Goal: Information Seeking & Learning: Learn about a topic

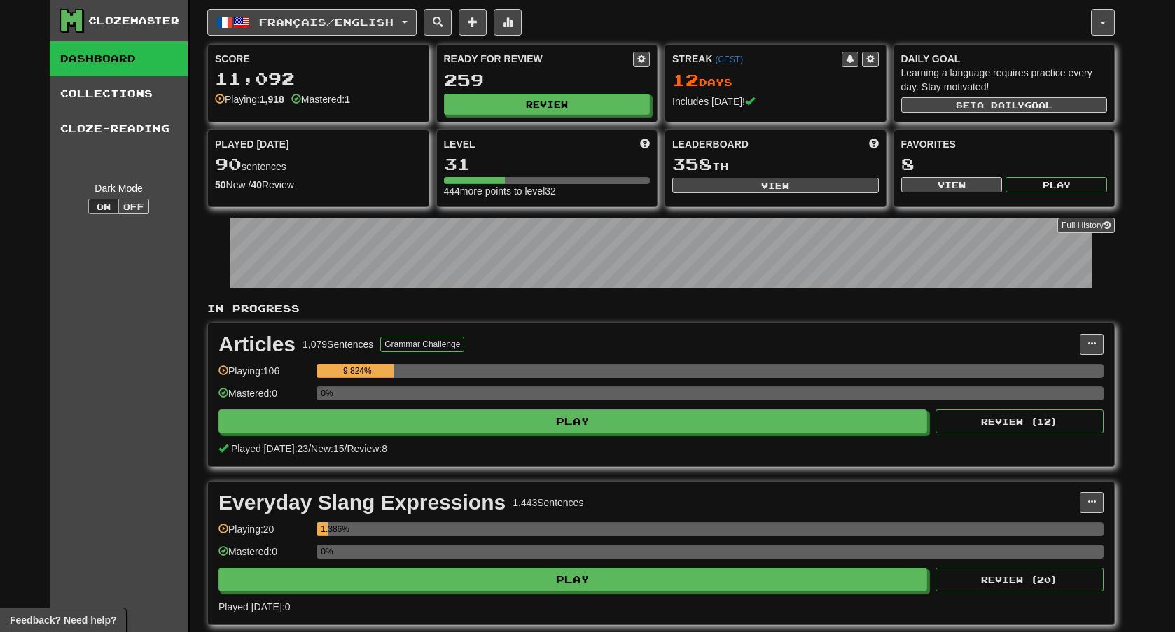
click at [148, 61] on link "Dashboard" at bounding box center [119, 58] width 138 height 35
click at [118, 97] on link "Collections" at bounding box center [119, 93] width 138 height 35
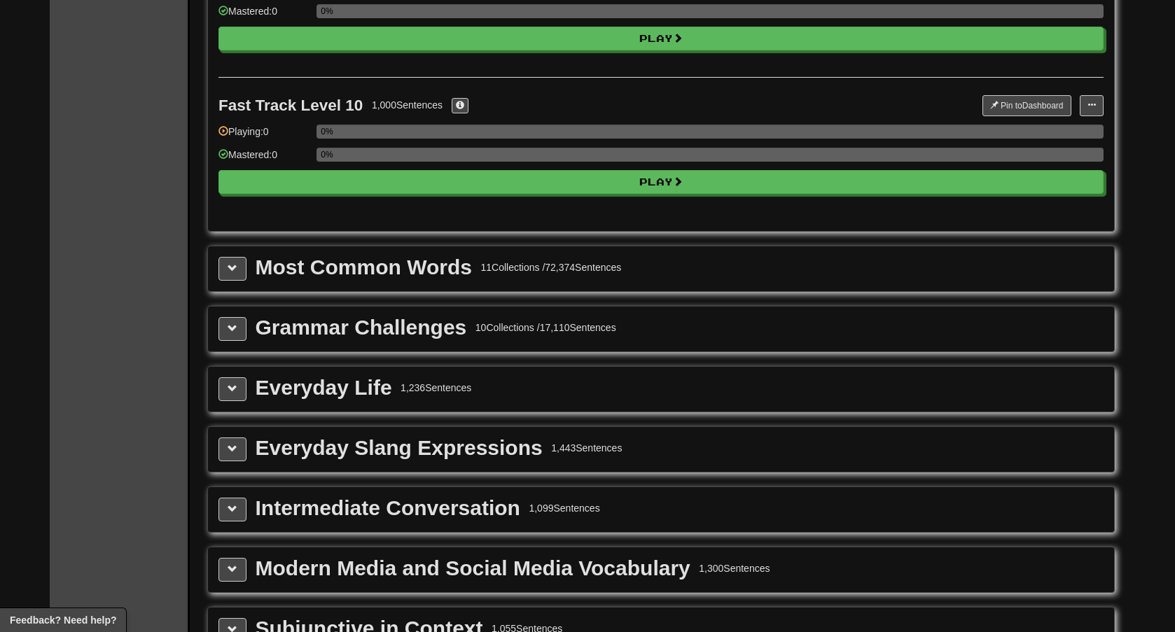
scroll to position [1412, 0]
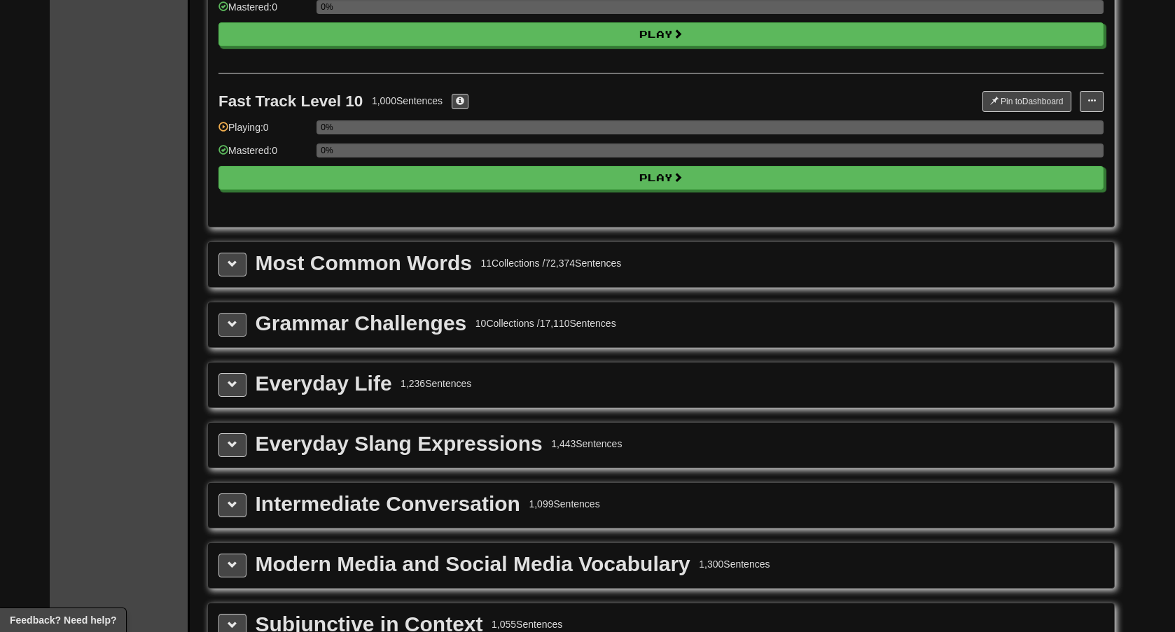
click at [239, 316] on button at bounding box center [232, 325] width 28 height 24
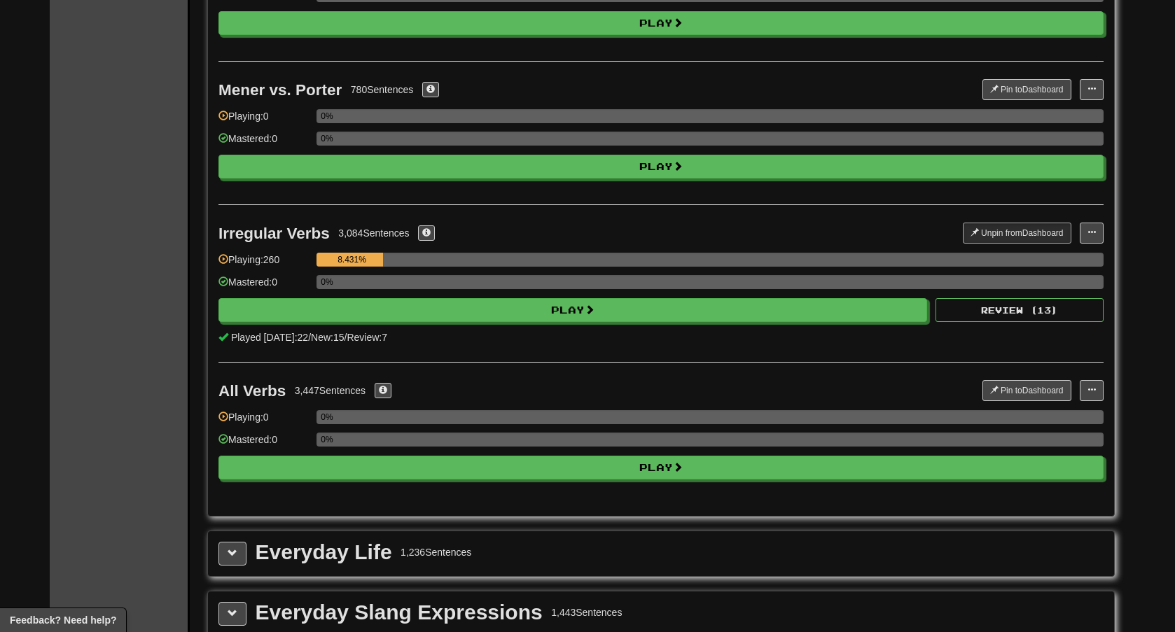
scroll to position [2749, 0]
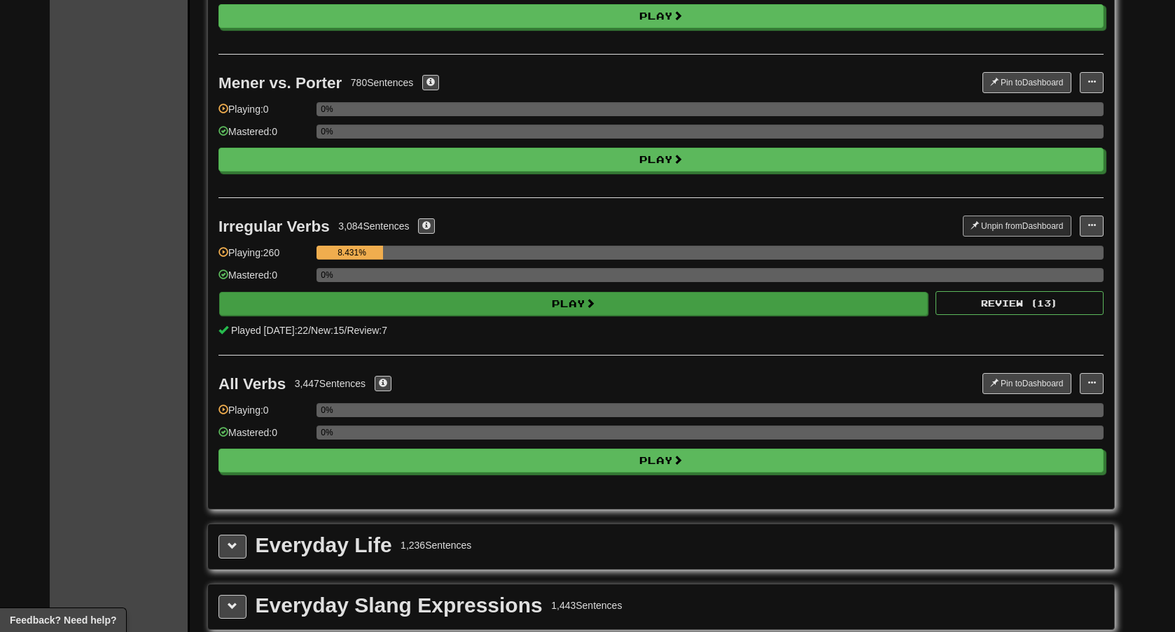
click at [536, 305] on button "Play" at bounding box center [573, 304] width 709 height 24
select select "**"
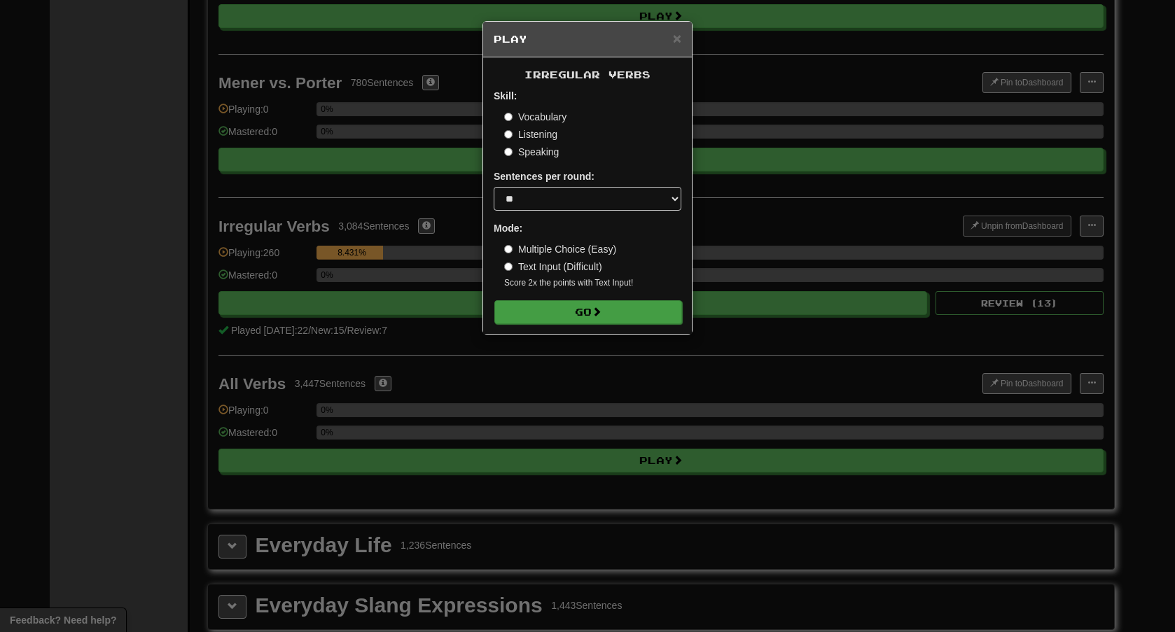
click at [560, 313] on button "Go" at bounding box center [588, 312] width 188 height 24
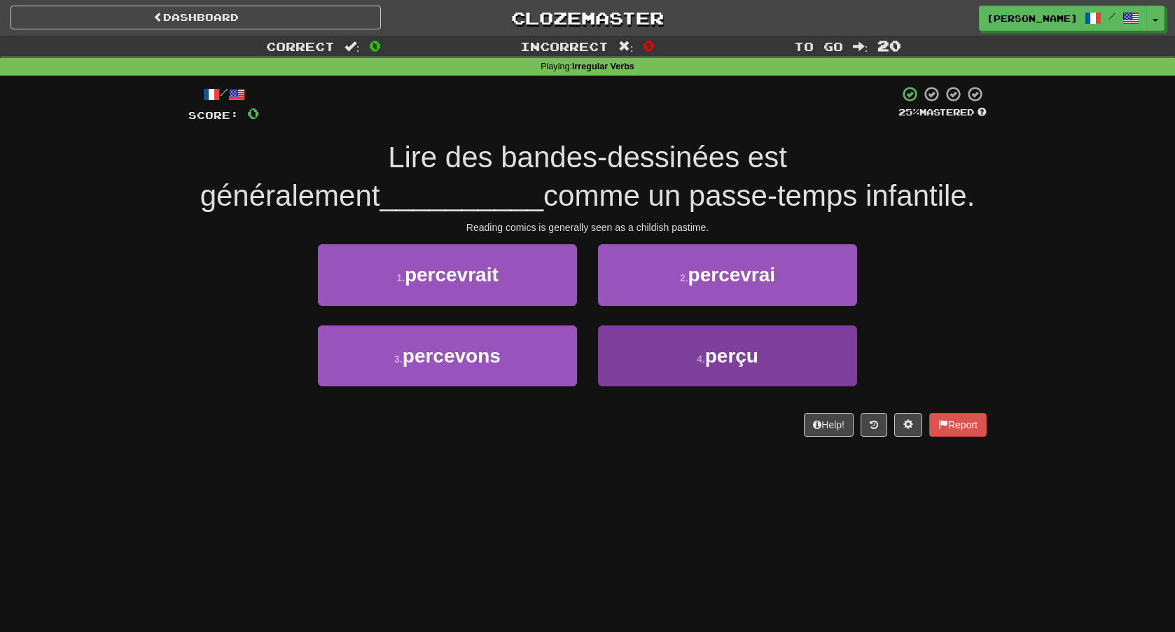
click at [650, 342] on button "4 . perçu" at bounding box center [727, 356] width 259 height 61
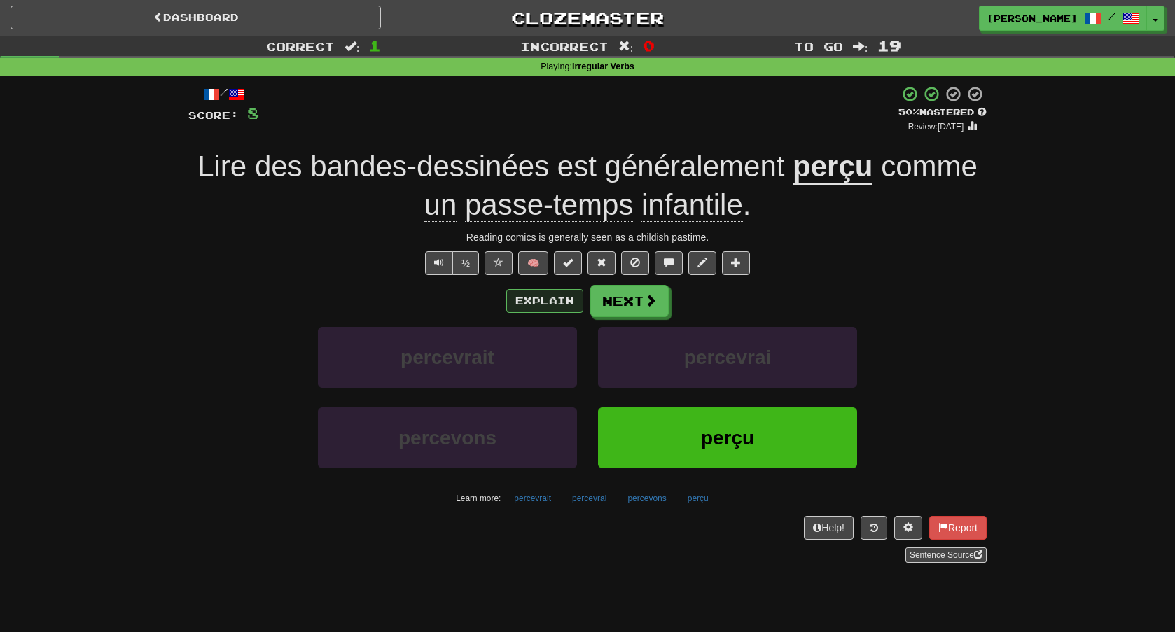
click at [529, 300] on button "Explain" at bounding box center [544, 301] width 77 height 24
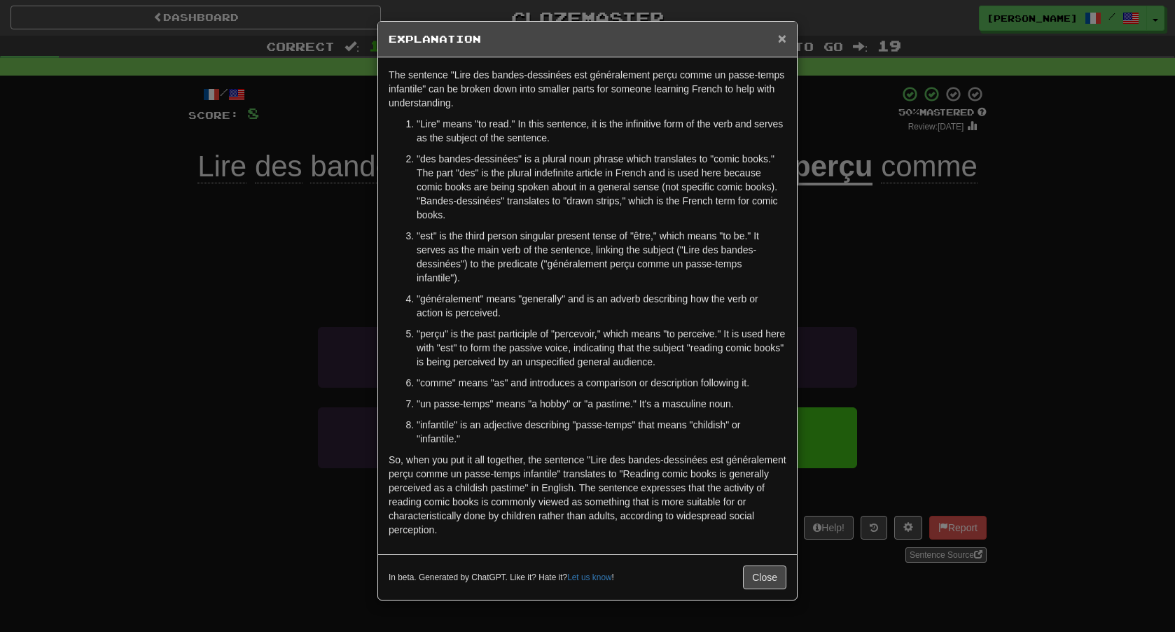
click at [783, 42] on span "×" at bounding box center [782, 38] width 8 height 16
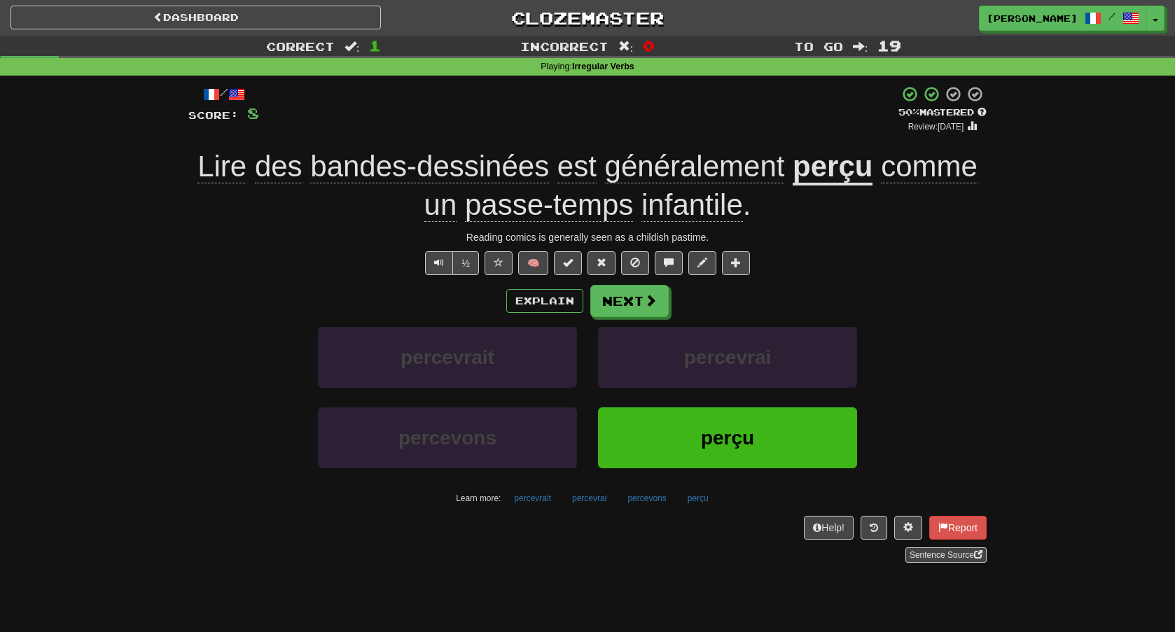
click at [626, 317] on div "Explain Next percevrait percevrai percevons perçu Learn more: percevrait percev…" at bounding box center [587, 397] width 798 height 225
click at [635, 305] on button "Next" at bounding box center [630, 302] width 78 height 32
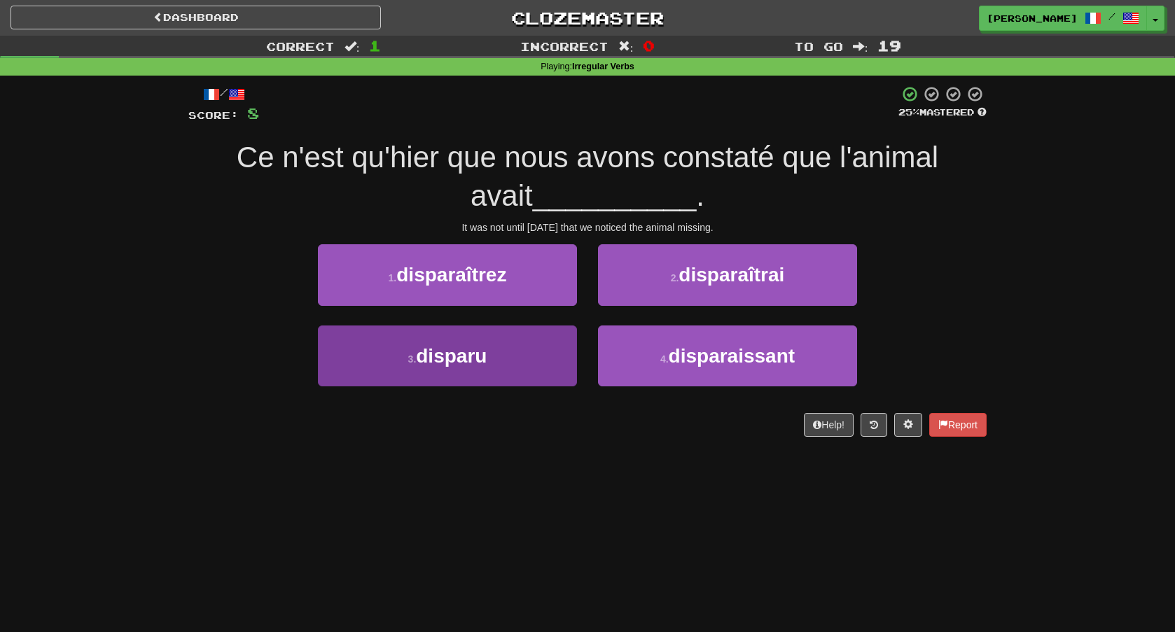
click at [547, 354] on button "3 . disparu" at bounding box center [447, 356] width 259 height 61
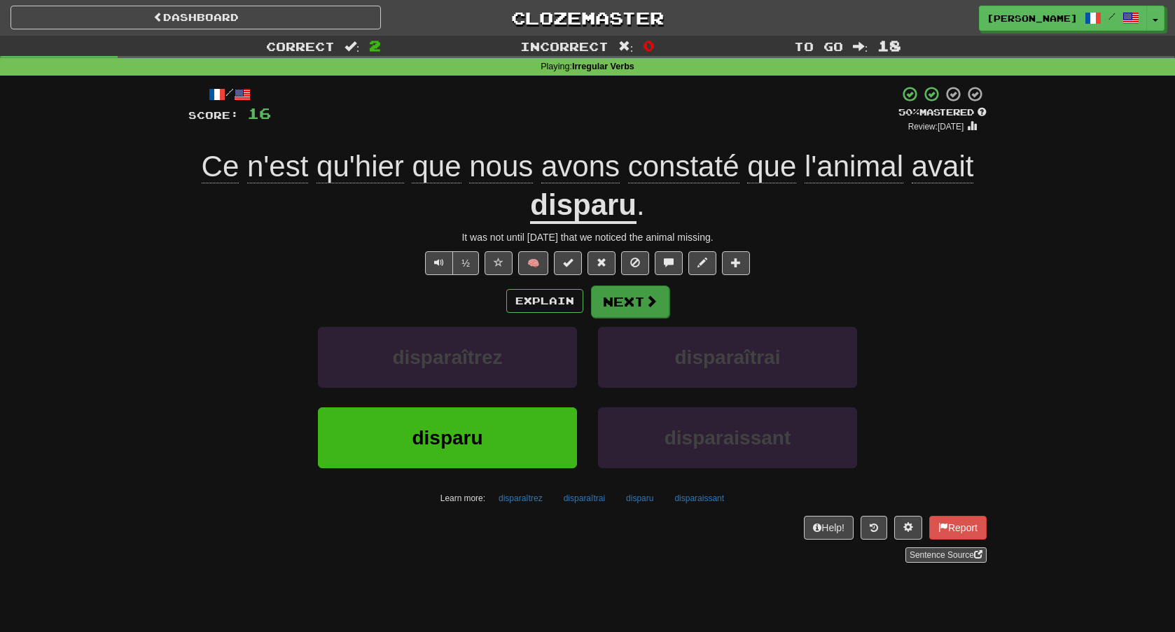
click at [651, 291] on button "Next" at bounding box center [630, 302] width 78 height 32
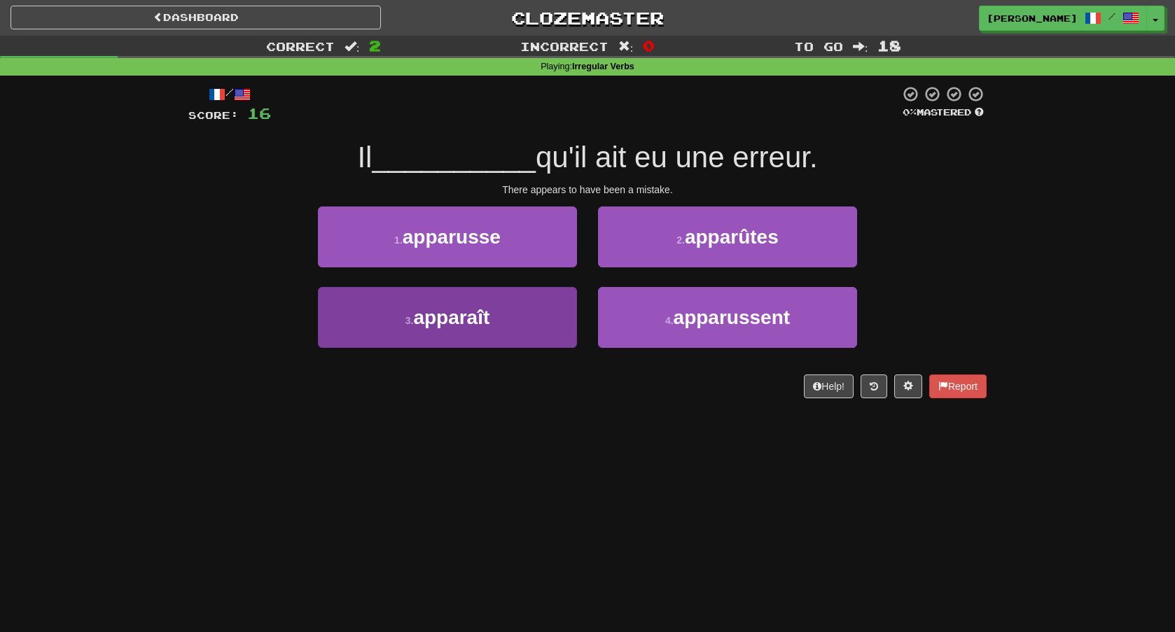
click at [538, 325] on button "3 . apparaît" at bounding box center [447, 317] width 259 height 61
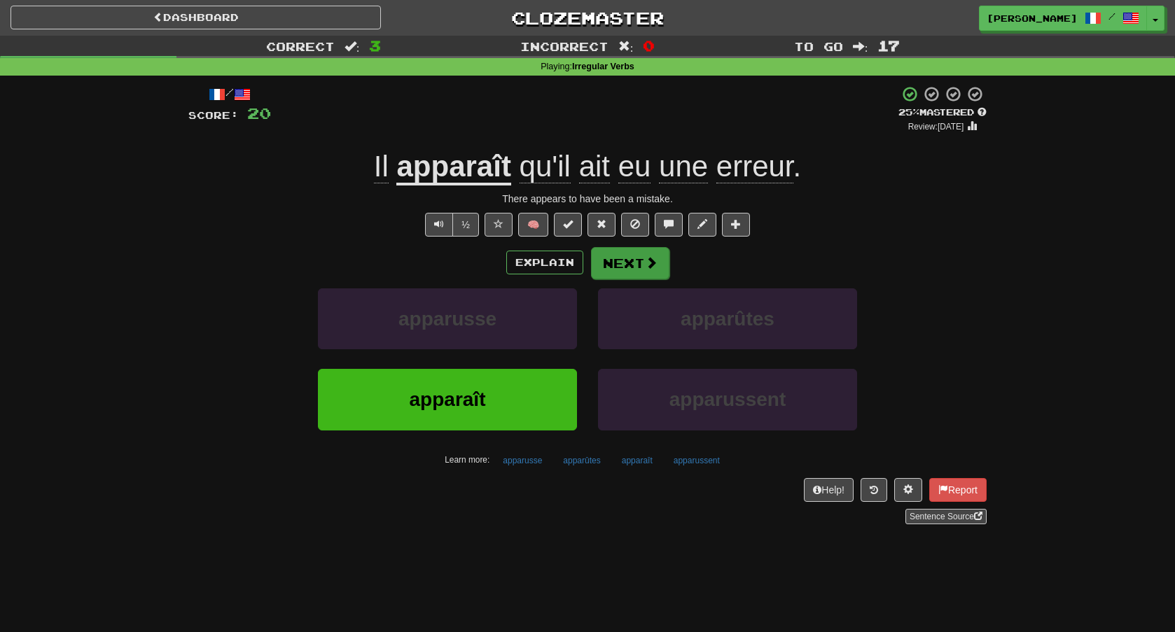
click at [616, 267] on button "Next" at bounding box center [630, 263] width 78 height 32
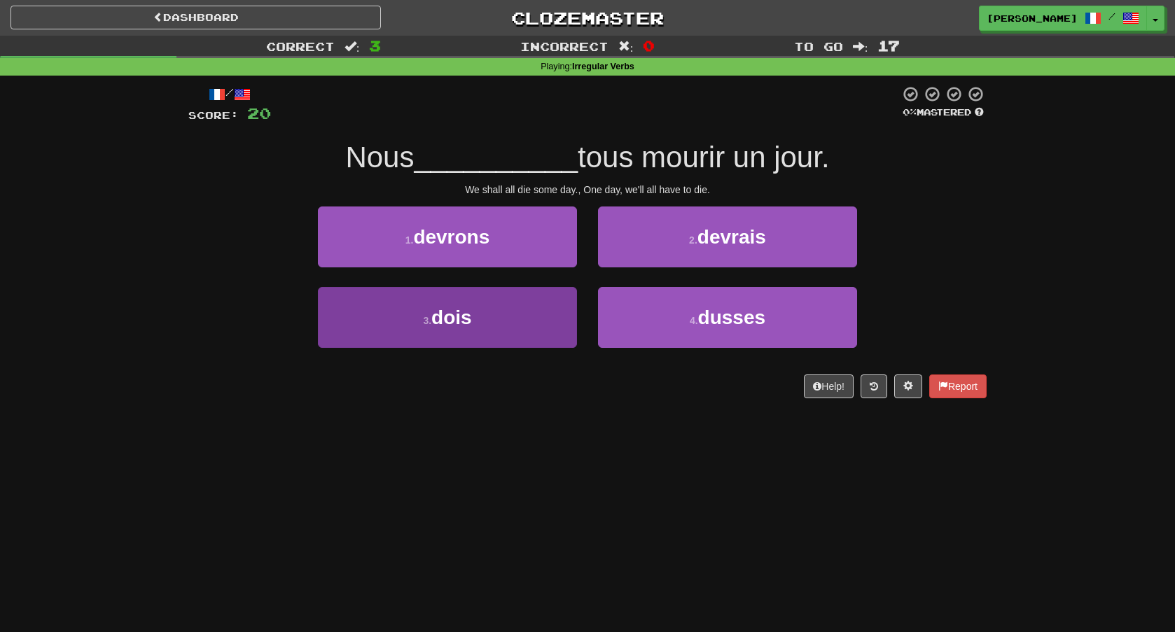
click at [518, 328] on button "3 . dois" at bounding box center [447, 317] width 259 height 61
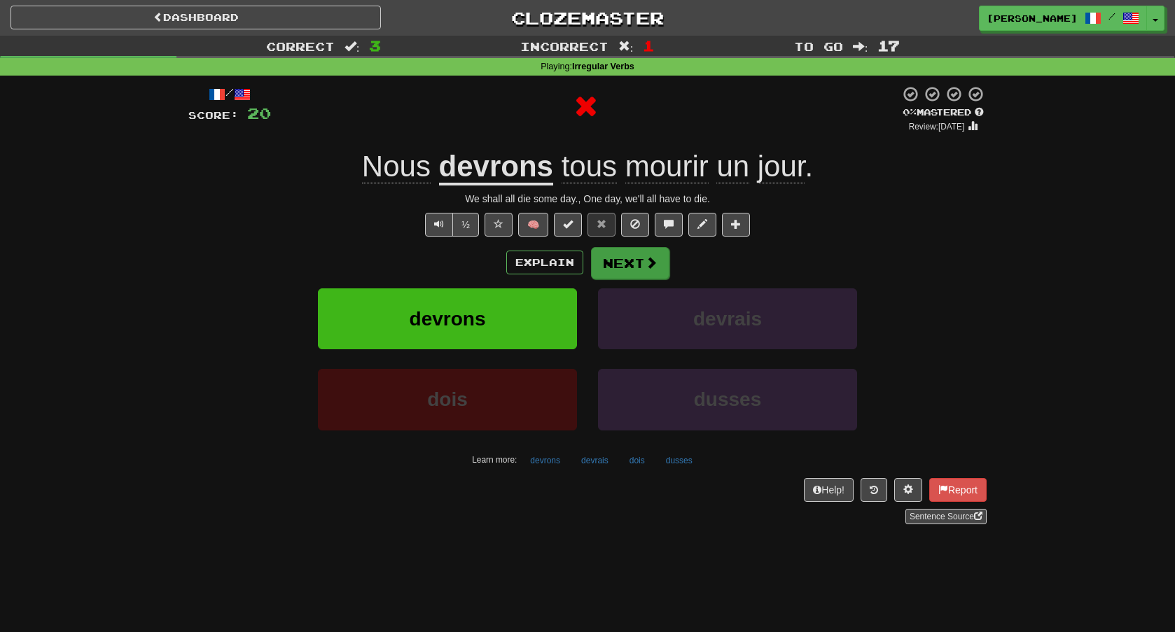
click at [618, 276] on button "Next" at bounding box center [630, 263] width 78 height 32
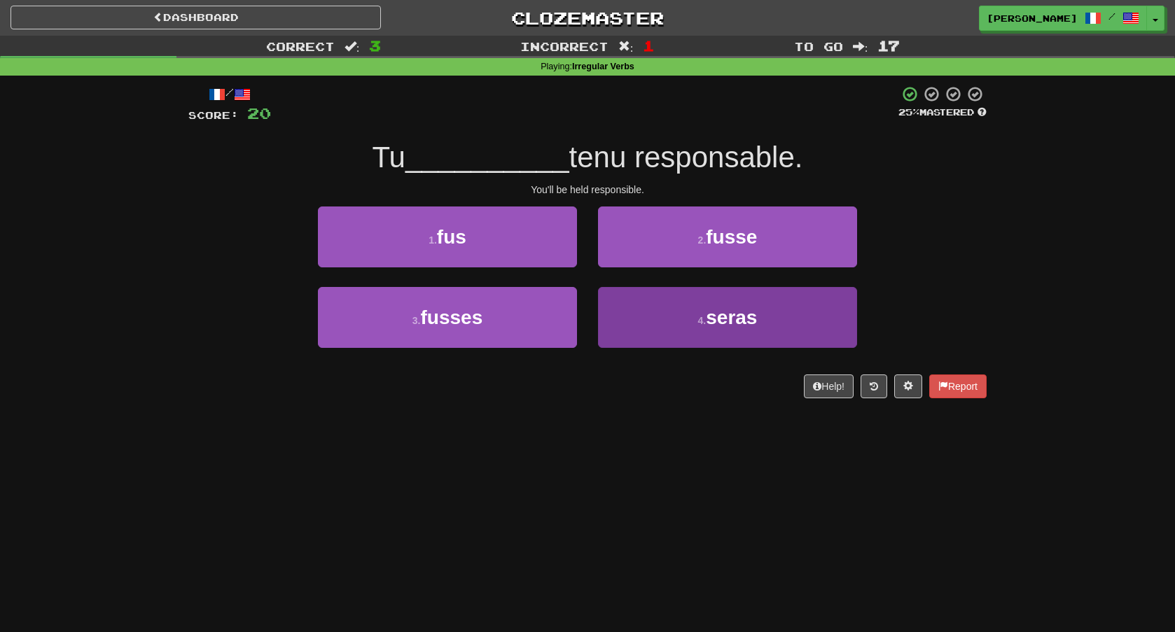
click at [674, 333] on button "4 . seras" at bounding box center [727, 317] width 259 height 61
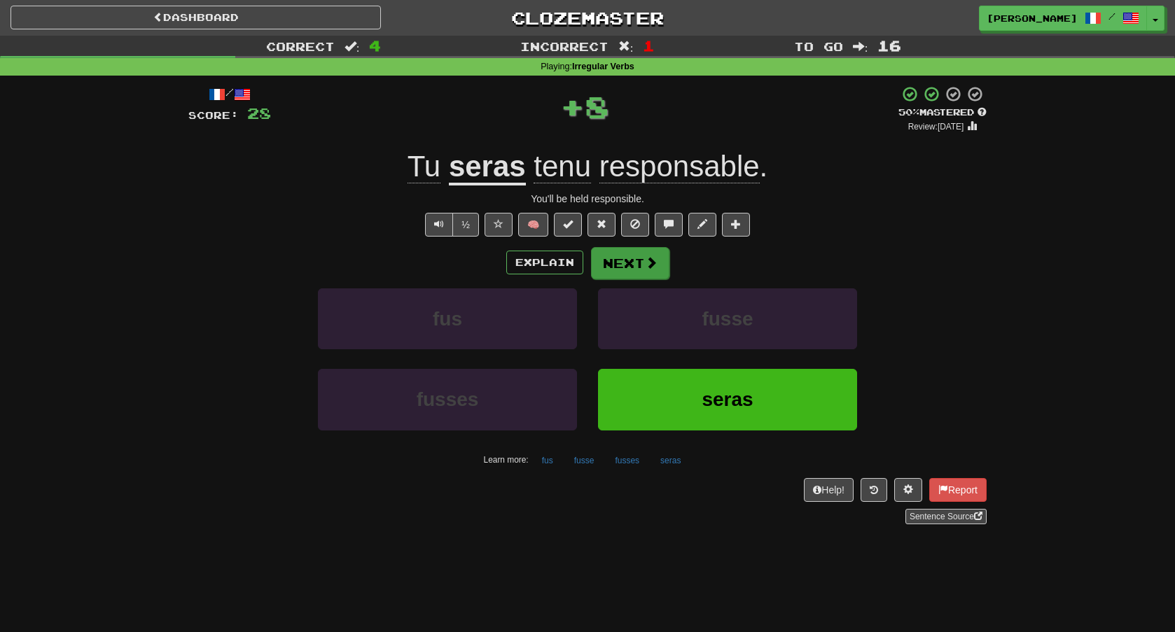
click at [631, 267] on button "Next" at bounding box center [630, 263] width 78 height 32
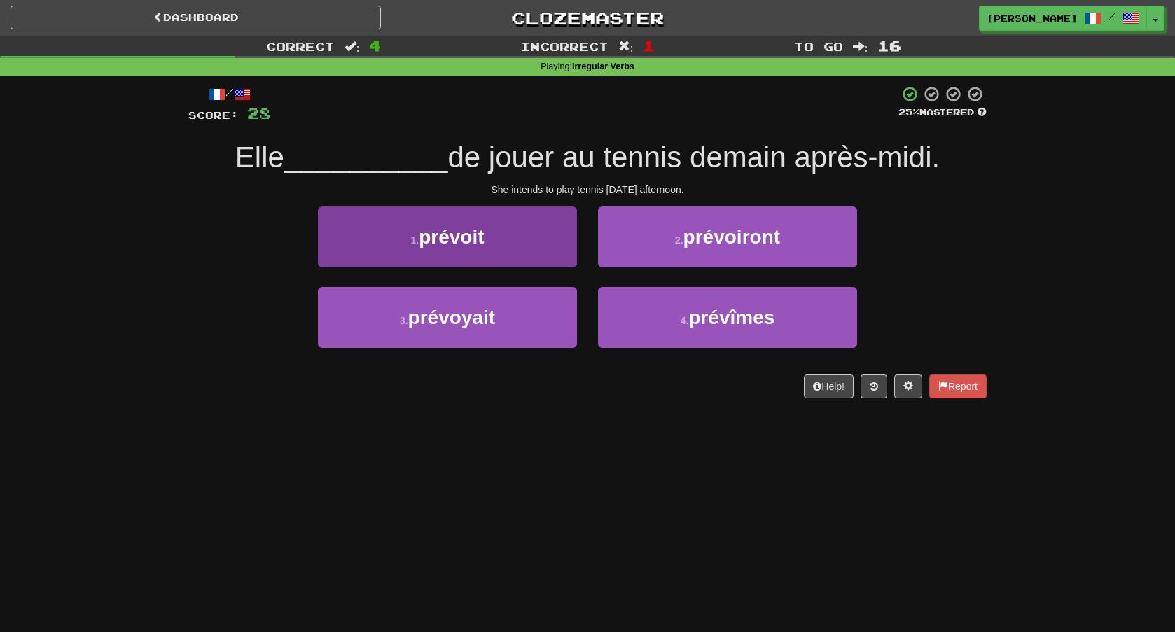
click at [549, 250] on button "1 . prévoit" at bounding box center [447, 237] width 259 height 61
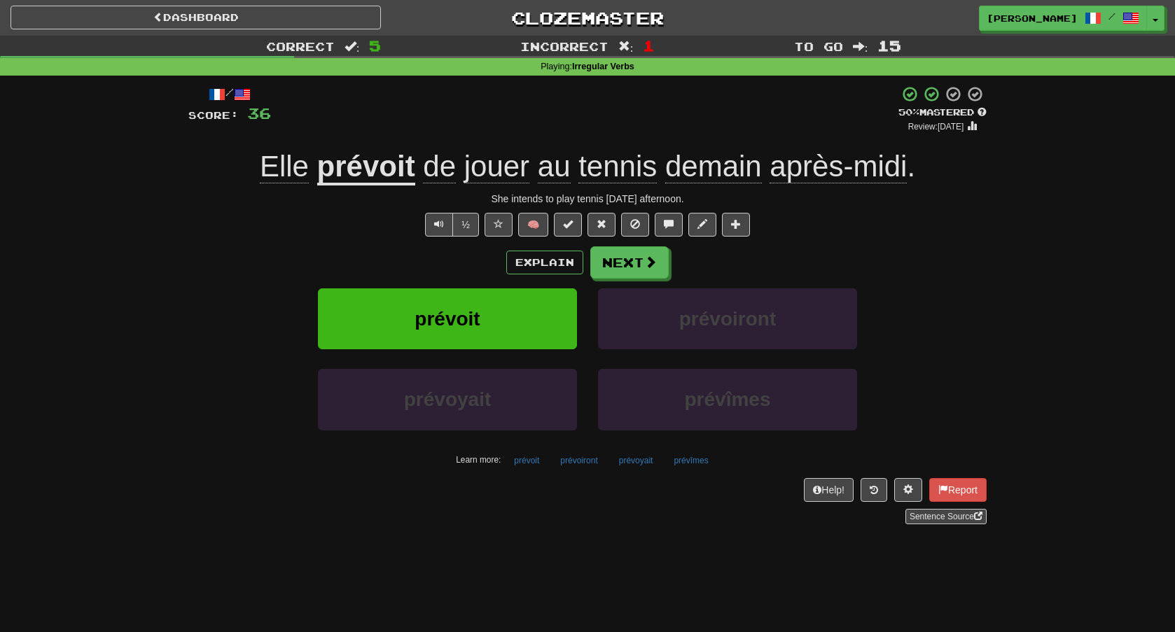
click at [618, 263] on button "Next" at bounding box center [629, 262] width 78 height 32
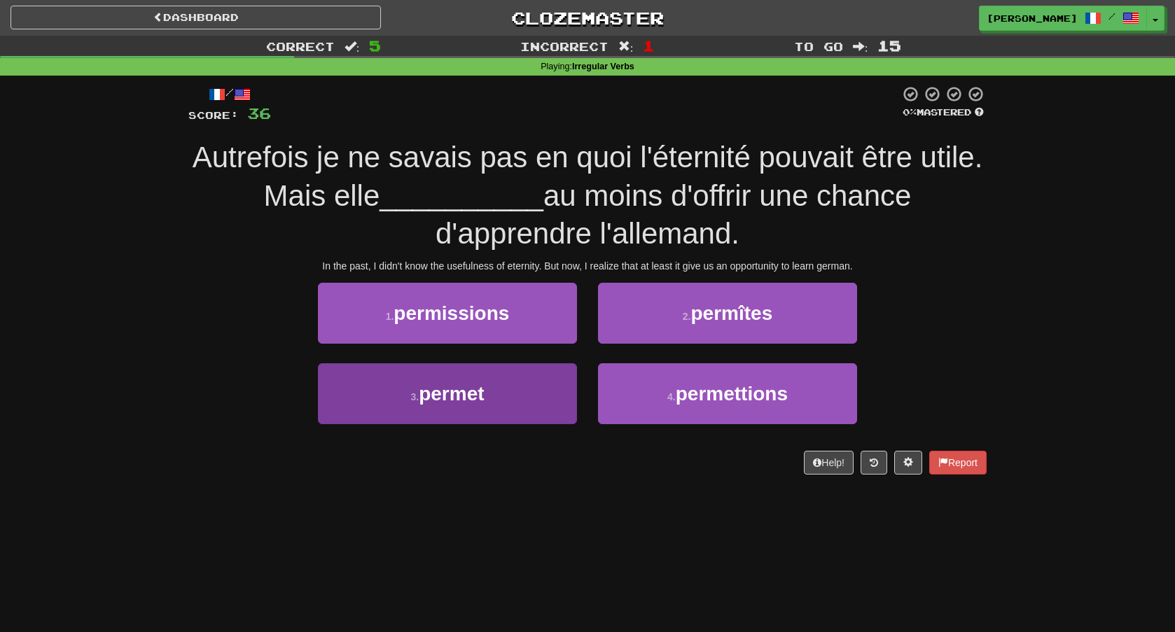
click at [527, 405] on button "3 . permet" at bounding box center [447, 393] width 259 height 61
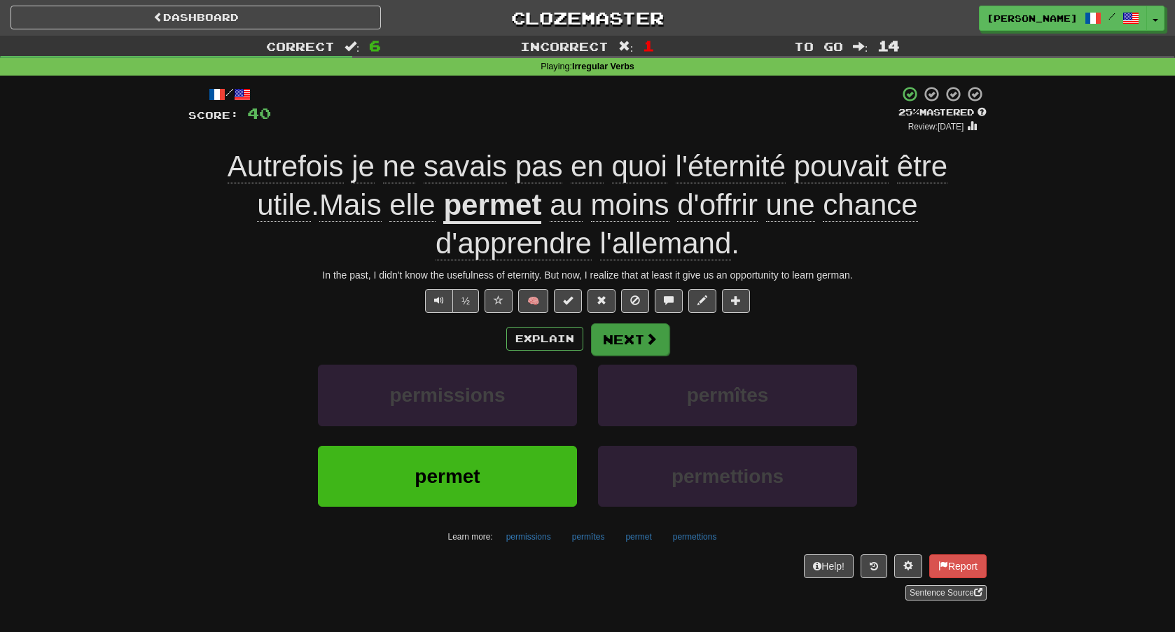
click at [637, 337] on button "Next" at bounding box center [630, 340] width 78 height 32
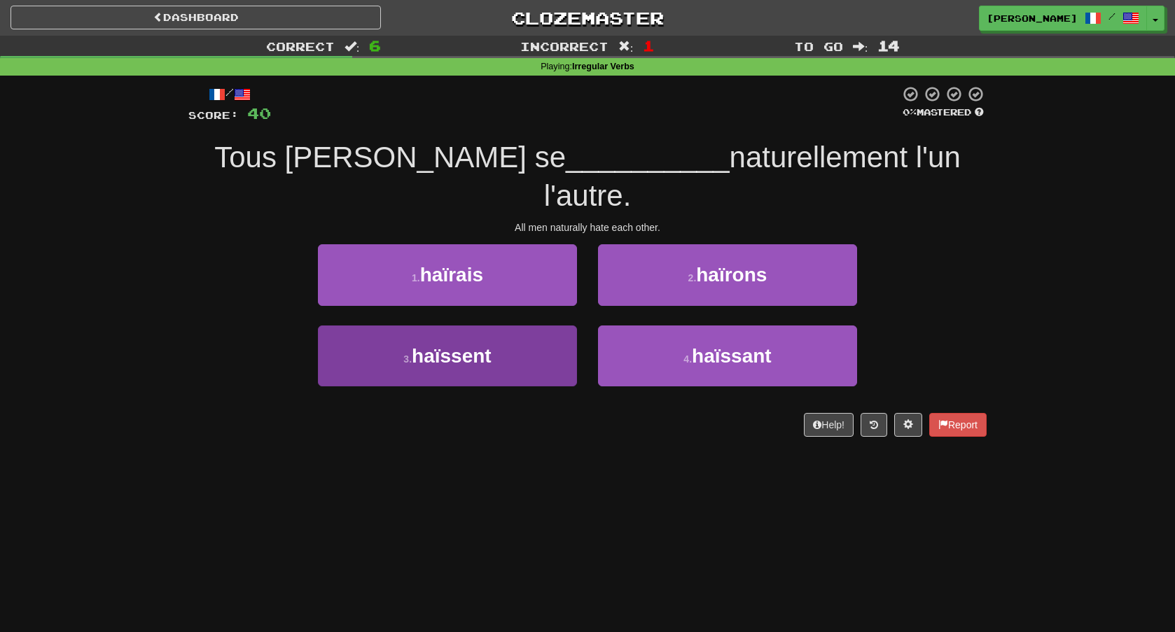
click at [518, 339] on button "3 . haïssent" at bounding box center [447, 356] width 259 height 61
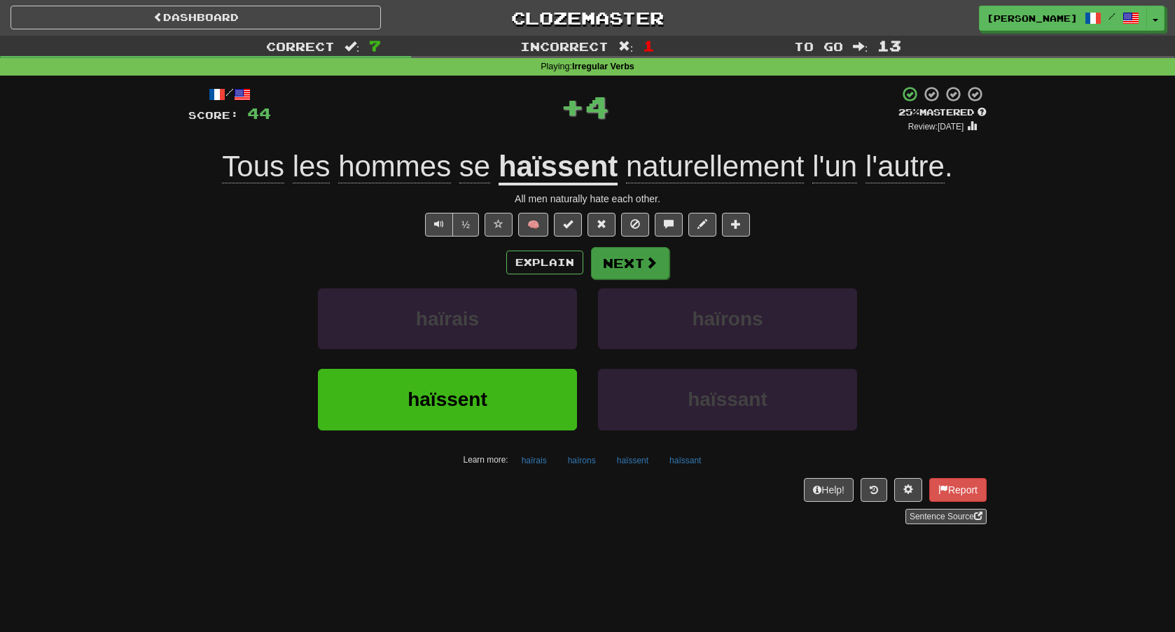
click at [641, 261] on button "Next" at bounding box center [630, 263] width 78 height 32
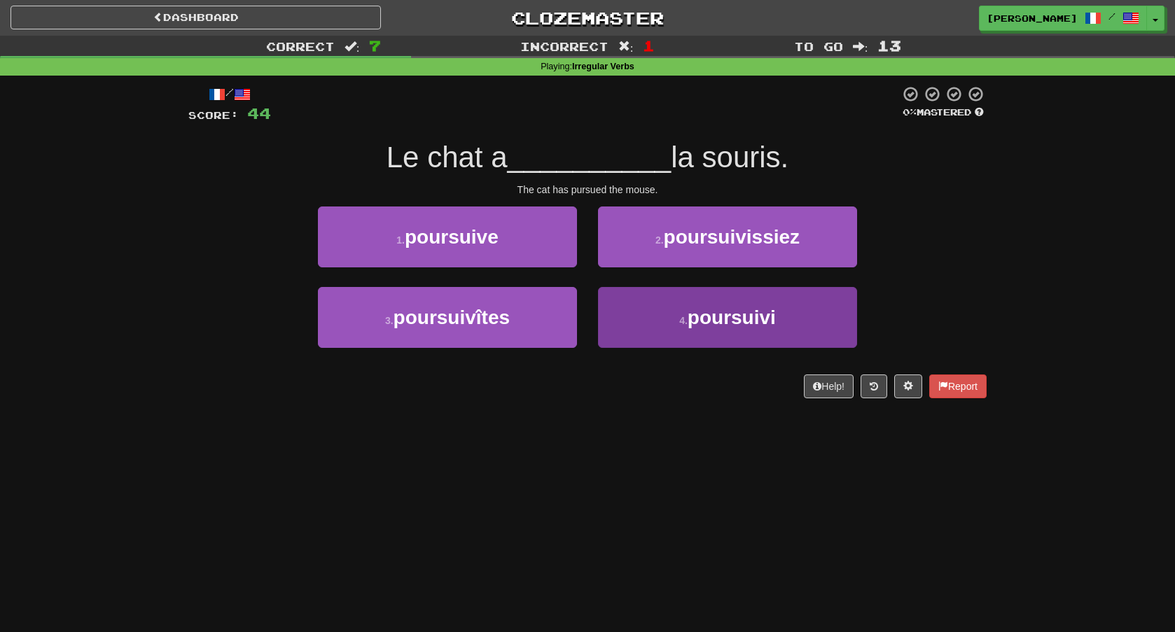
click at [684, 310] on button "4 . poursuivi" at bounding box center [727, 317] width 259 height 61
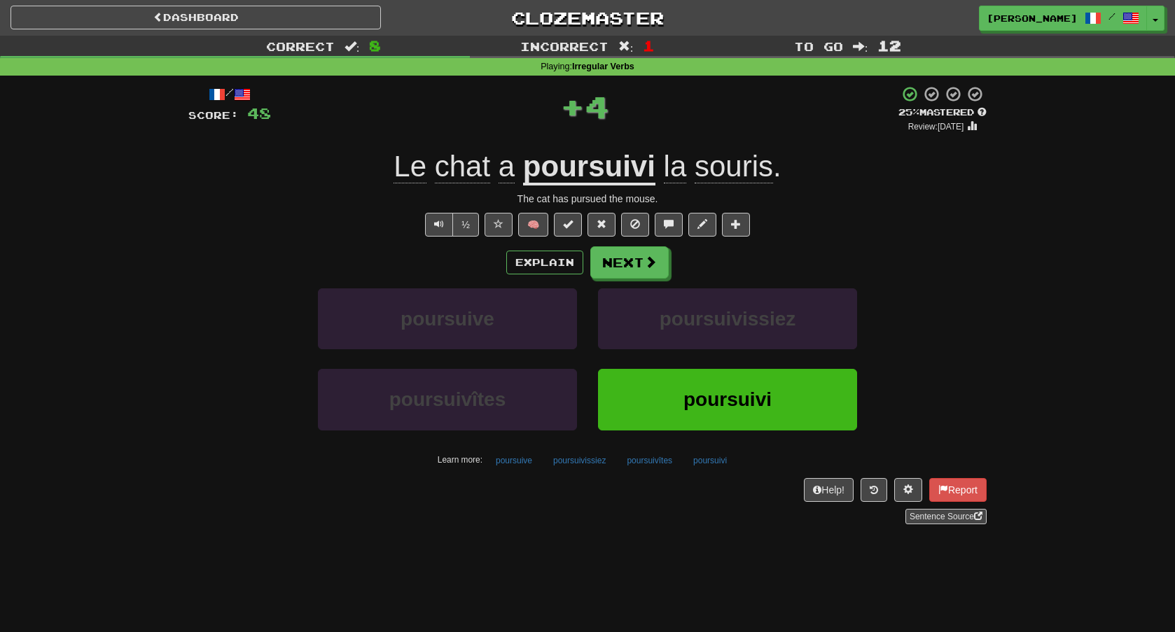
click at [639, 279] on div "Explain Next poursuive poursuivissiez poursuivîtes poursuivi Learn more: poursu…" at bounding box center [587, 358] width 798 height 225
click at [624, 268] on button "Next" at bounding box center [630, 263] width 78 height 32
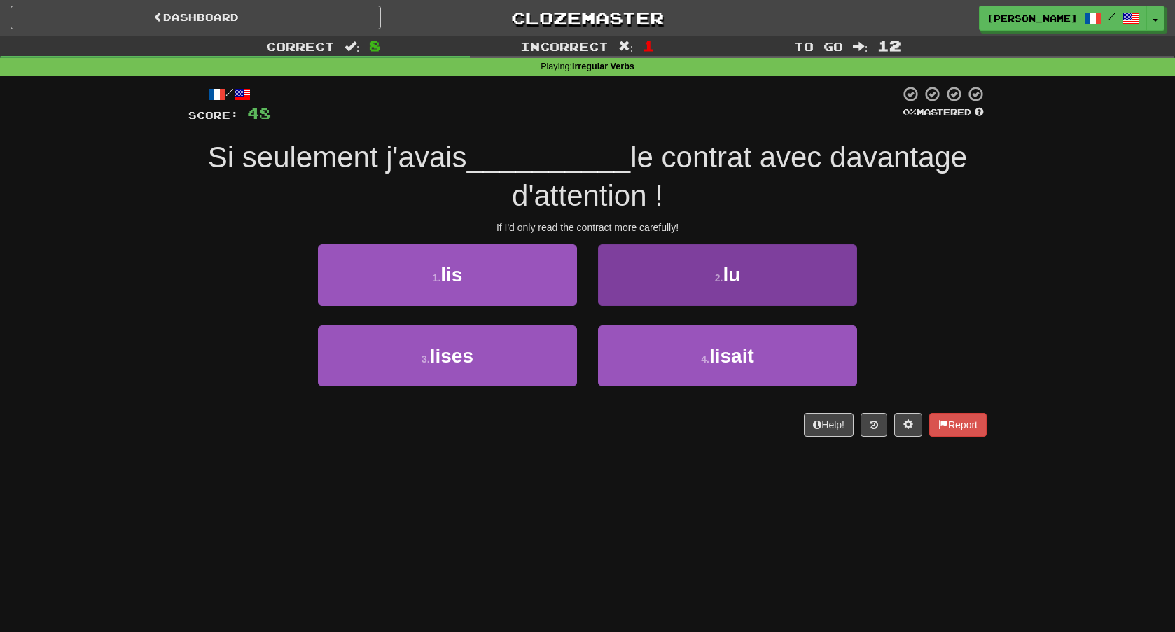
click at [660, 296] on button "2 . lu" at bounding box center [727, 274] width 259 height 61
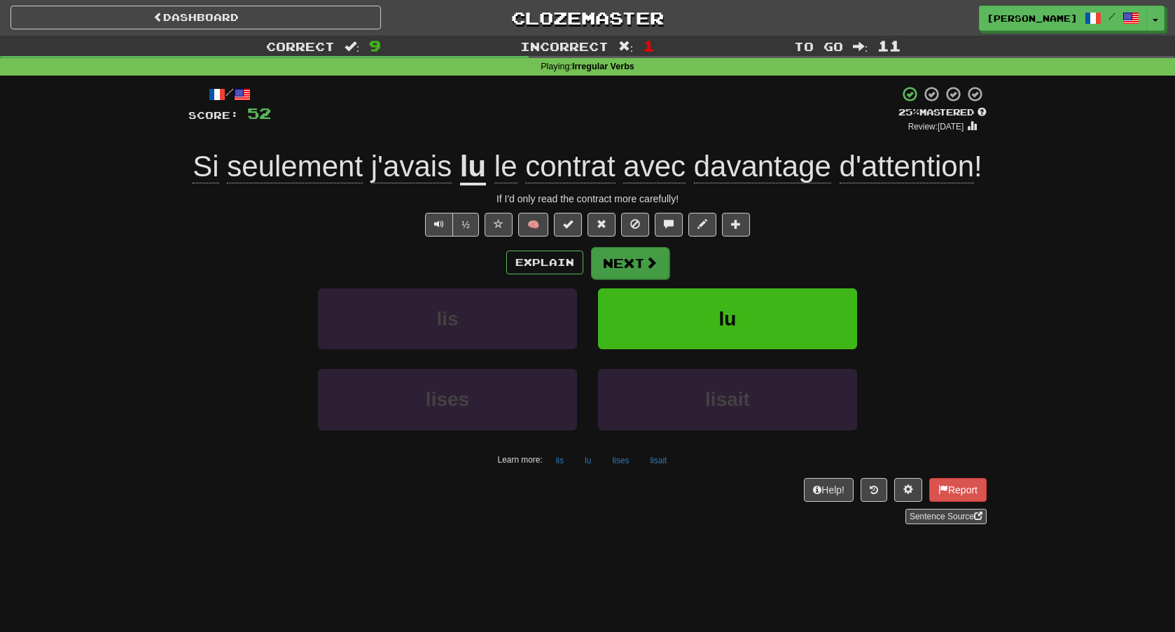
click at [614, 279] on button "Next" at bounding box center [630, 263] width 78 height 32
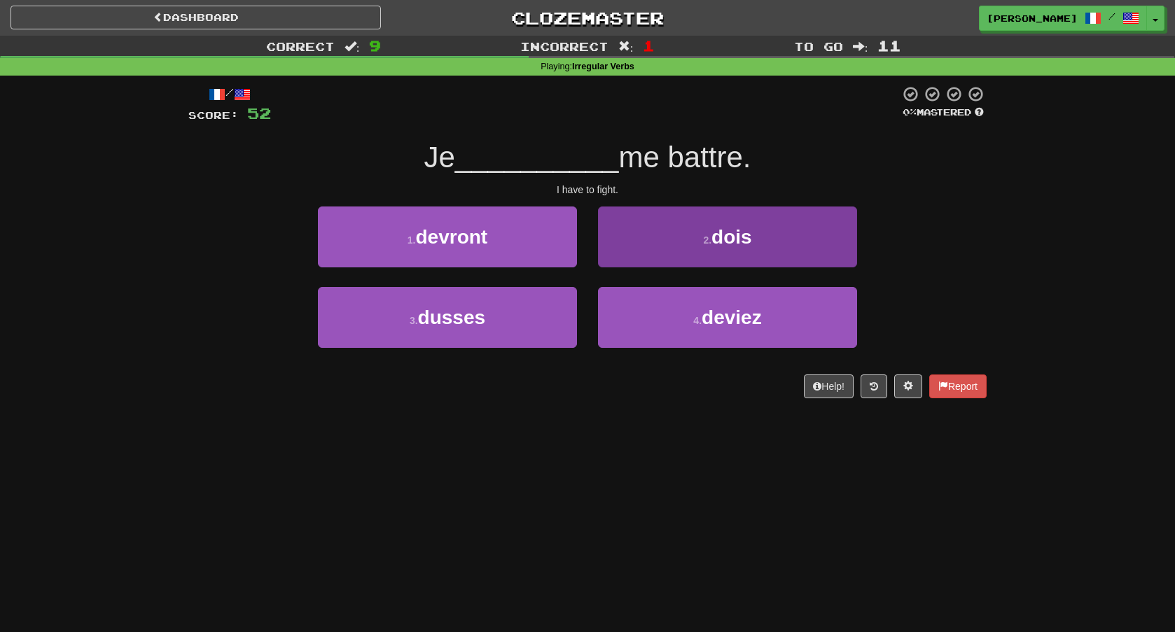
click at [700, 262] on button "2 . dois" at bounding box center [727, 237] width 259 height 61
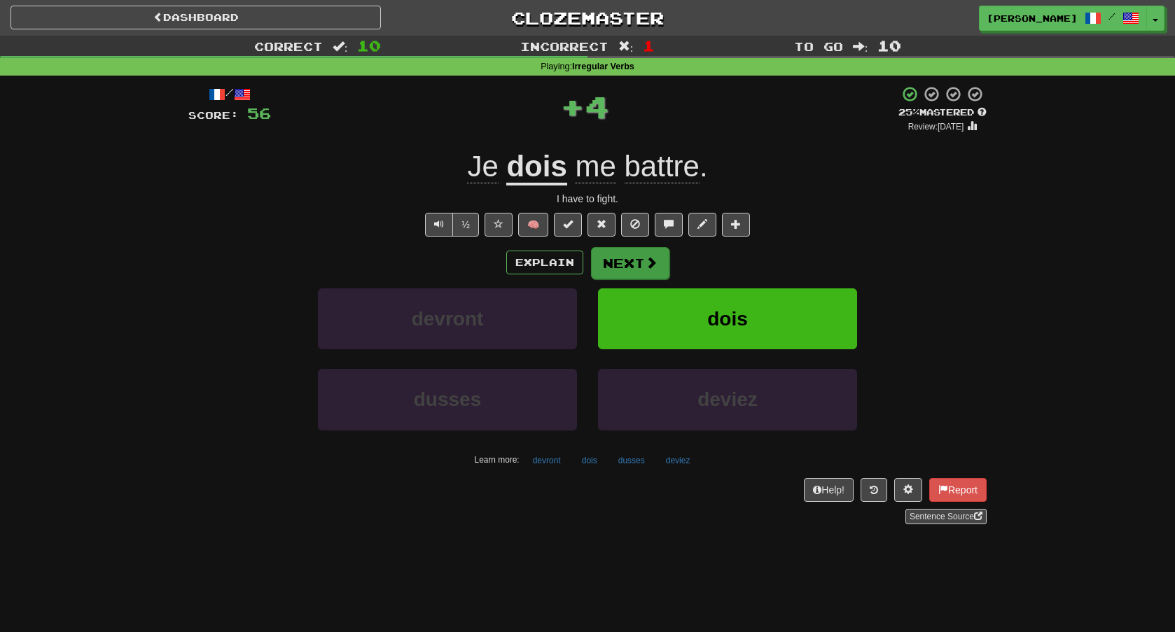
click at [639, 260] on button "Next" at bounding box center [630, 263] width 78 height 32
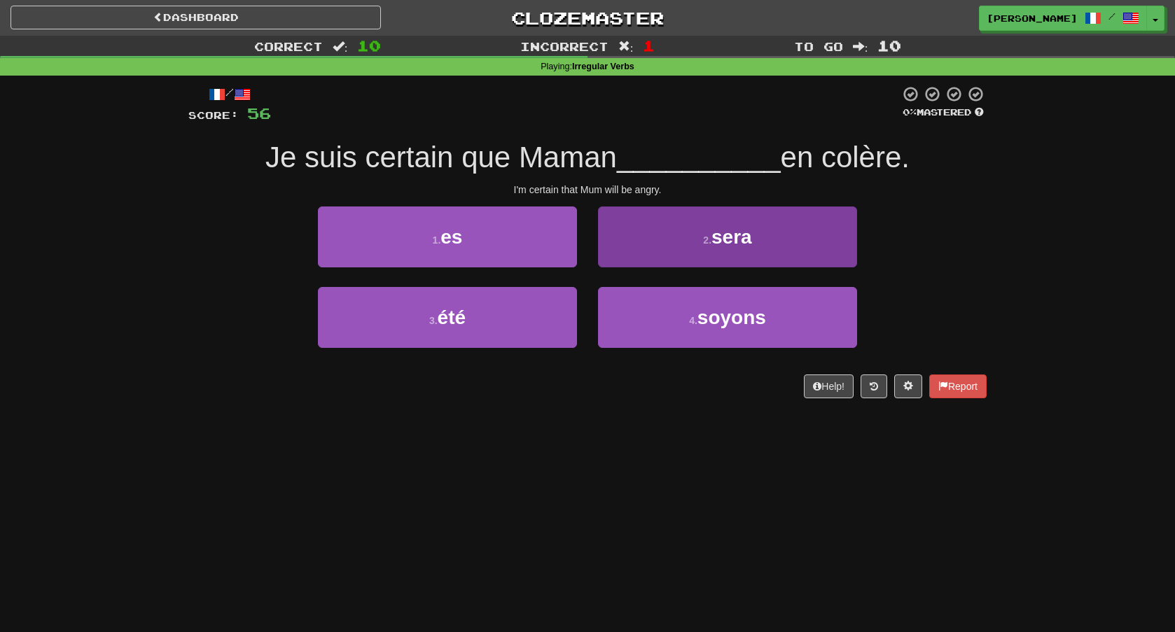
click at [722, 246] on span "sera" at bounding box center [731, 237] width 41 height 22
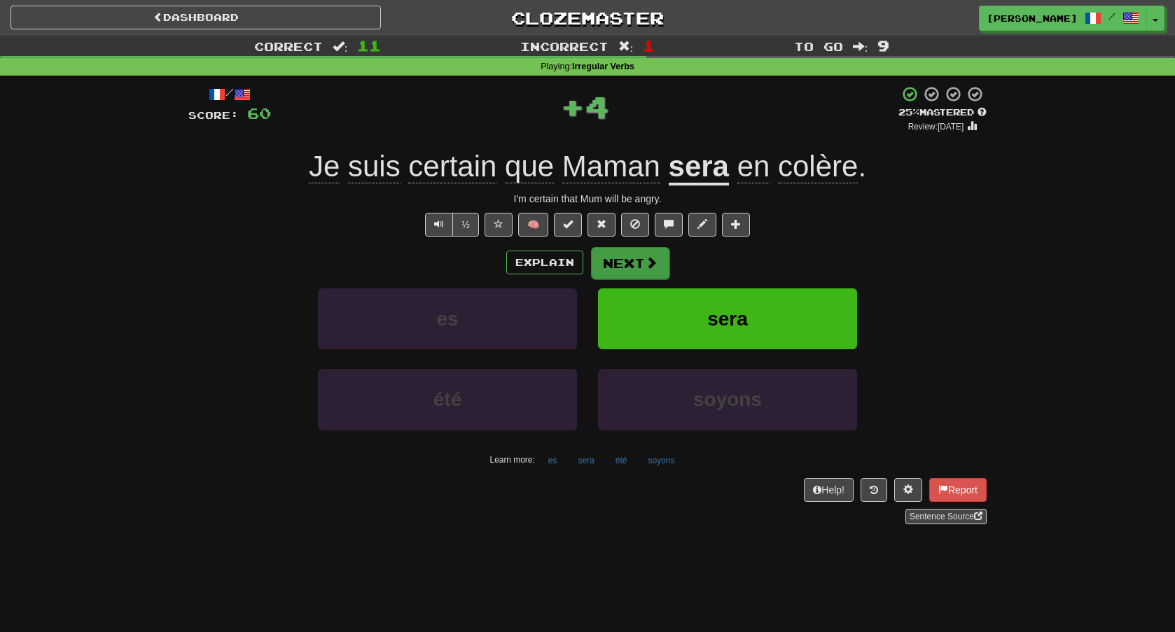
click at [654, 257] on span at bounding box center [651, 262] width 13 height 13
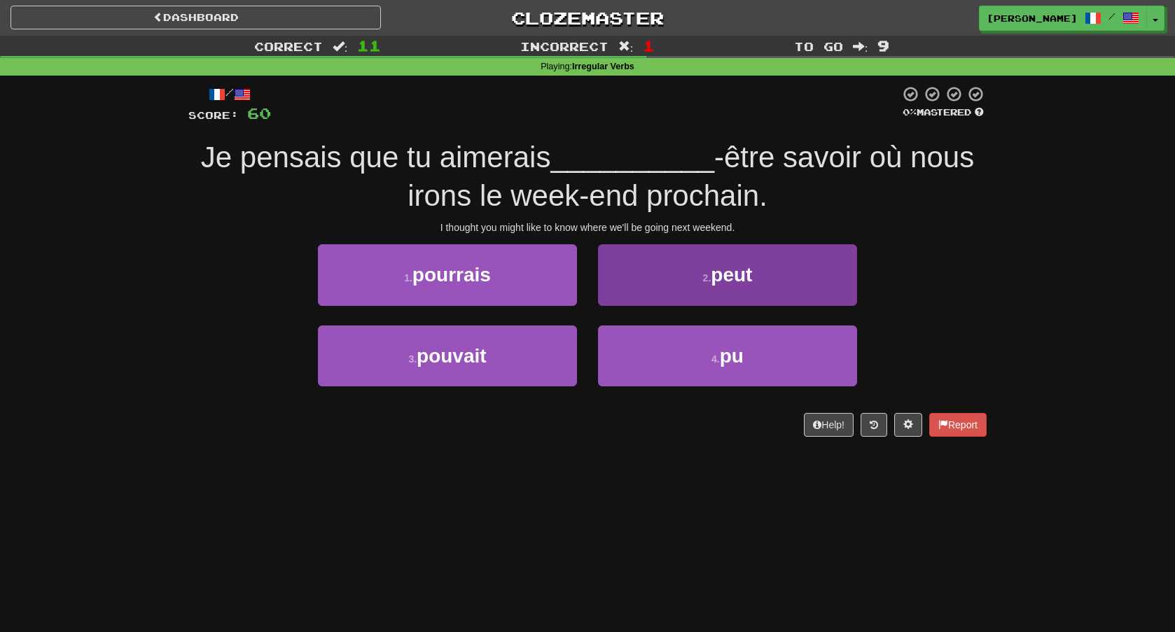
click at [648, 288] on button "2 . peut" at bounding box center [727, 274] width 259 height 61
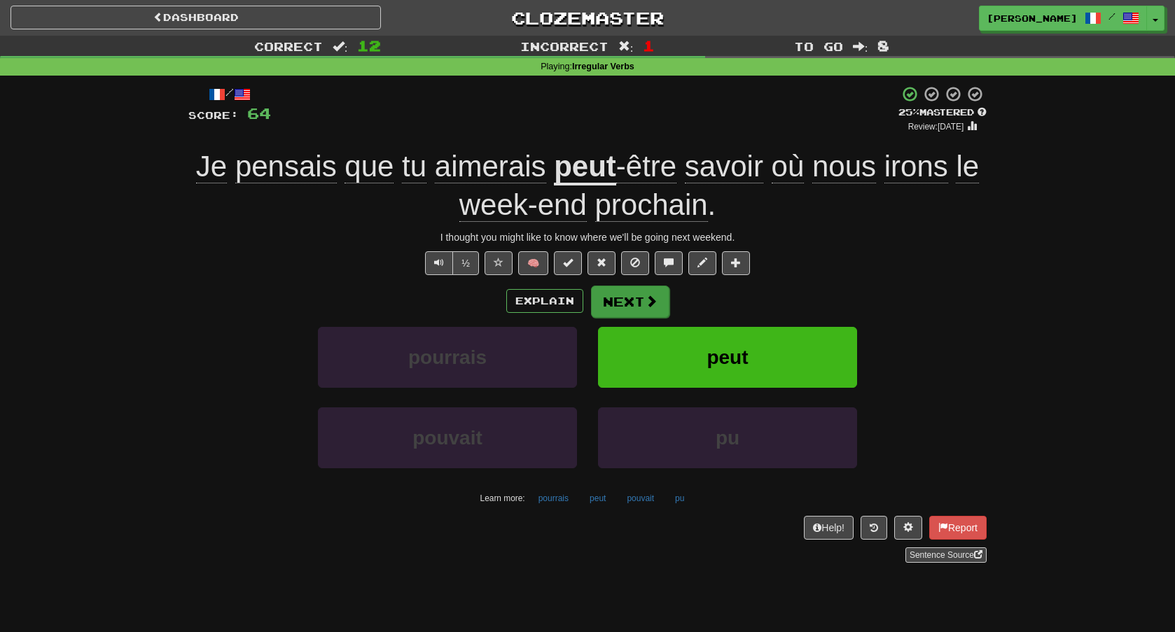
click at [651, 302] on span at bounding box center [651, 301] width 13 height 13
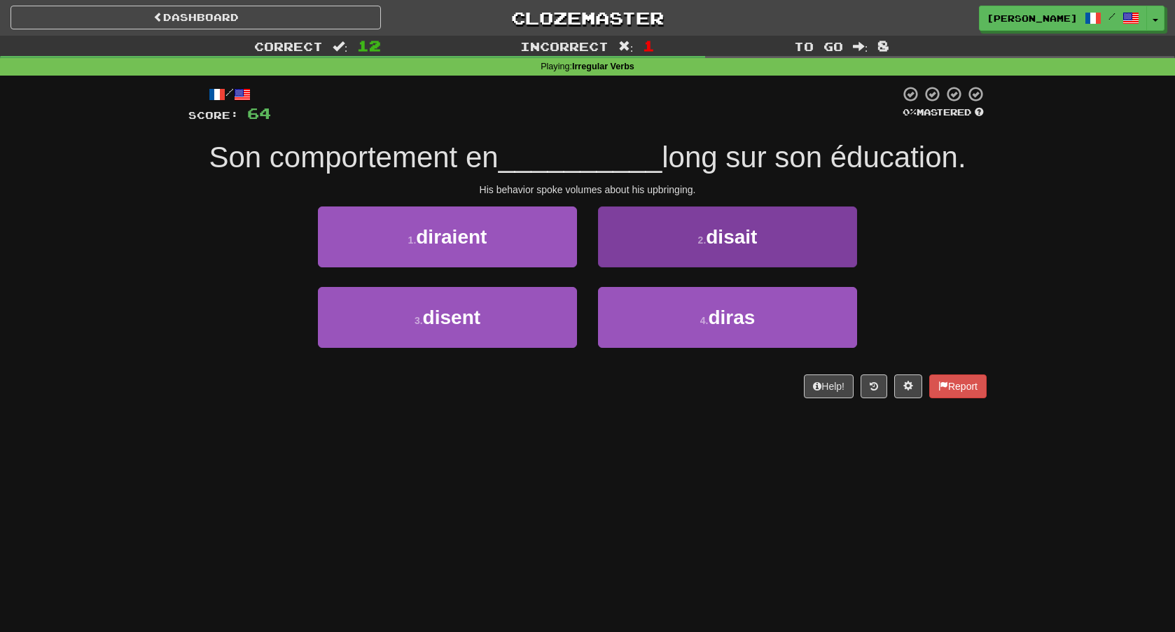
click at [645, 226] on button "2 . disait" at bounding box center [727, 237] width 259 height 61
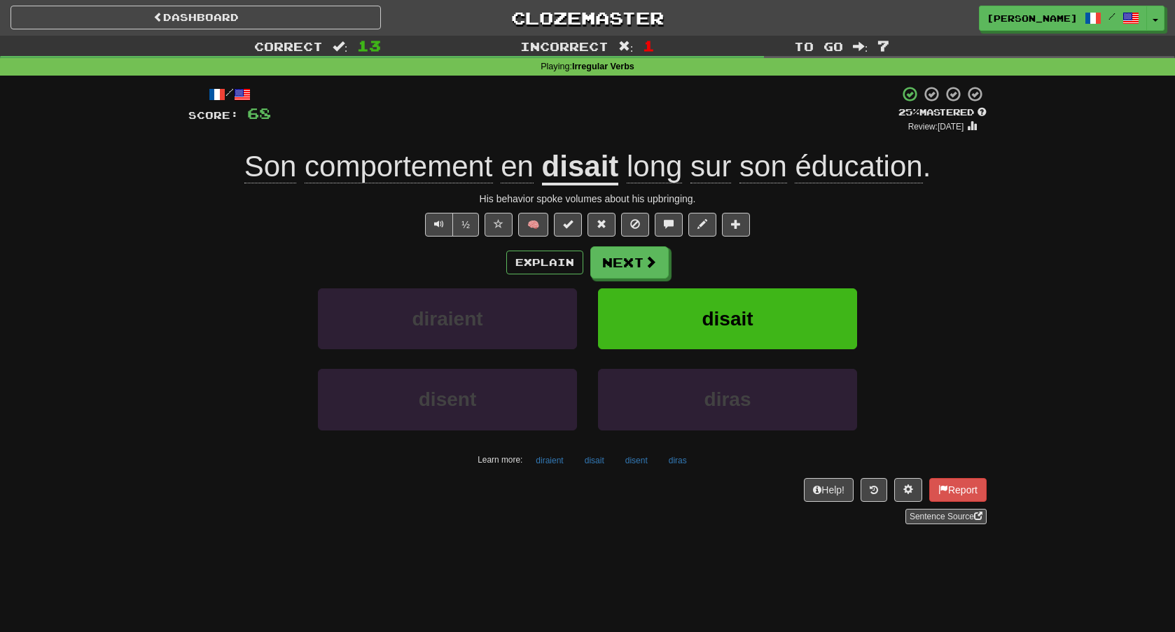
click at [591, 172] on u "disait" at bounding box center [580, 168] width 77 height 36
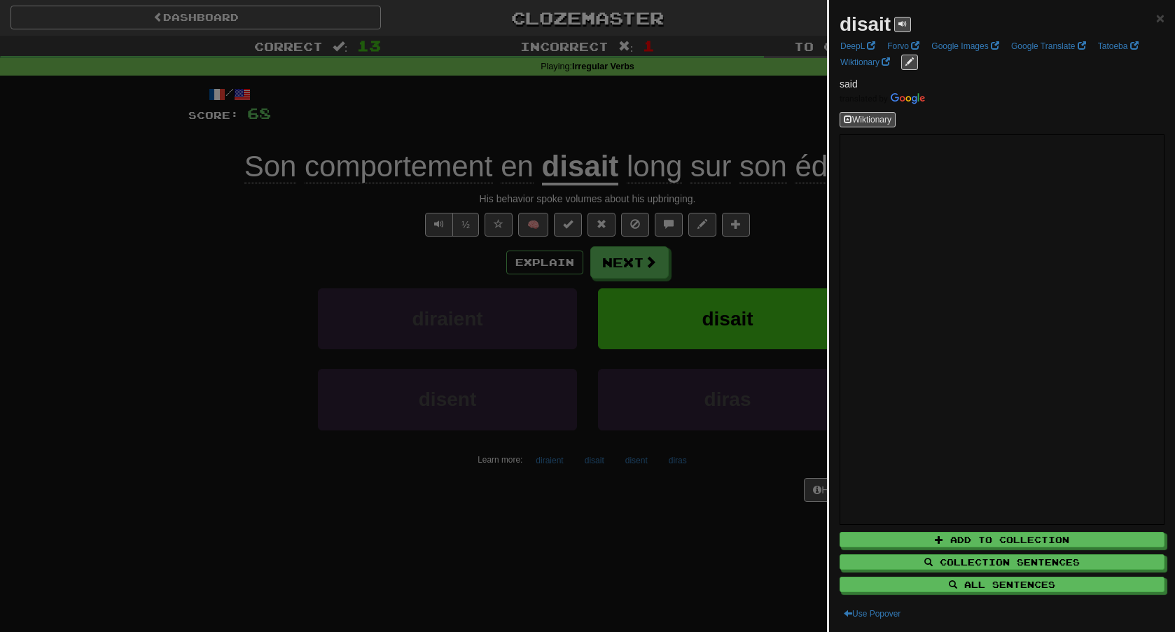
click at [1149, 17] on div "disait ×" at bounding box center [1002, 25] width 325 height 28
click at [1156, 17] on span "×" at bounding box center [1160, 18] width 8 height 16
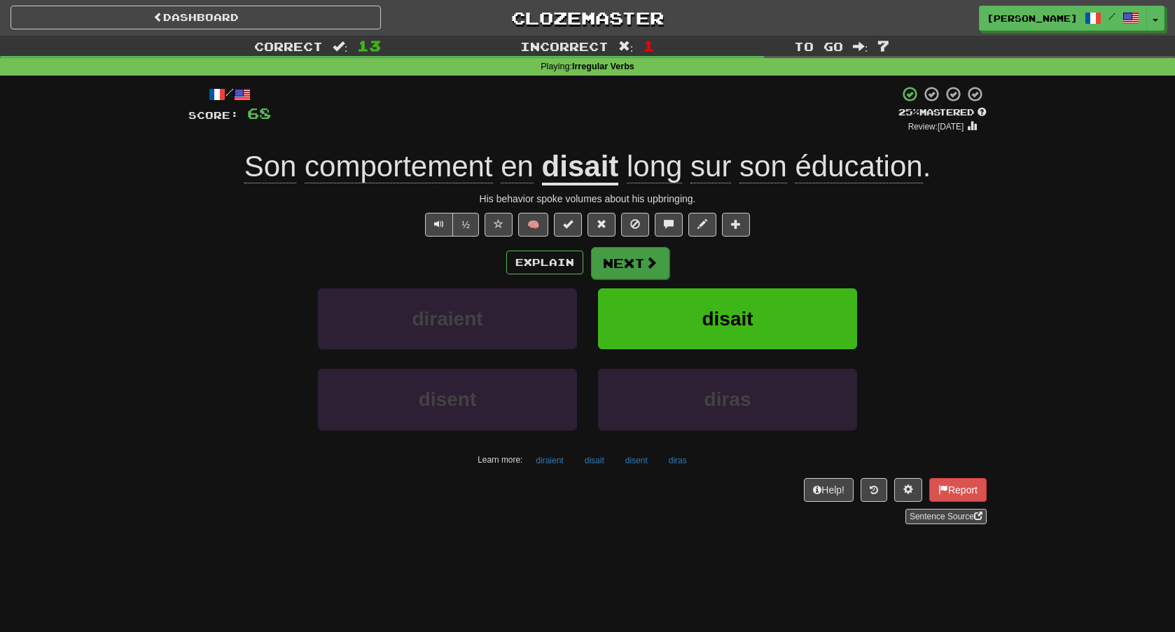
click at [643, 254] on button "Next" at bounding box center [630, 263] width 78 height 32
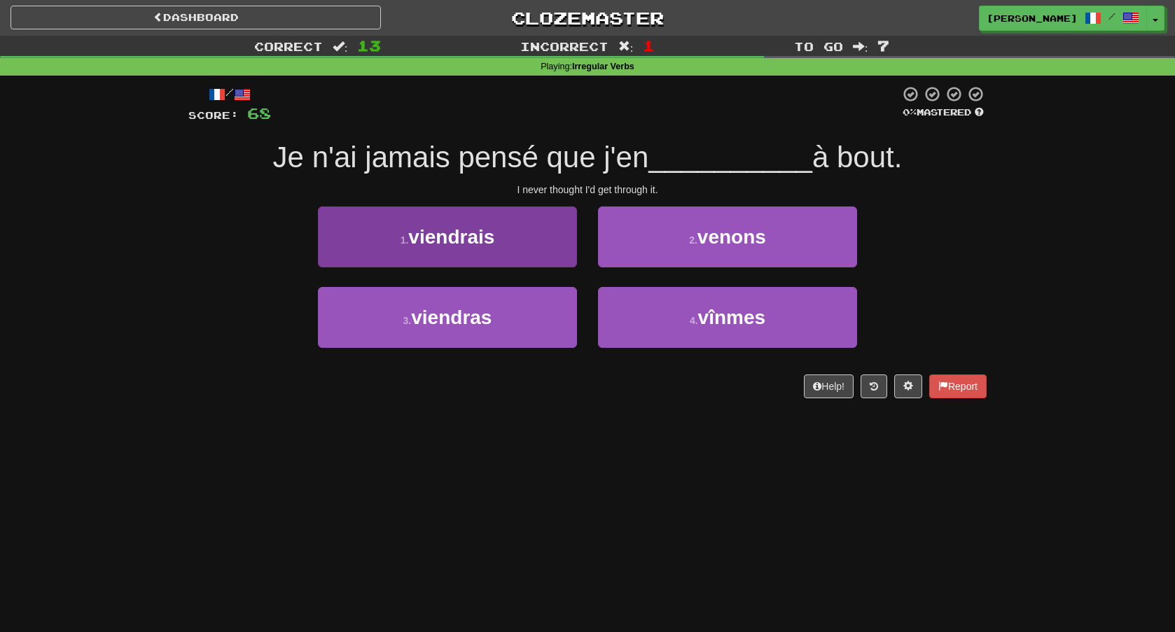
click at [523, 253] on button "1 . viendrais" at bounding box center [447, 237] width 259 height 61
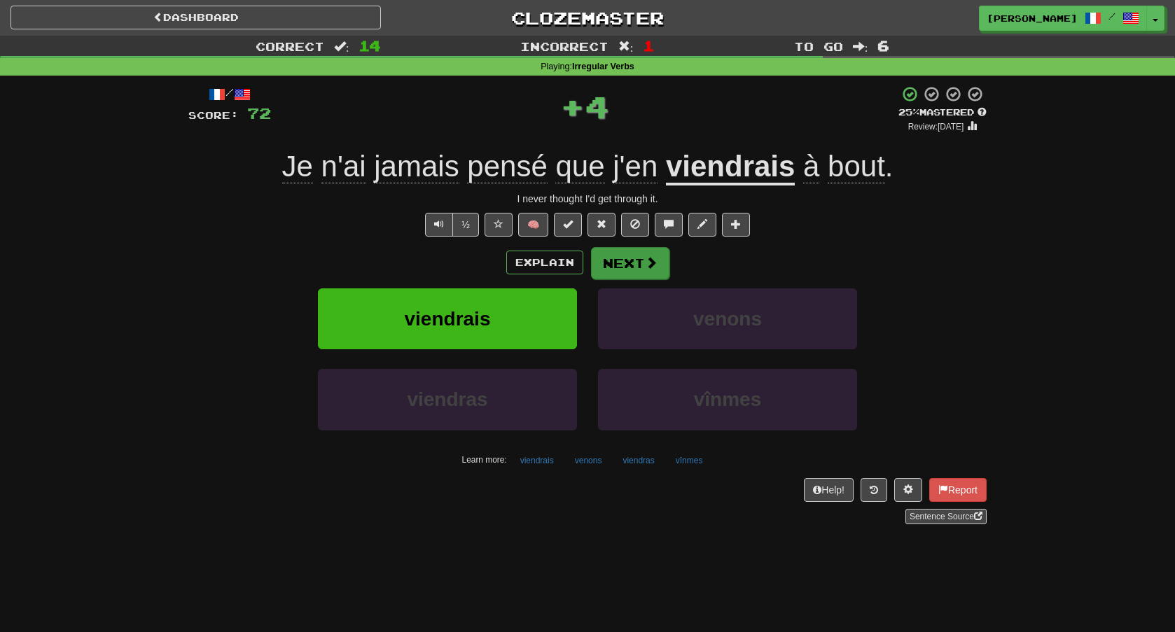
click at [614, 253] on button "Next" at bounding box center [630, 263] width 78 height 32
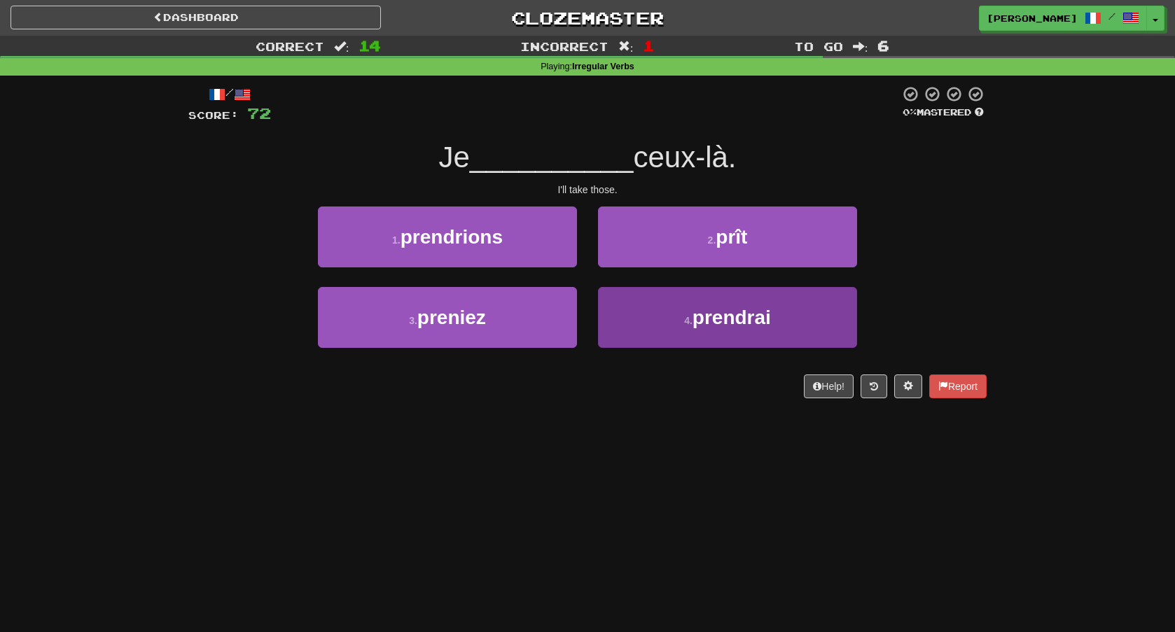
click at [683, 303] on button "4 . prendrai" at bounding box center [727, 317] width 259 height 61
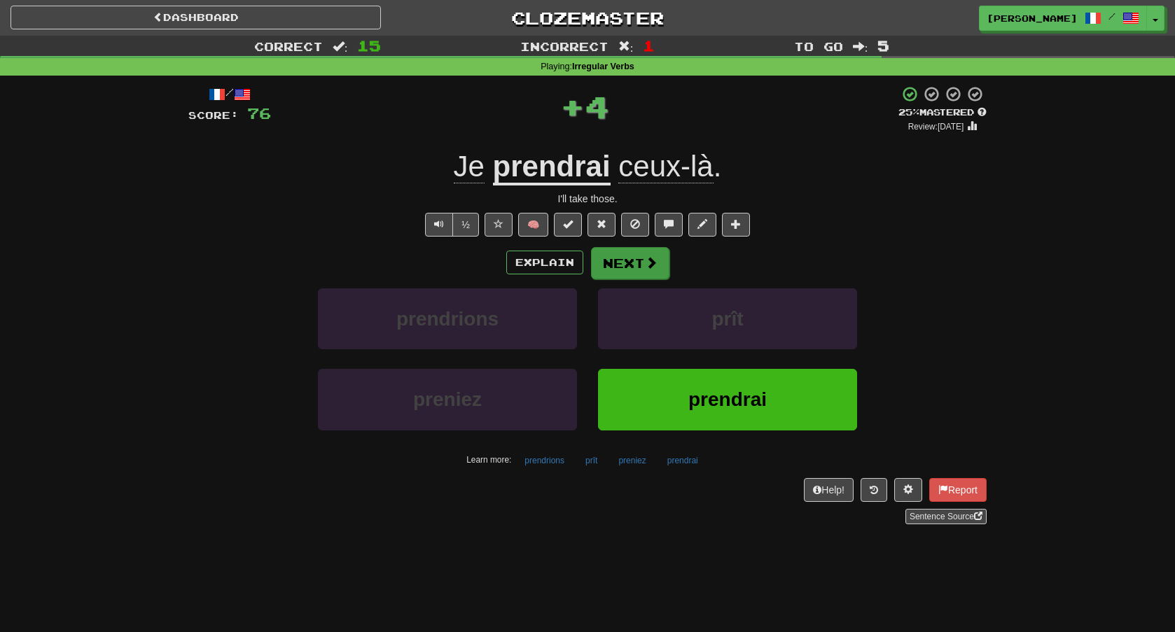
click at [639, 268] on button "Next" at bounding box center [630, 263] width 78 height 32
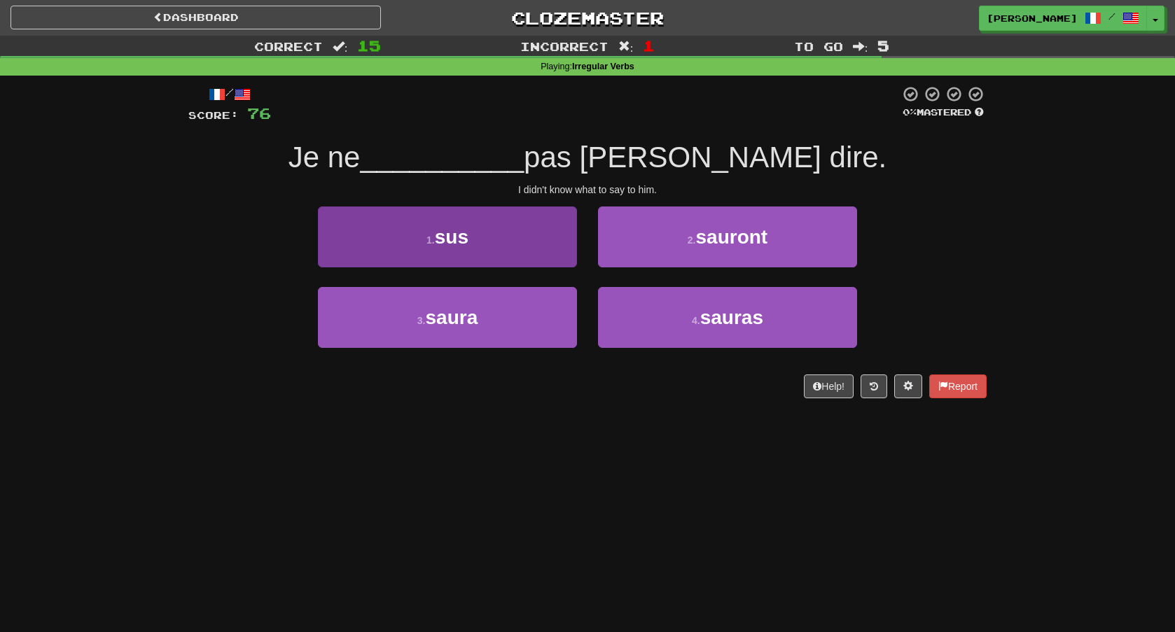
click at [521, 242] on button "1 . sus" at bounding box center [447, 237] width 259 height 61
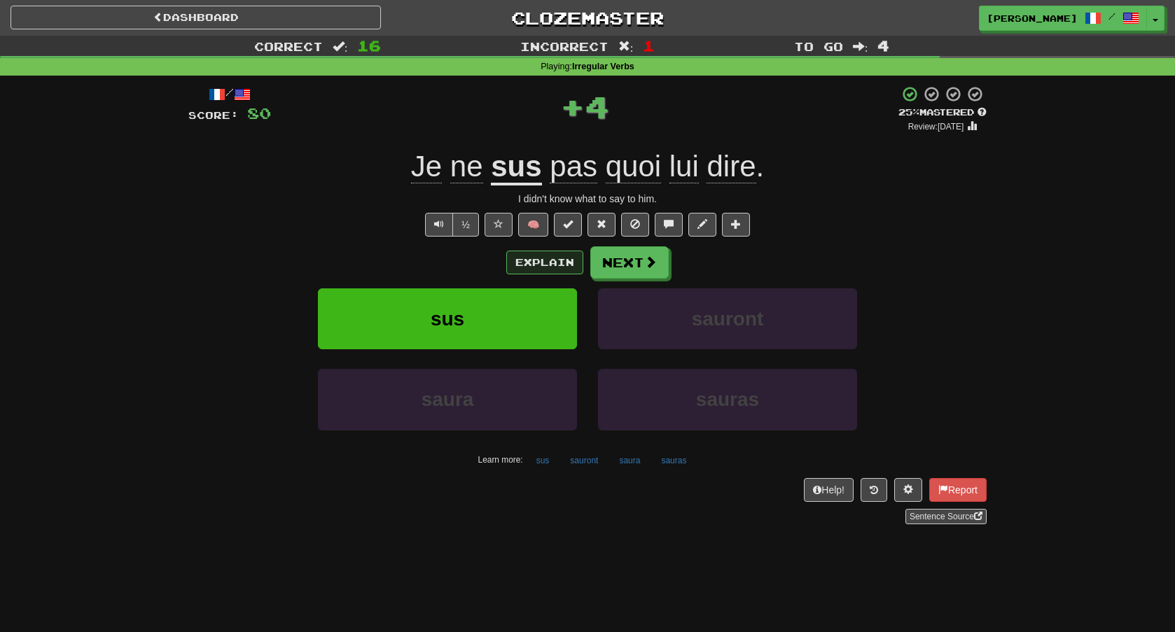
click at [550, 258] on button "Explain" at bounding box center [544, 263] width 77 height 24
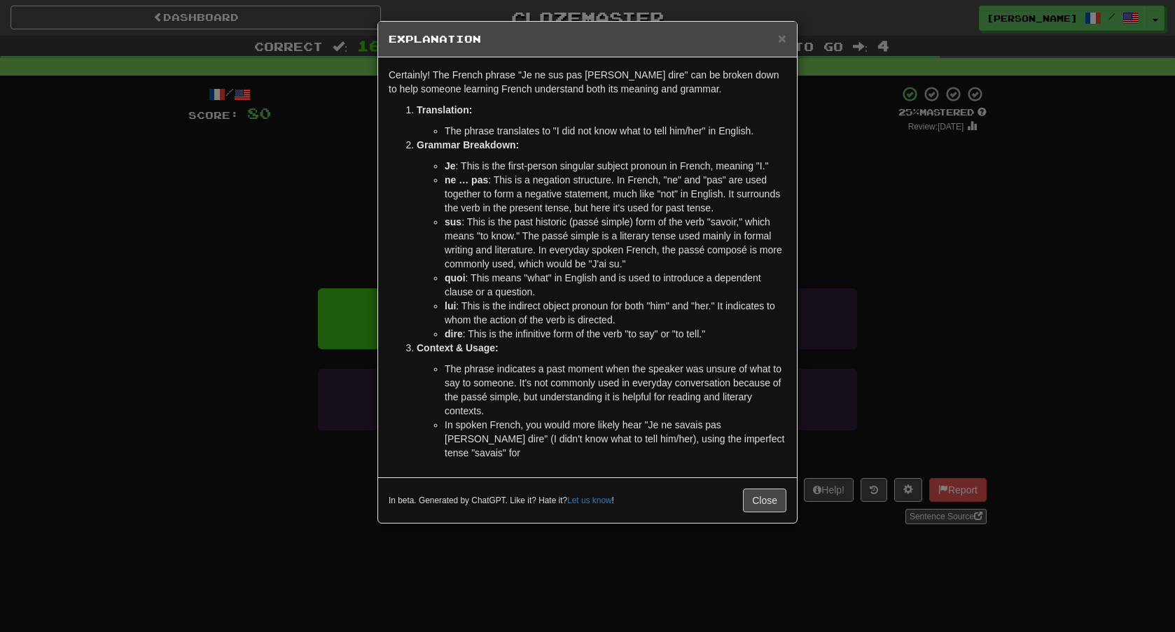
click at [790, 37] on div "× Explanation" at bounding box center [587, 40] width 419 height 36
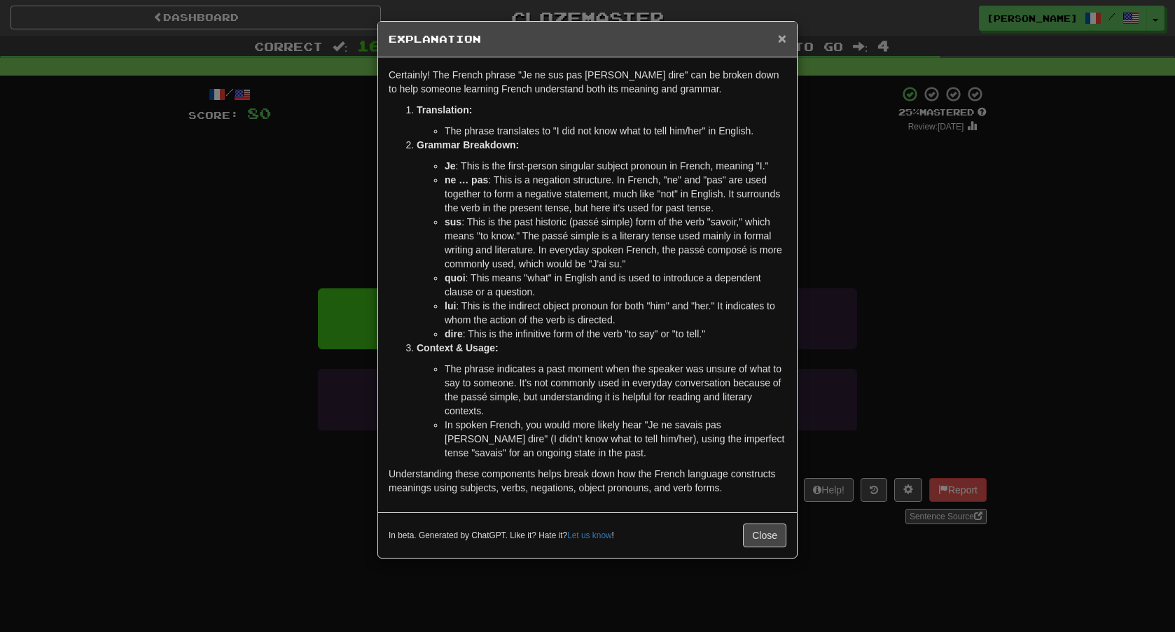
click at [780, 42] on span "×" at bounding box center [782, 38] width 8 height 16
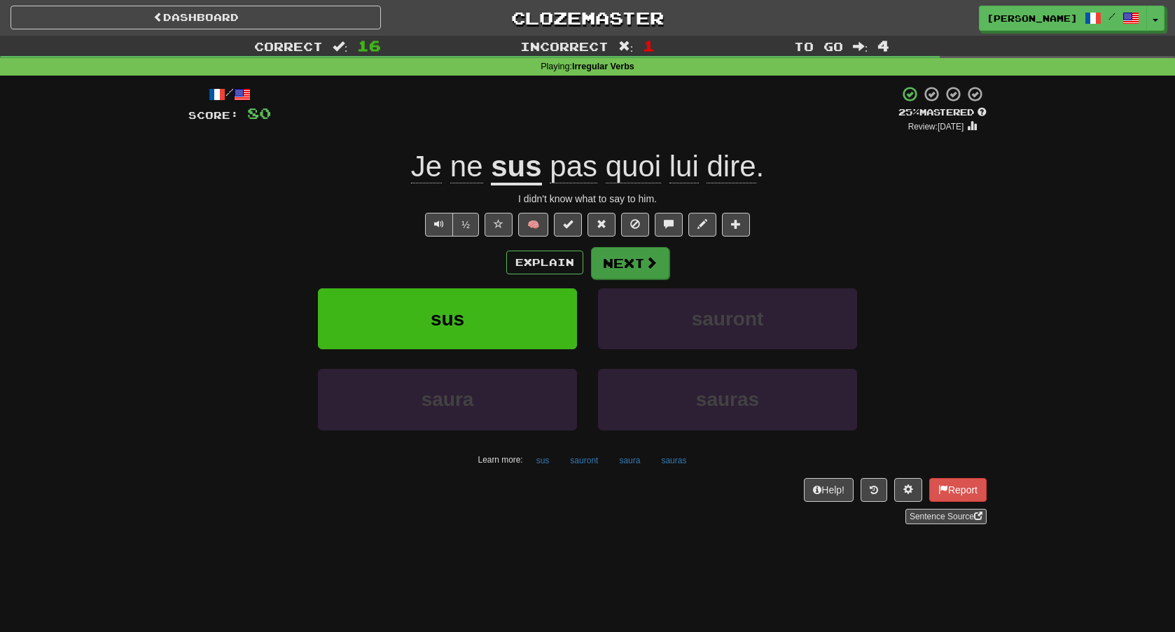
click at [664, 258] on button "Next" at bounding box center [630, 263] width 78 height 32
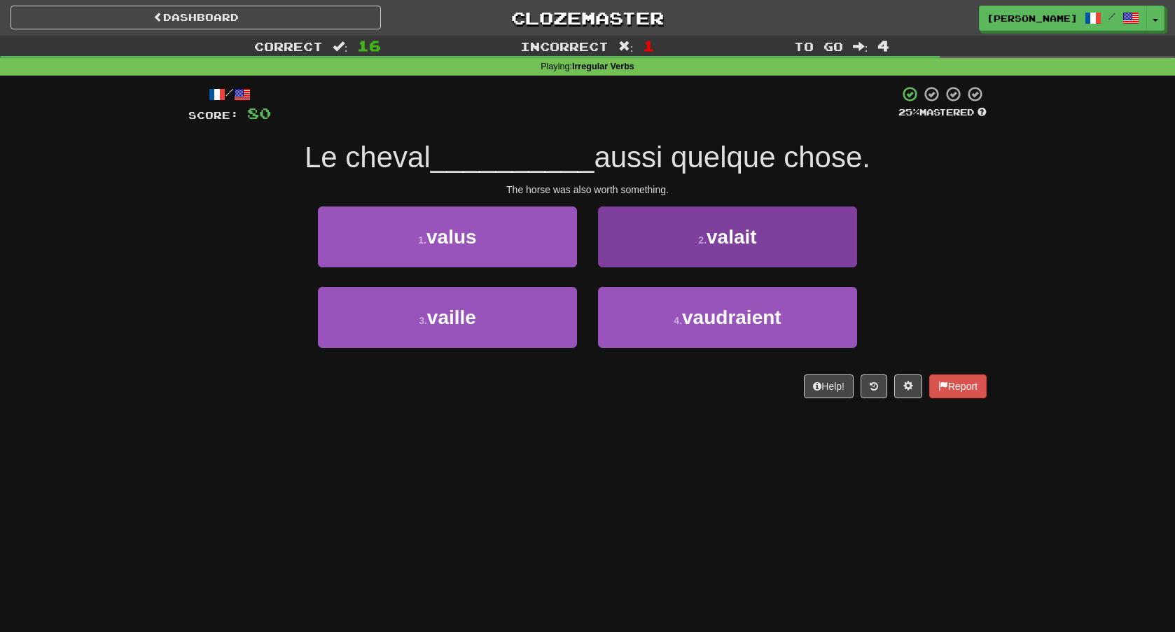
click at [702, 246] on button "2 . valait" at bounding box center [727, 237] width 259 height 61
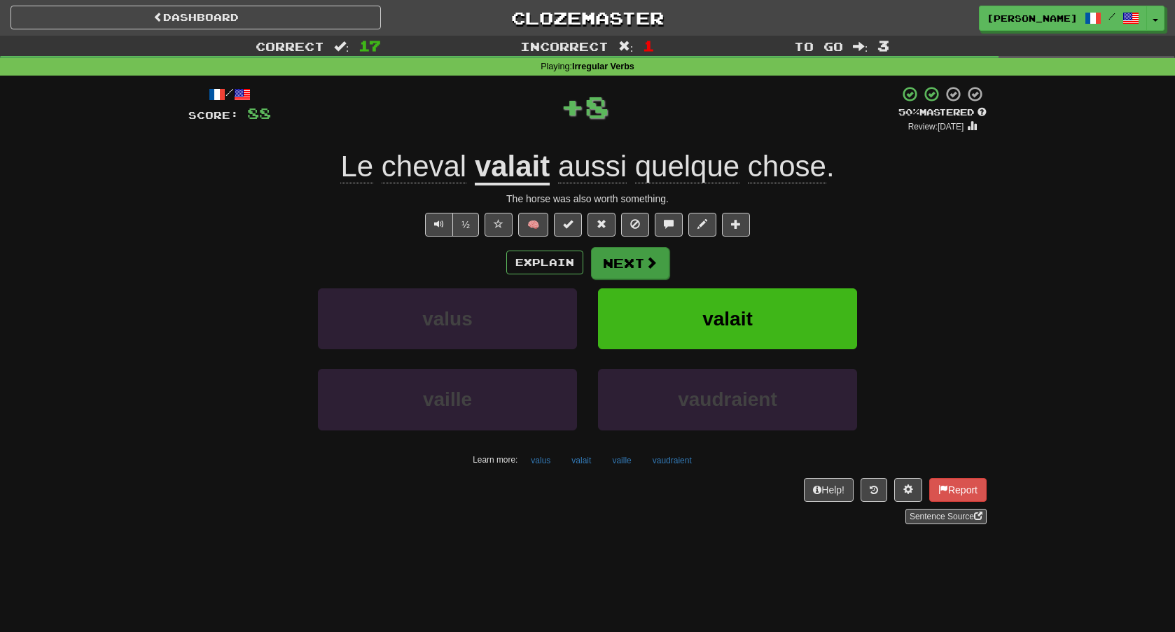
click at [637, 261] on button "Next" at bounding box center [630, 263] width 78 height 32
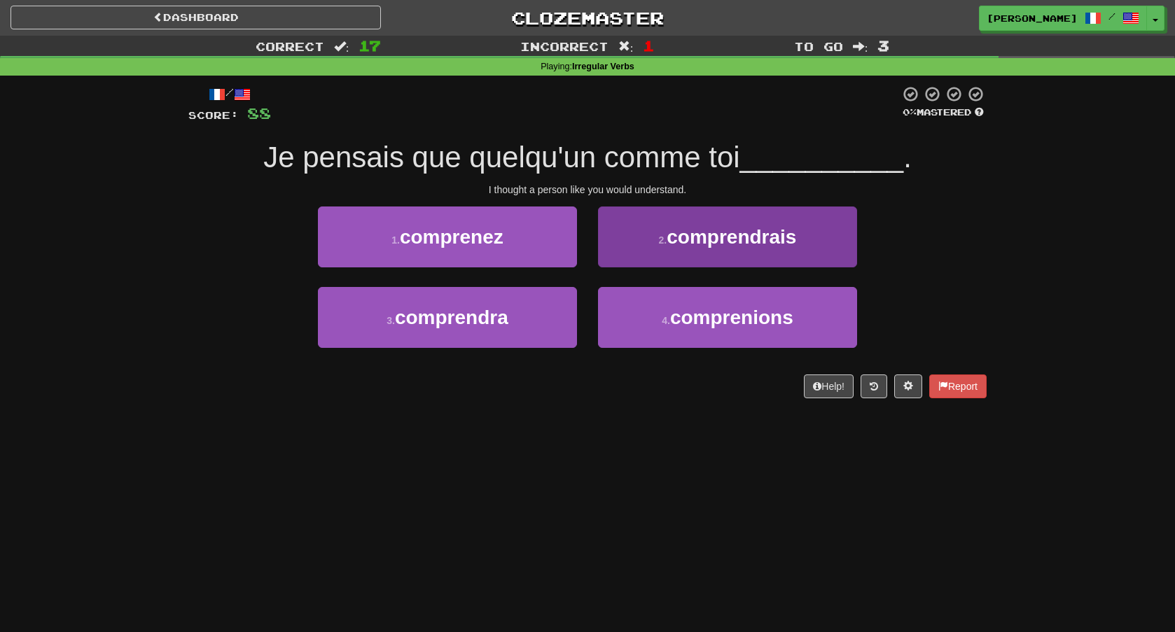
click at [637, 261] on button "2 . comprendrais" at bounding box center [727, 237] width 259 height 61
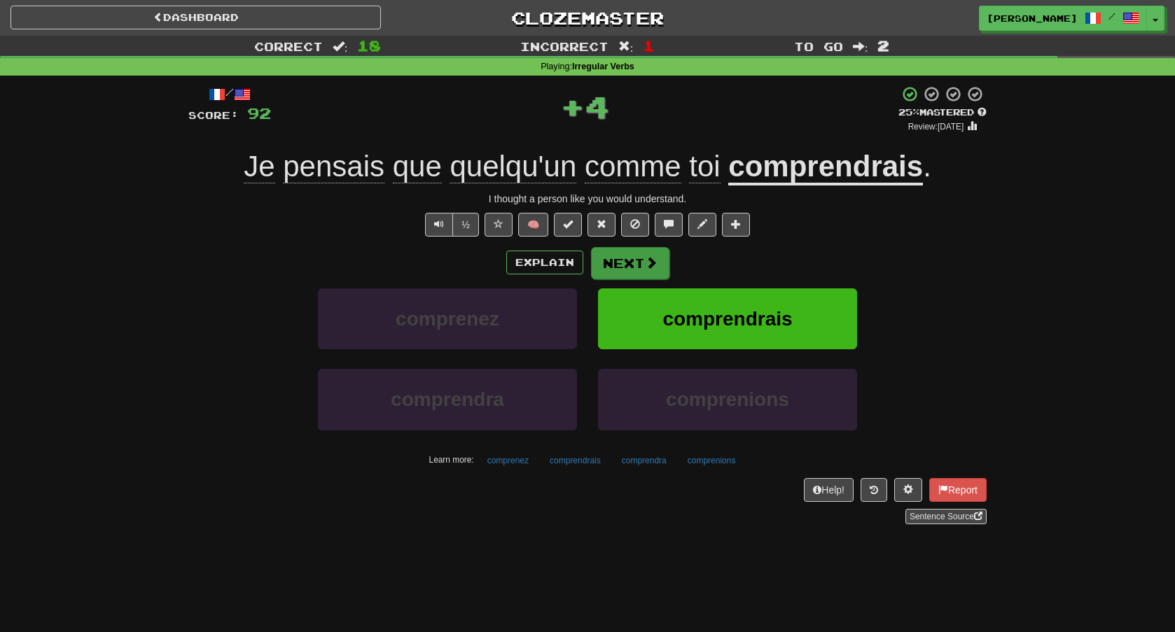
click at [637, 267] on button "Next" at bounding box center [630, 263] width 78 height 32
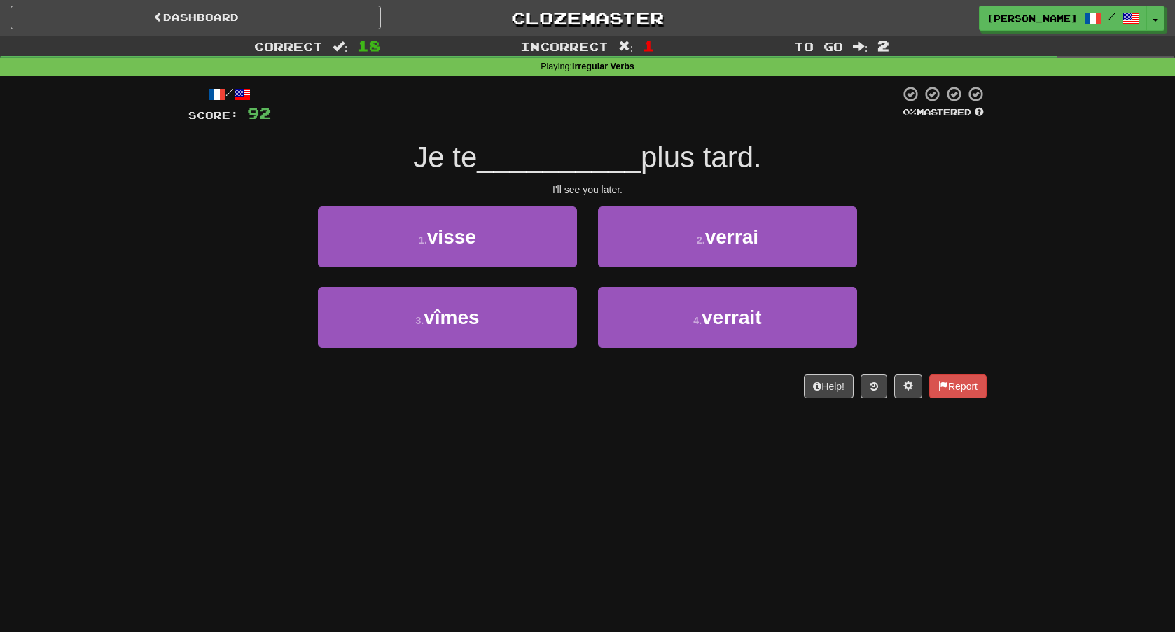
click at [687, 268] on div "2 . verrai" at bounding box center [727, 247] width 280 height 81
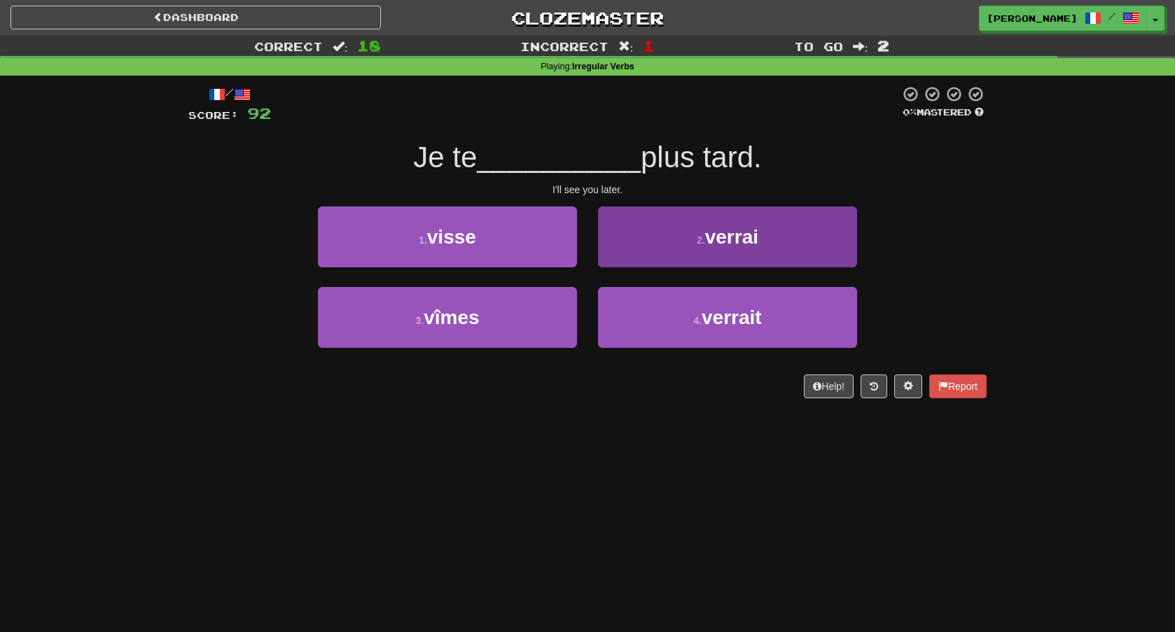
click at [688, 257] on button "2 . verrai" at bounding box center [727, 237] width 259 height 61
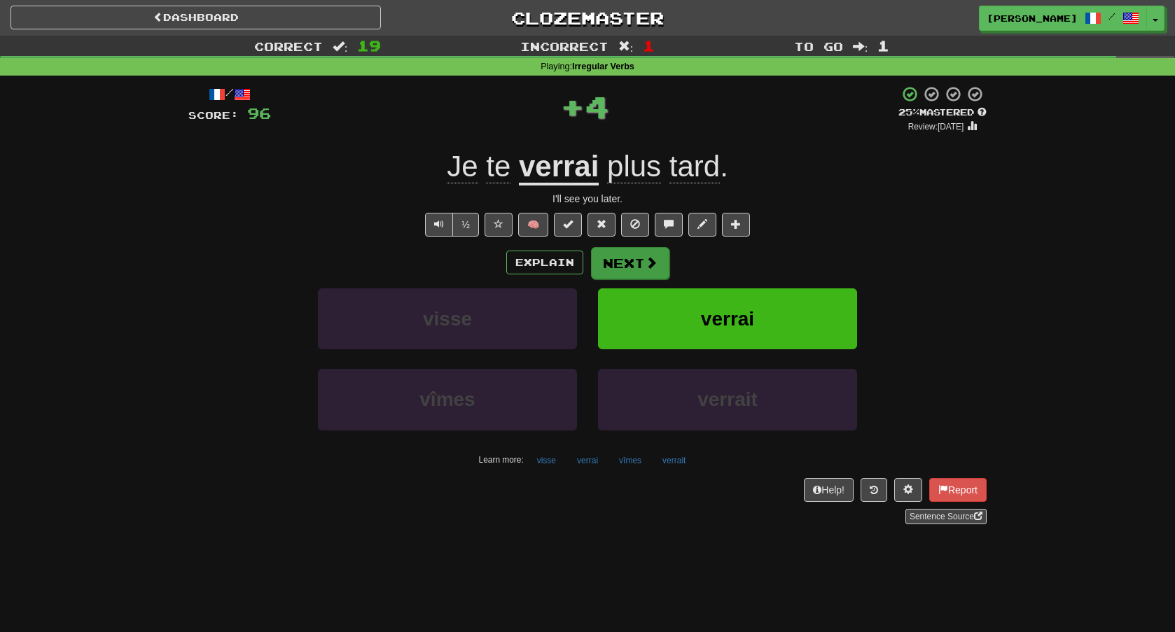
click at [629, 255] on button "Next" at bounding box center [630, 263] width 78 height 32
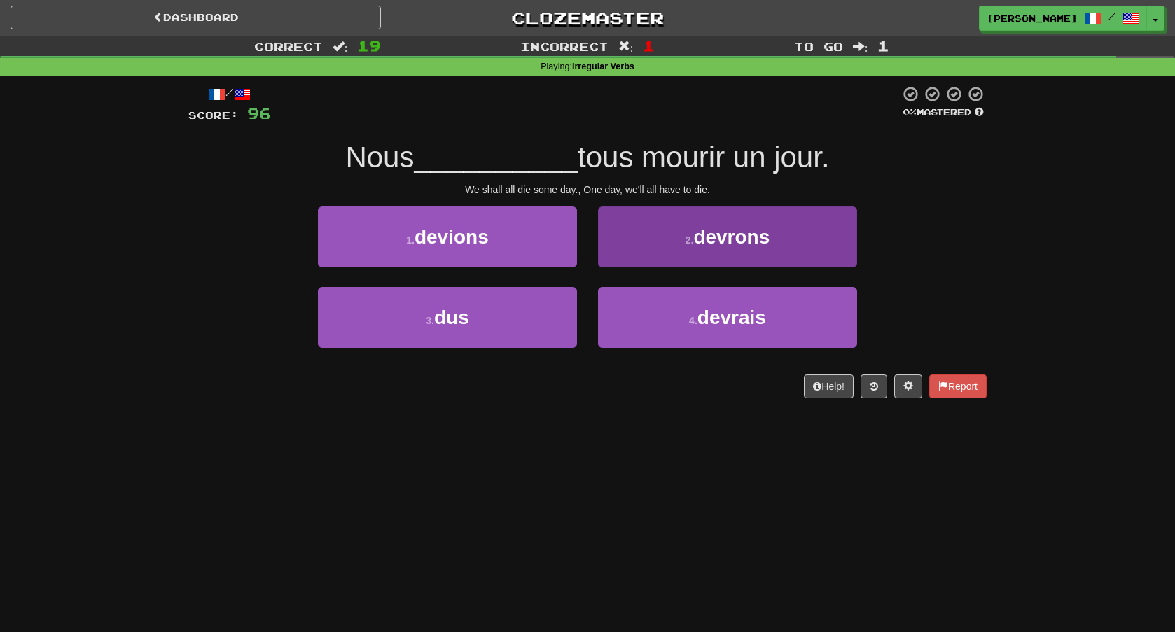
click at [715, 251] on button "2 . devrons" at bounding box center [727, 237] width 259 height 61
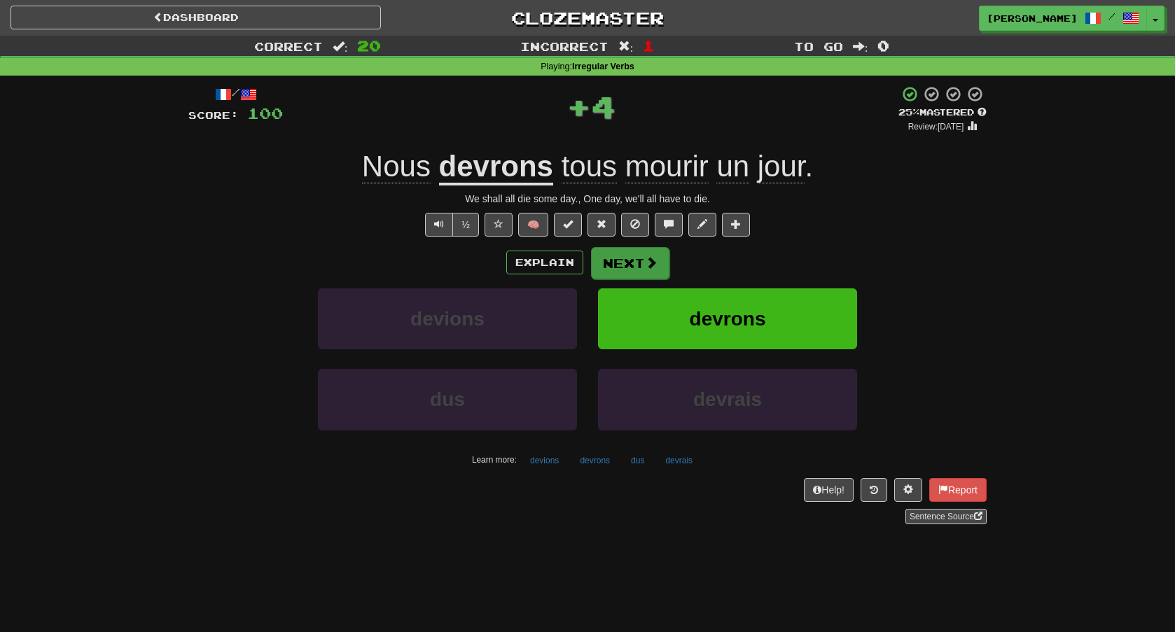
click at [628, 272] on button "Next" at bounding box center [630, 263] width 78 height 32
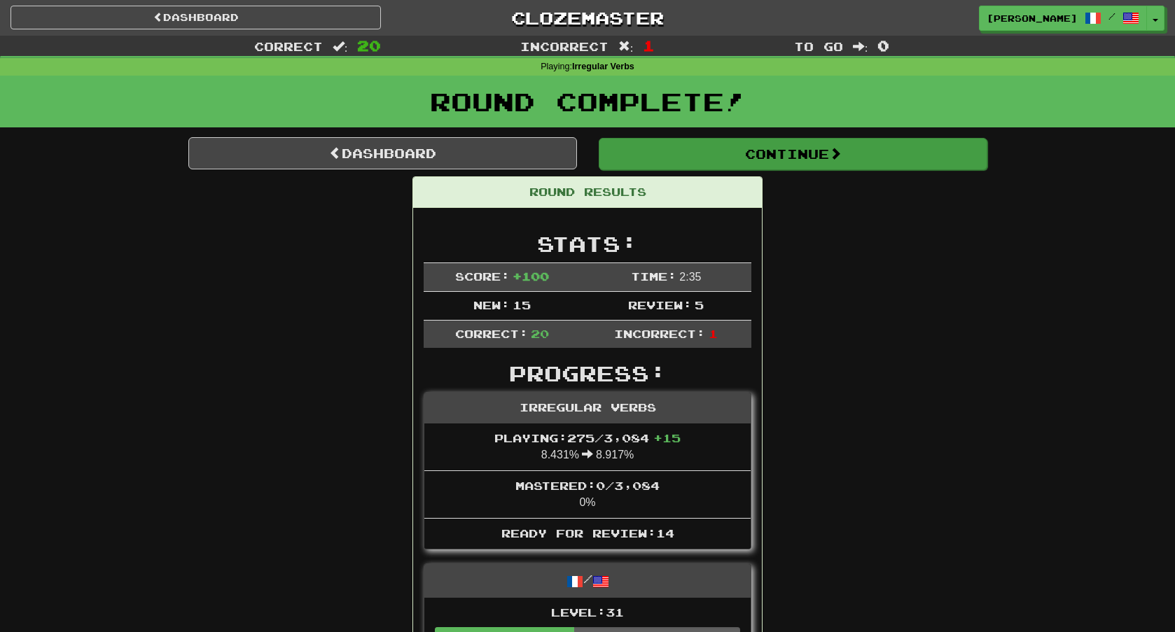
click at [756, 158] on button "Continue" at bounding box center [793, 154] width 389 height 32
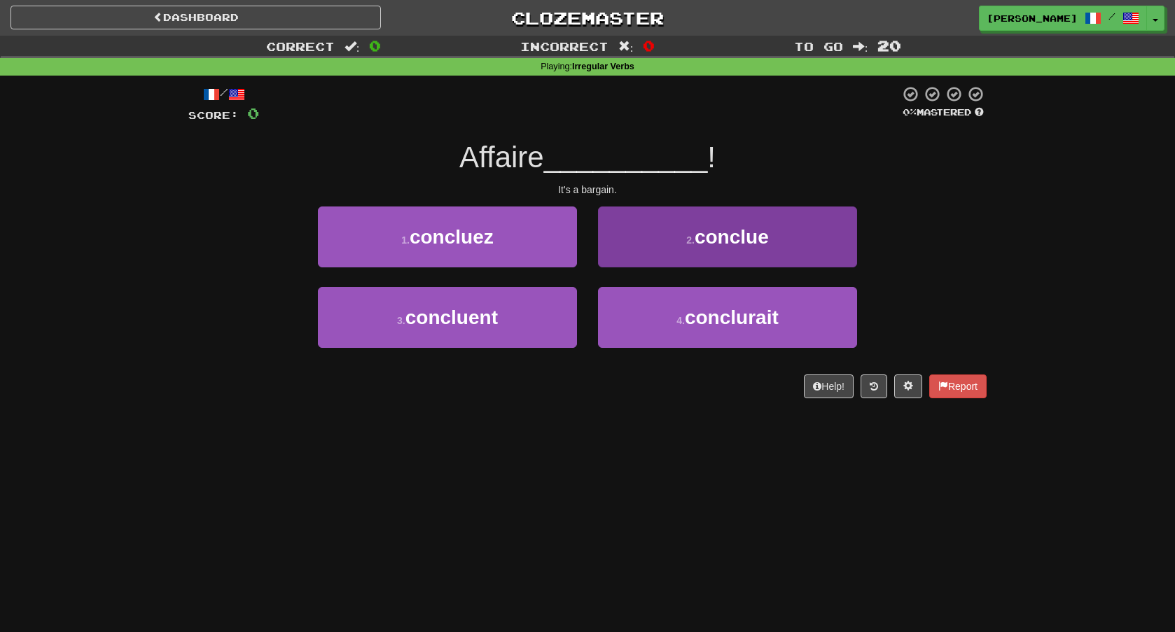
click at [647, 238] on button "2 . conclue" at bounding box center [727, 237] width 259 height 61
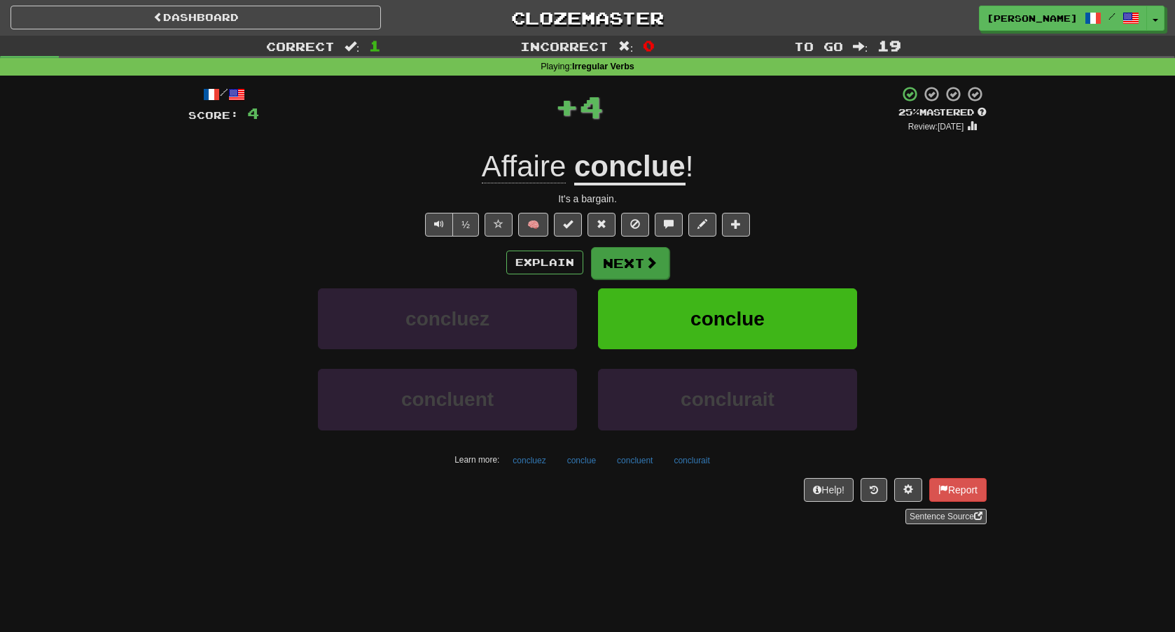
click at [639, 260] on button "Next" at bounding box center [630, 263] width 78 height 32
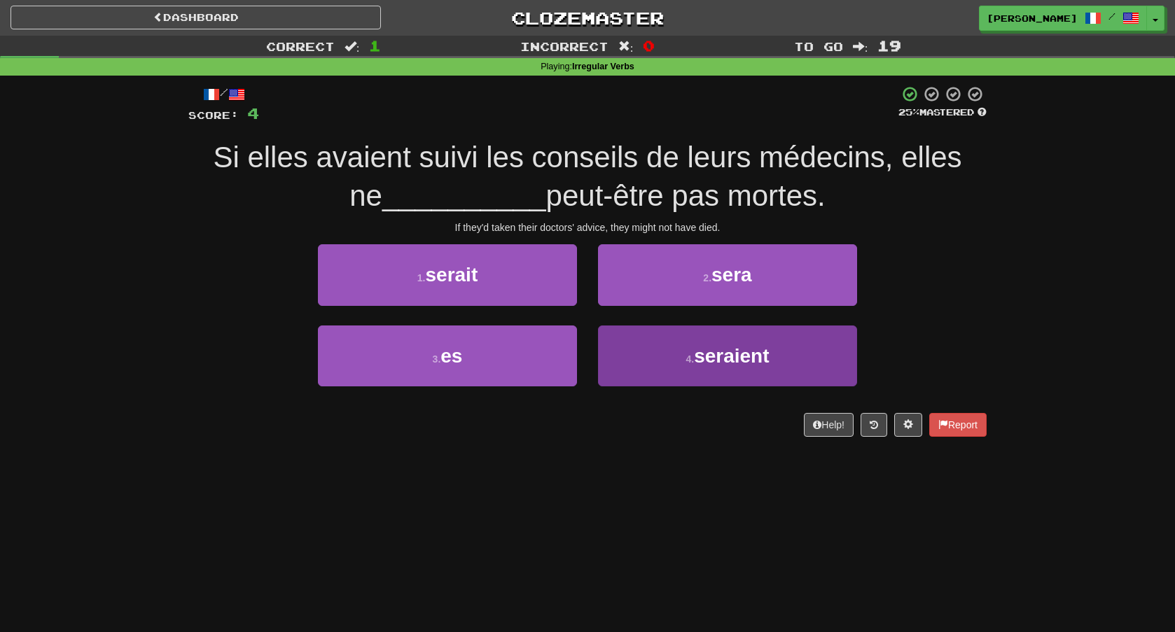
click at [689, 354] on small "4 ." at bounding box center [690, 359] width 8 height 11
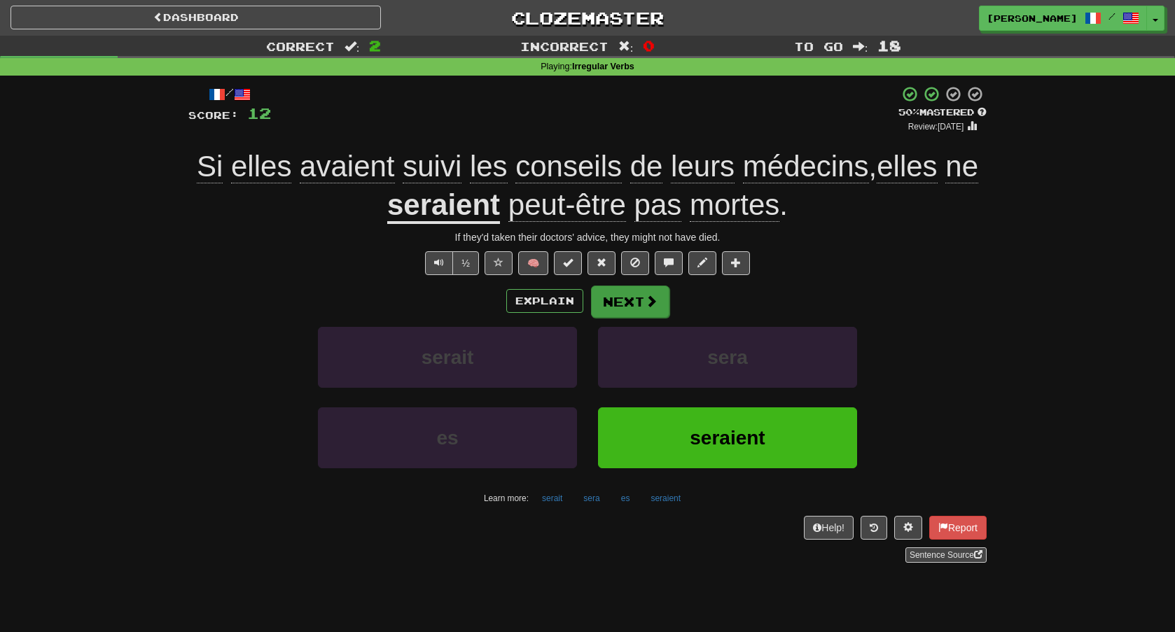
click at [641, 298] on button "Next" at bounding box center [630, 302] width 78 height 32
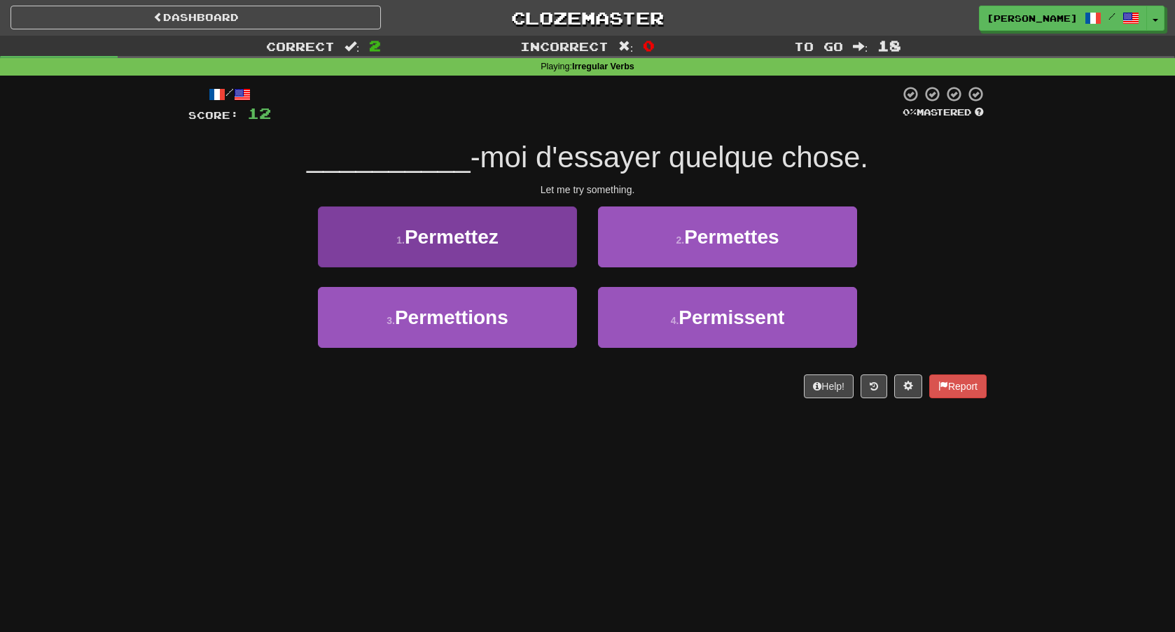
click at [557, 256] on button "1 . Permettez" at bounding box center [447, 237] width 259 height 61
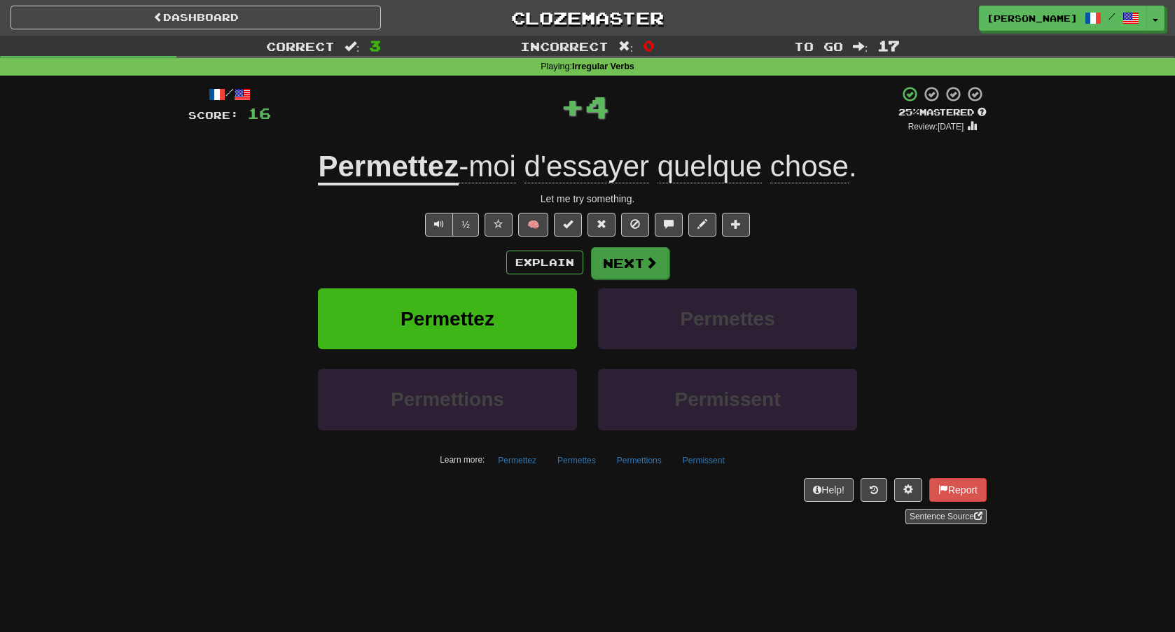
click at [630, 259] on button "Next" at bounding box center [630, 263] width 78 height 32
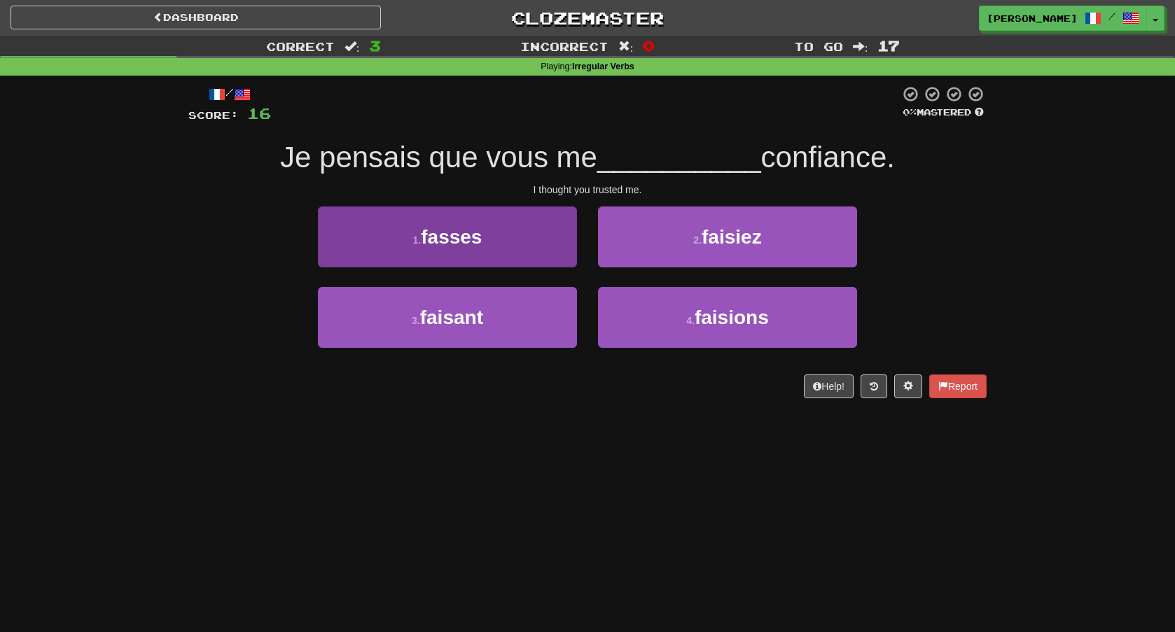
click at [559, 215] on button "1 . fasses" at bounding box center [447, 237] width 259 height 61
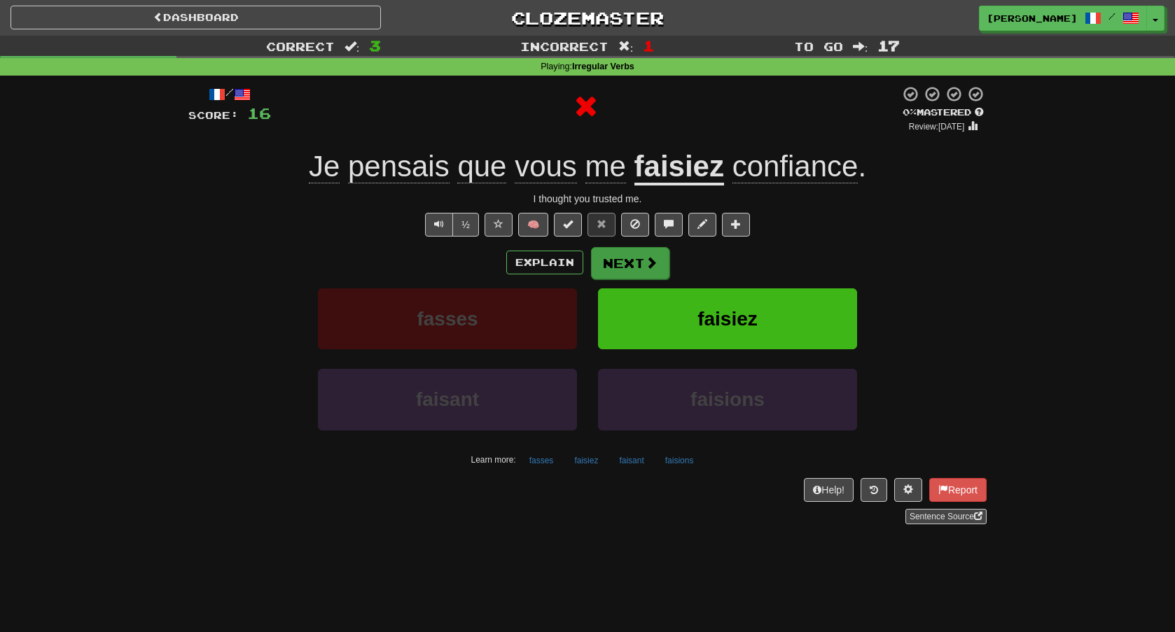
click at [653, 256] on span at bounding box center [651, 262] width 13 height 13
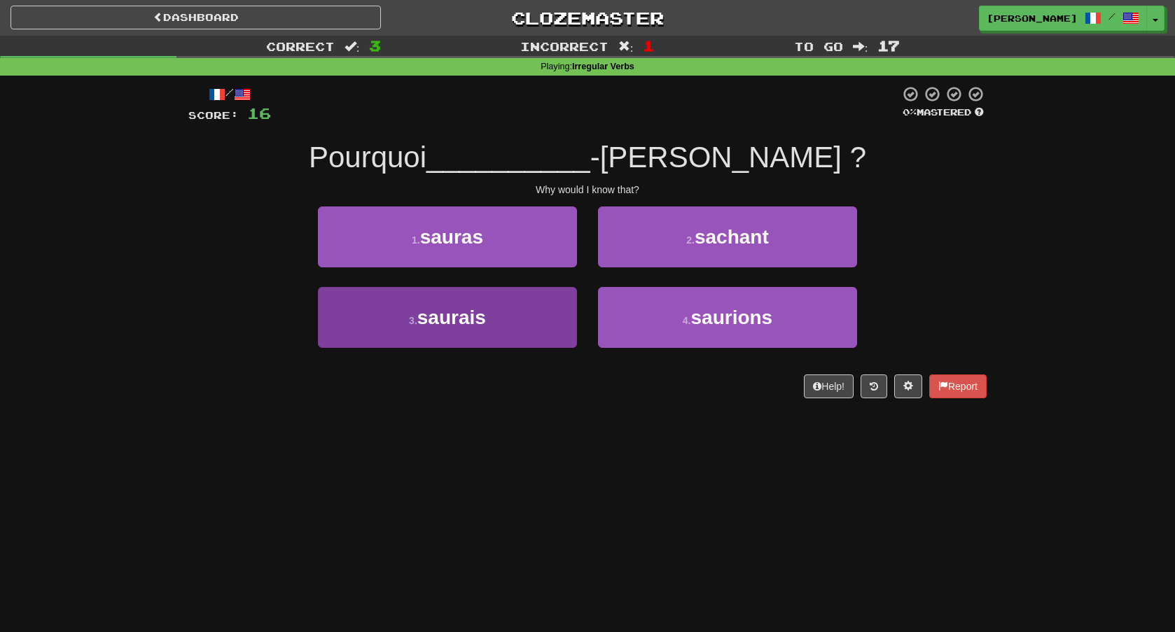
click at [545, 319] on button "3 . saurais" at bounding box center [447, 317] width 259 height 61
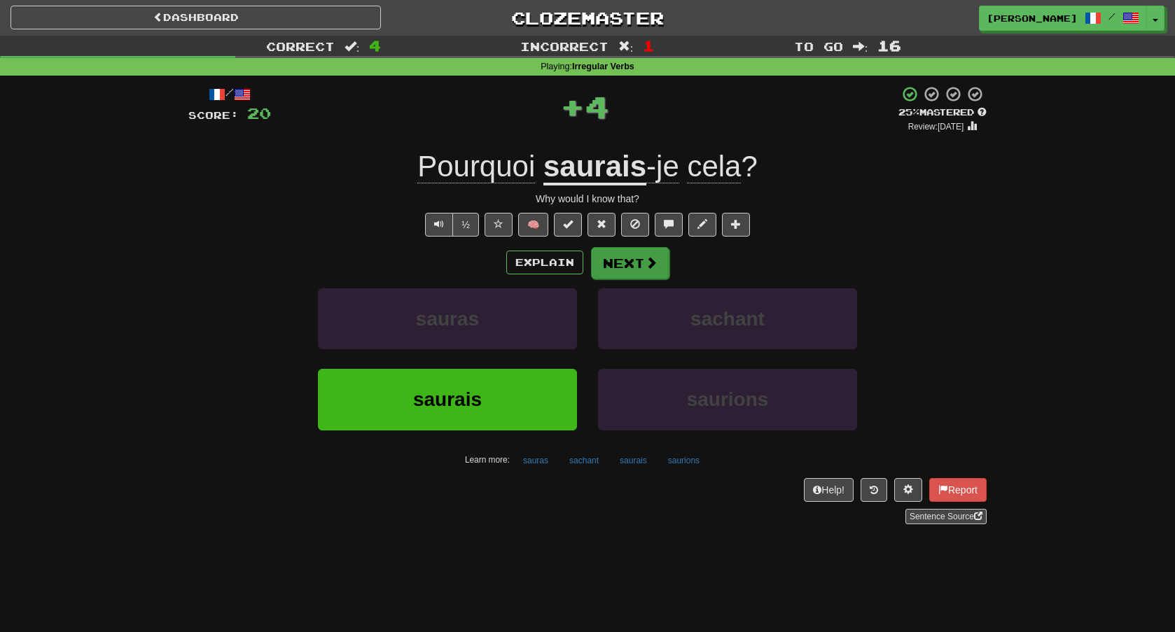
click at [638, 270] on button "Next" at bounding box center [630, 263] width 78 height 32
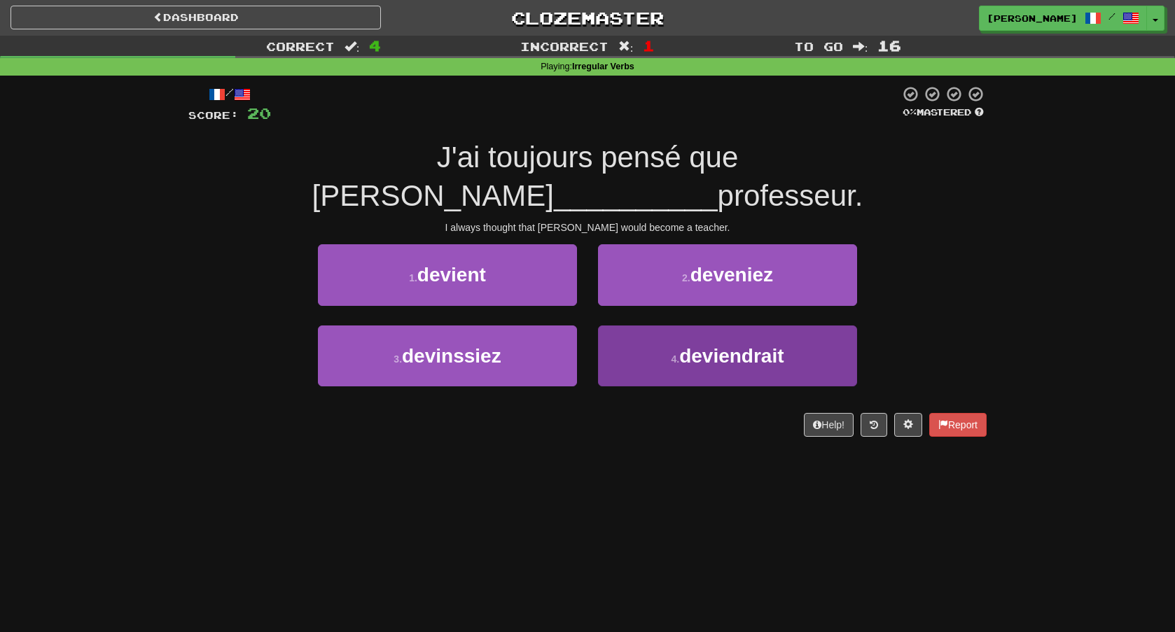
click at [725, 345] on span "deviendrait" at bounding box center [731, 356] width 104 height 22
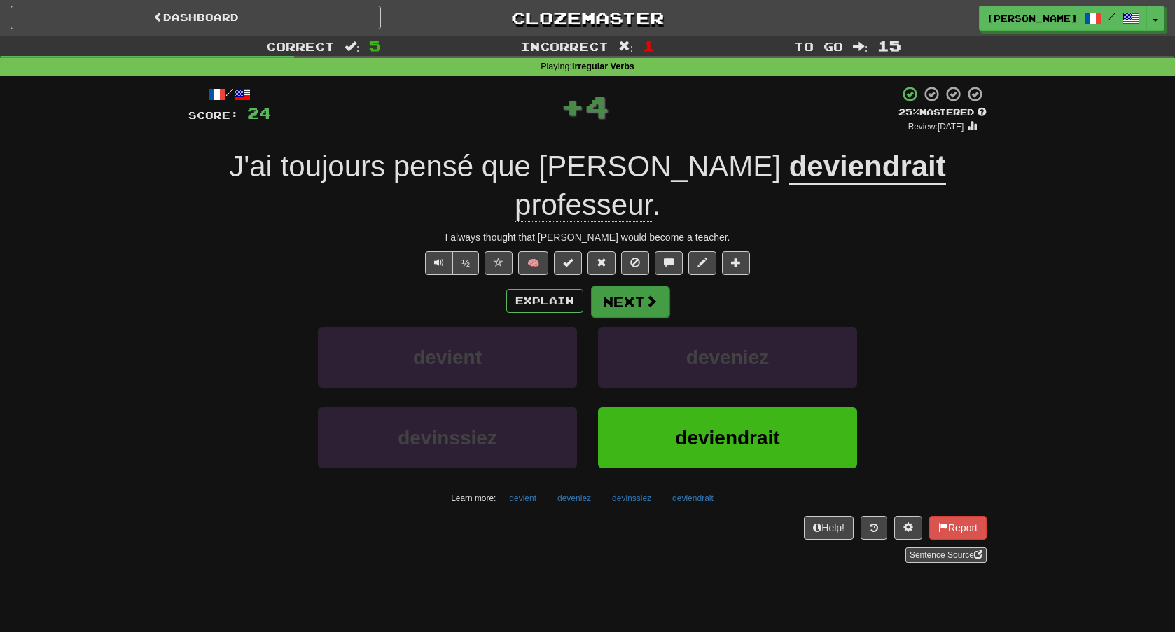
click at [658, 286] on button "Next" at bounding box center [630, 302] width 78 height 32
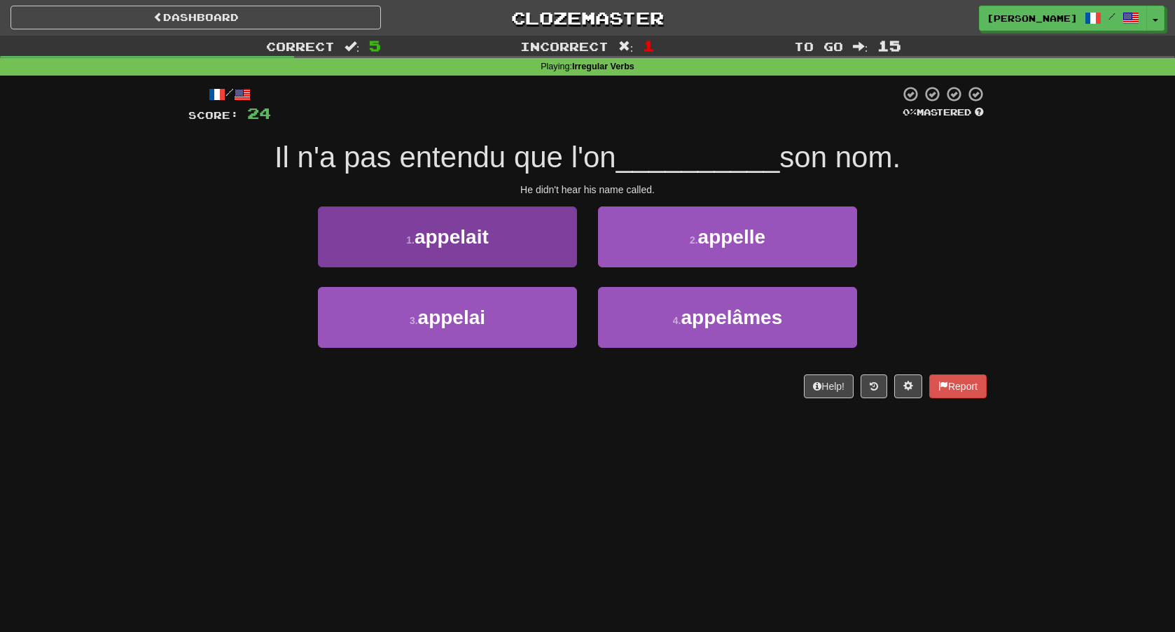
click at [542, 237] on button "1 . appelait" at bounding box center [447, 237] width 259 height 61
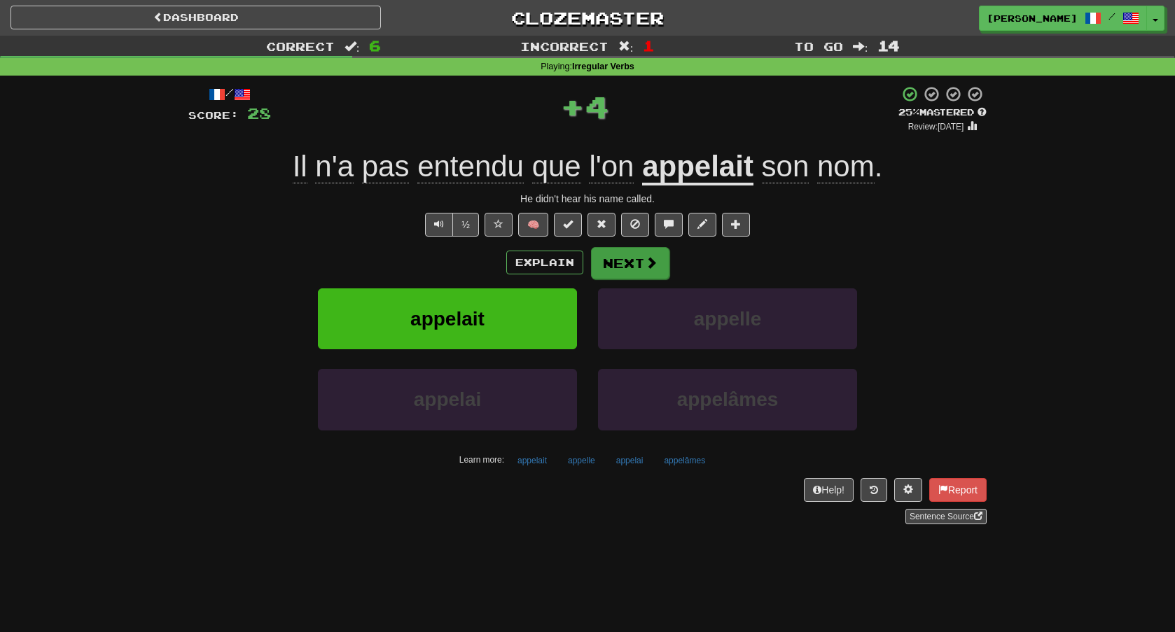
click at [659, 256] on button "Next" at bounding box center [630, 263] width 78 height 32
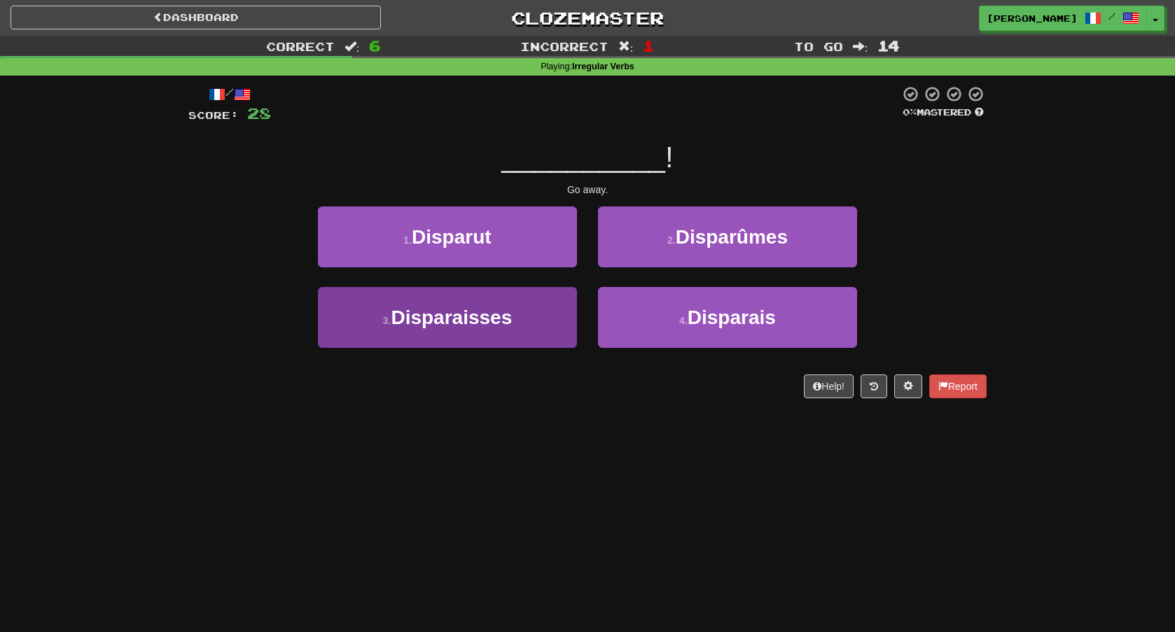
click at [540, 319] on button "3 . Disparaisses" at bounding box center [447, 317] width 259 height 61
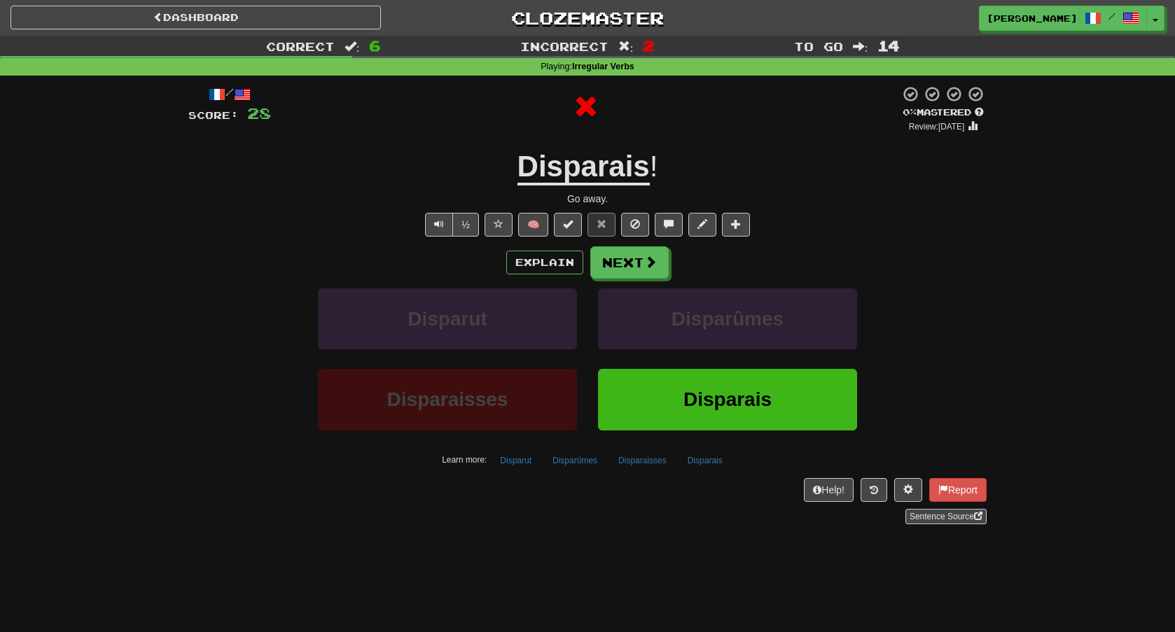
click at [611, 160] on u "Disparais" at bounding box center [583, 168] width 132 height 36
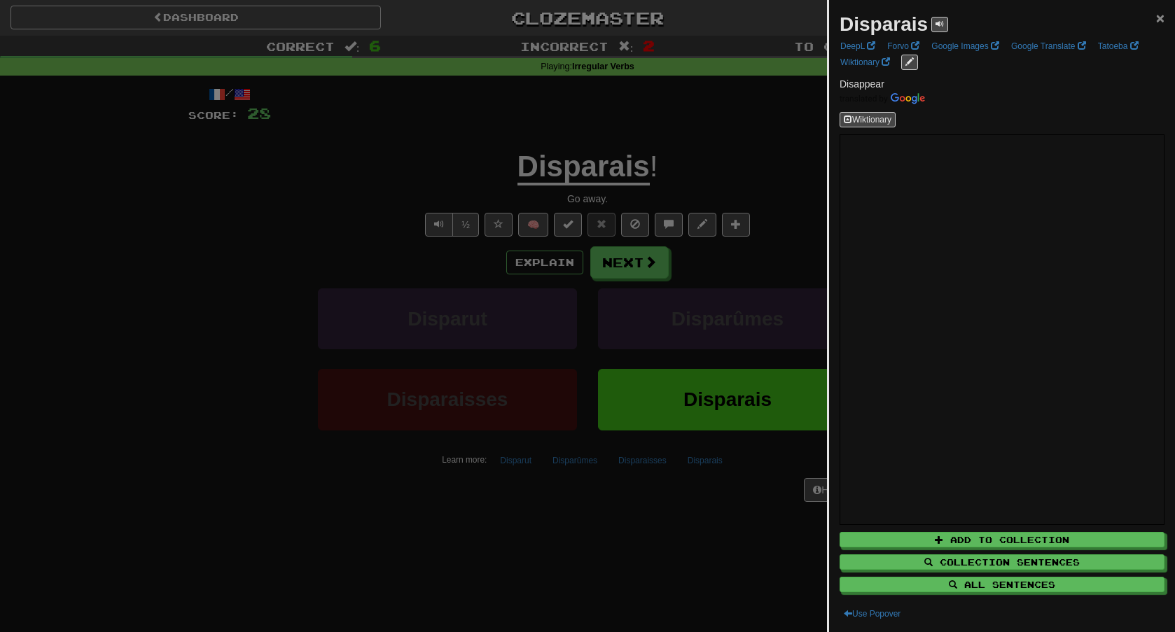
click at [1162, 19] on span "×" at bounding box center [1160, 18] width 8 height 16
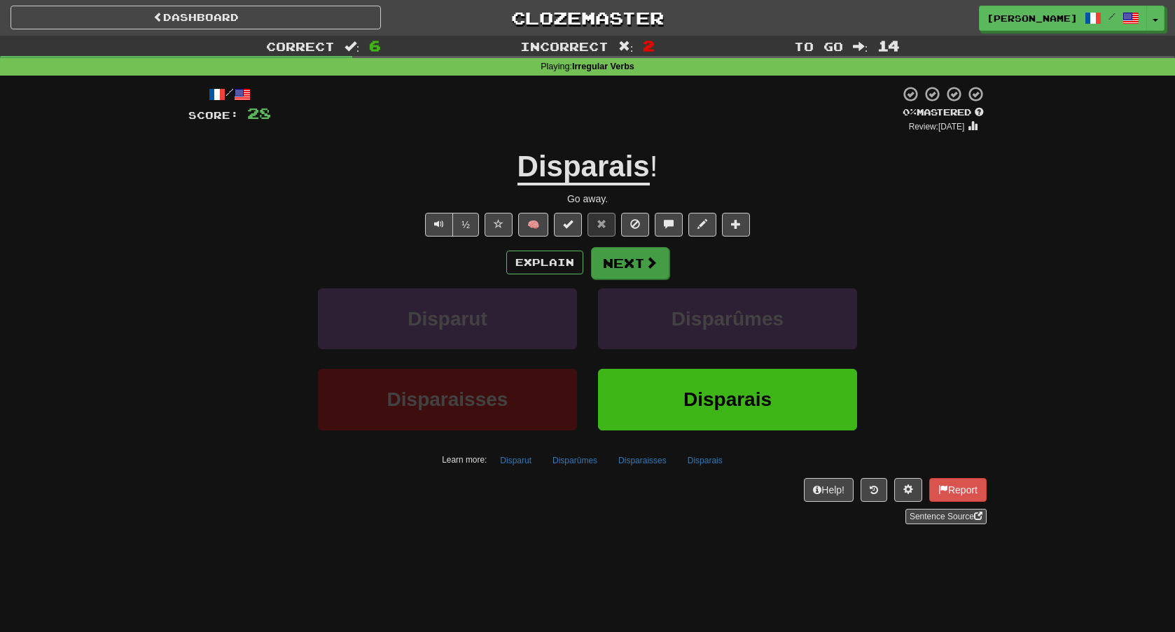
click at [615, 256] on button "Next" at bounding box center [630, 263] width 78 height 32
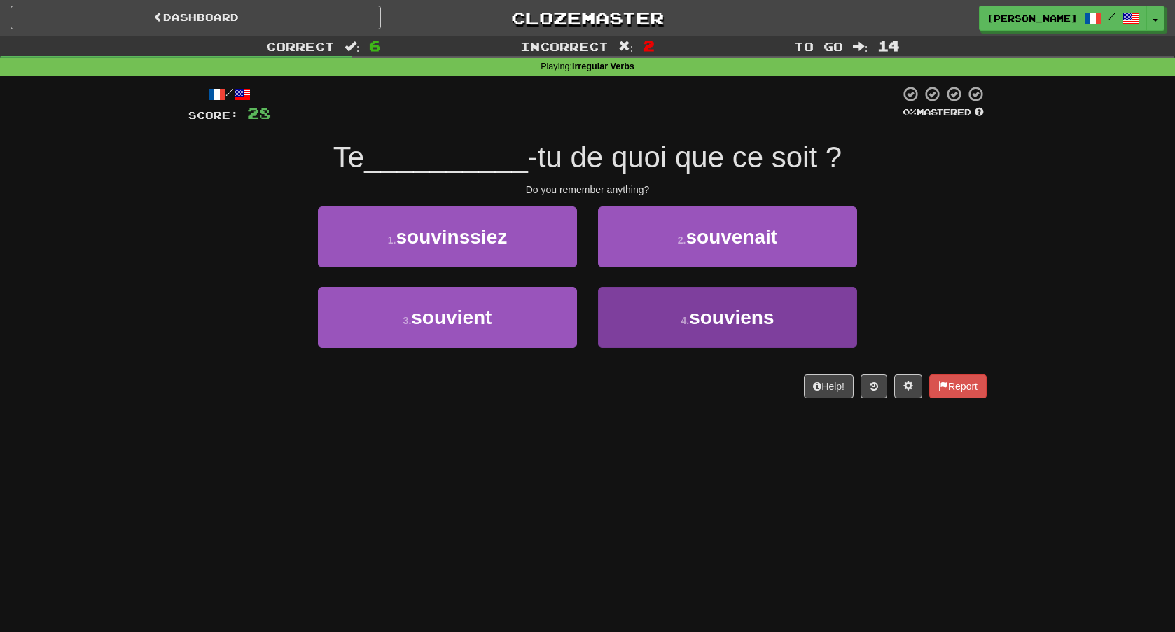
click at [649, 287] on button "4 . souviens" at bounding box center [727, 317] width 259 height 61
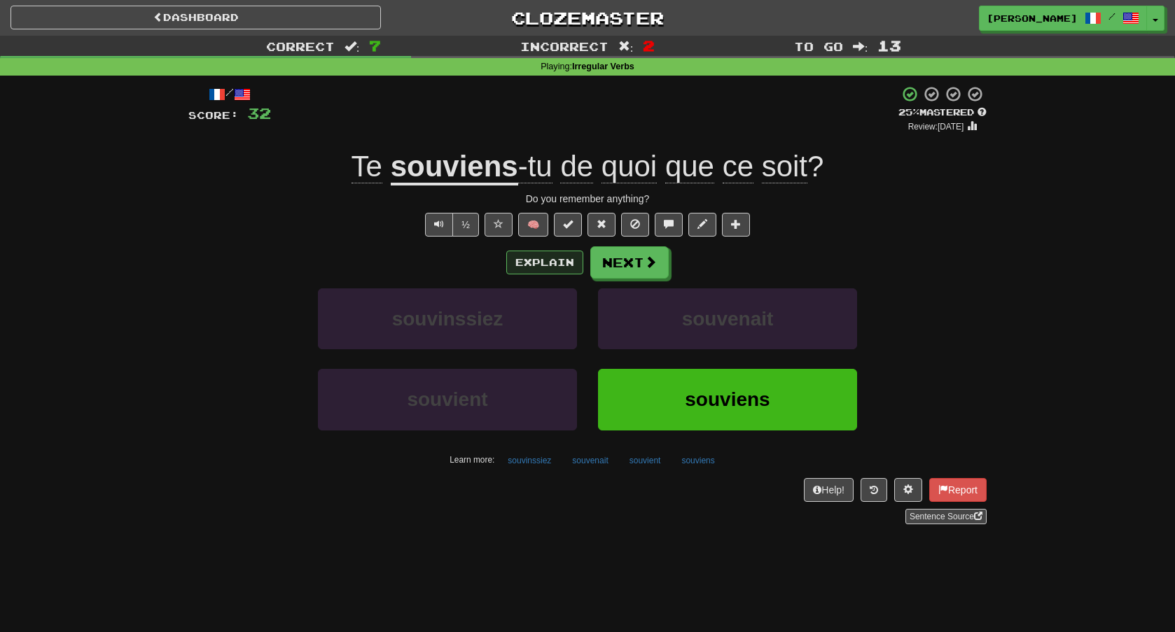
click at [518, 265] on button "Explain" at bounding box center [544, 263] width 77 height 24
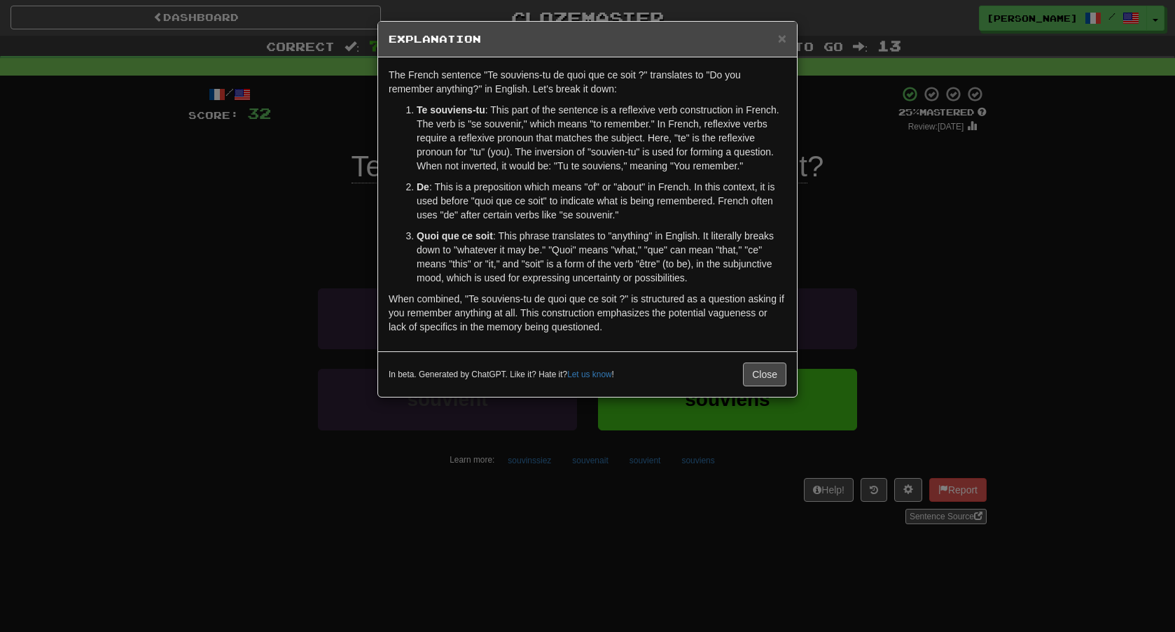
click at [770, 380] on button "Close" at bounding box center [764, 375] width 43 height 24
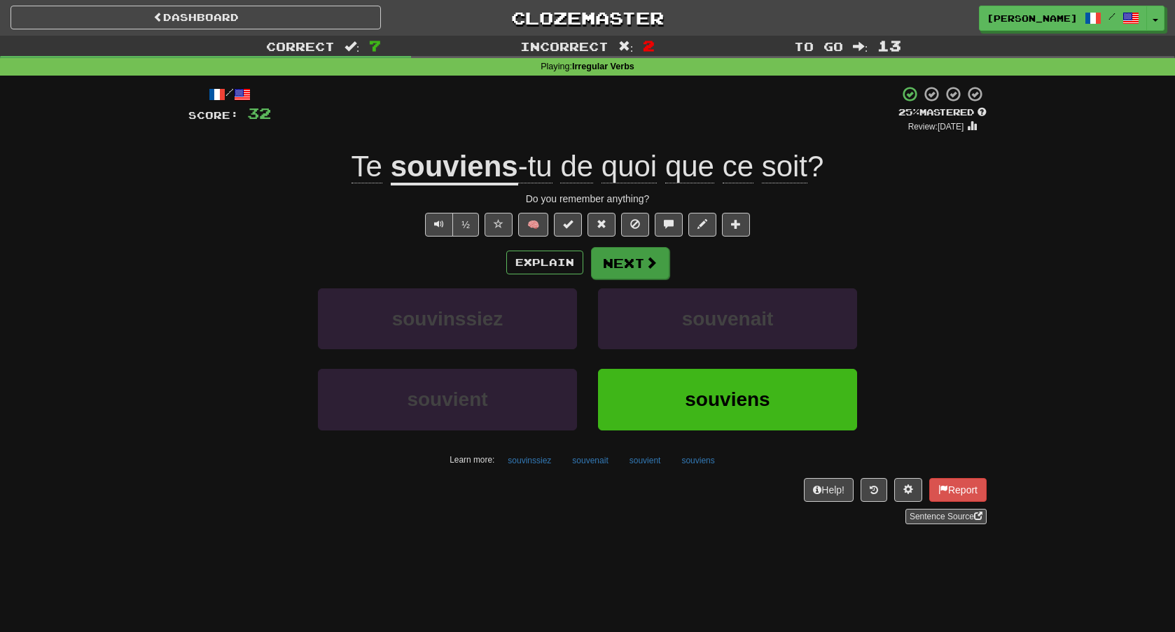
click at [653, 250] on button "Next" at bounding box center [630, 263] width 78 height 32
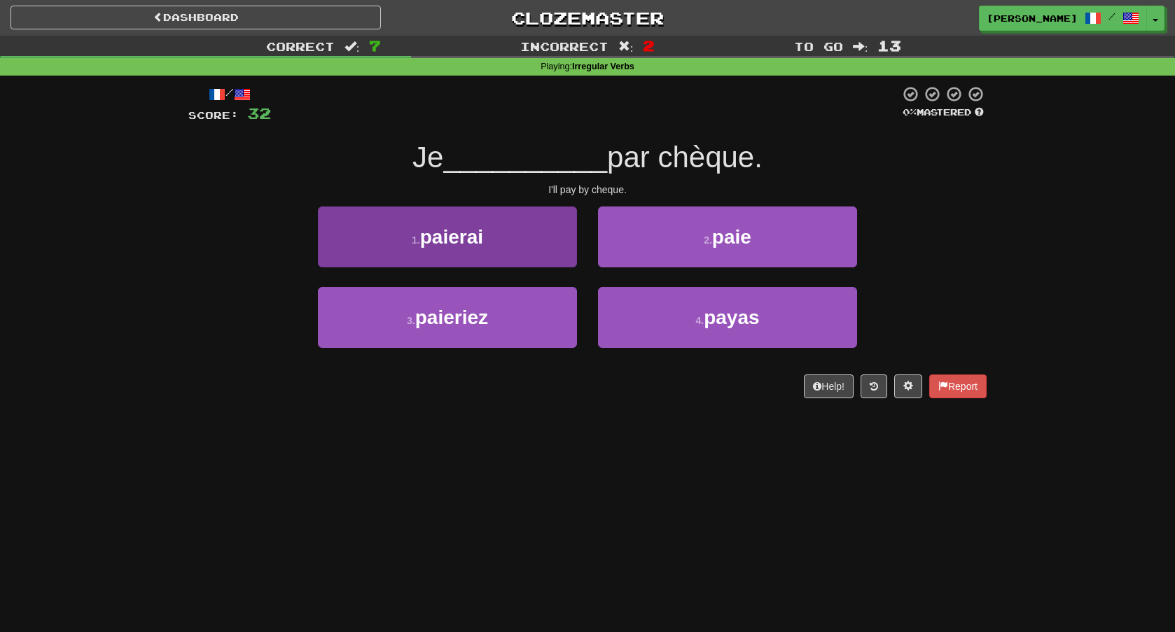
click at [561, 237] on button "1 . paierai" at bounding box center [447, 237] width 259 height 61
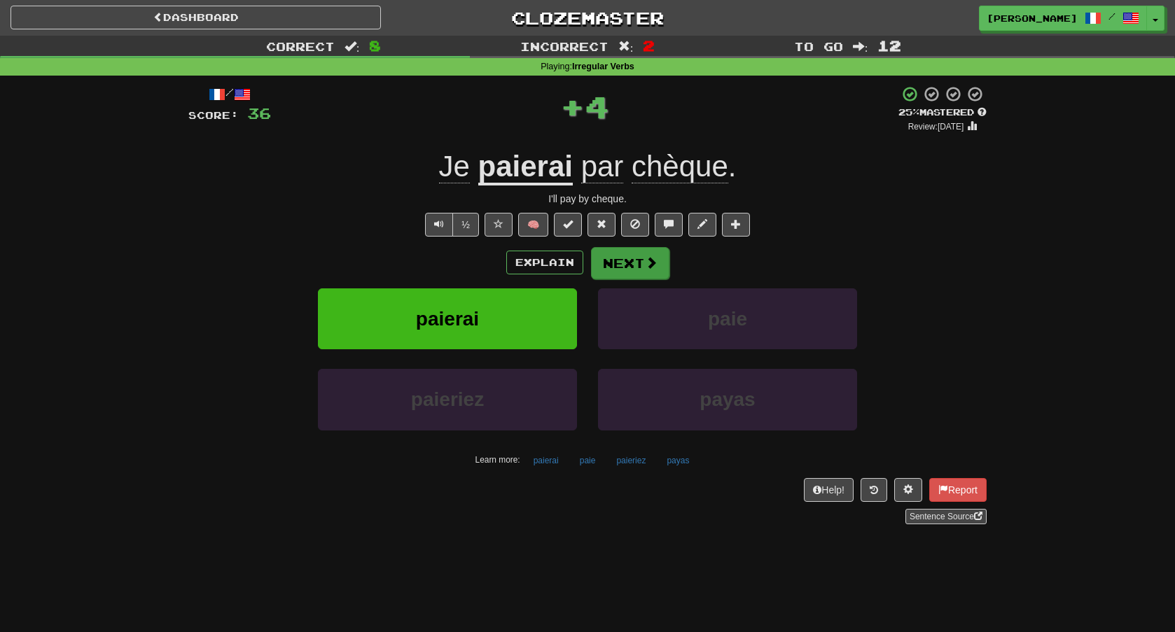
click at [632, 271] on button "Next" at bounding box center [630, 263] width 78 height 32
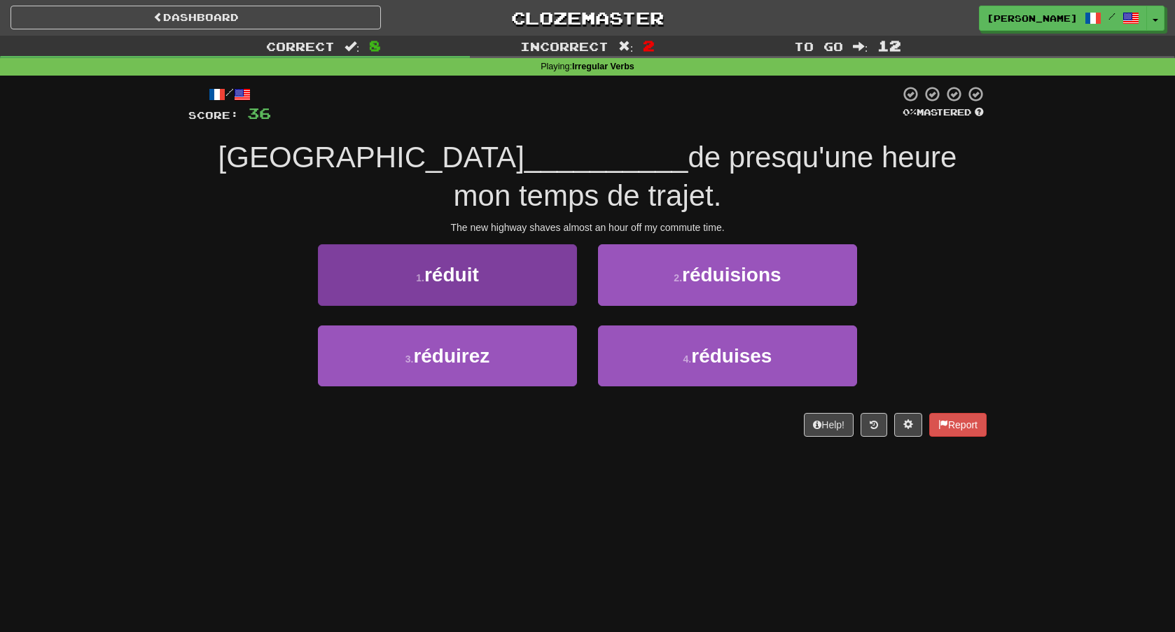
click at [526, 280] on button "1 . réduit" at bounding box center [447, 274] width 259 height 61
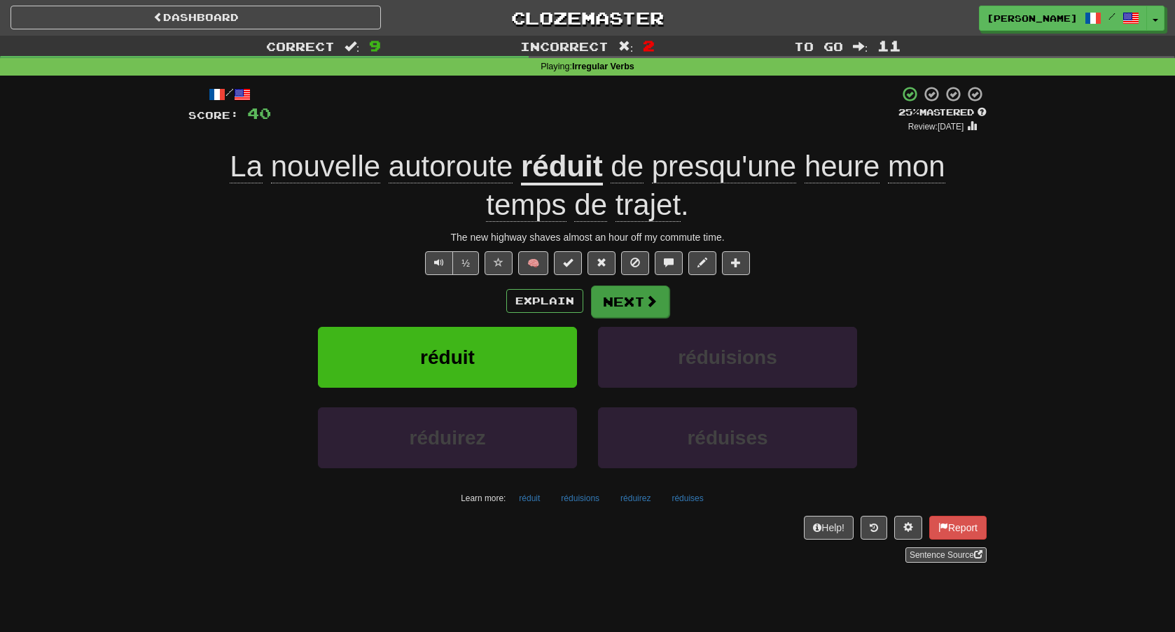
click at [637, 300] on button "Next" at bounding box center [630, 302] width 78 height 32
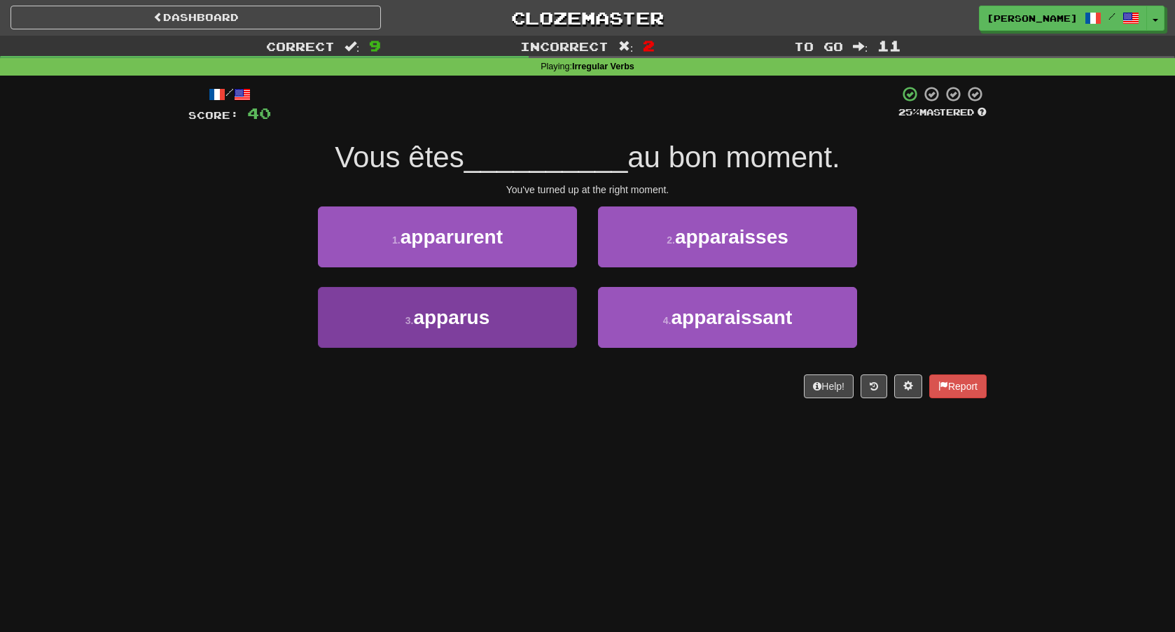
click at [539, 308] on button "3 . apparus" at bounding box center [447, 317] width 259 height 61
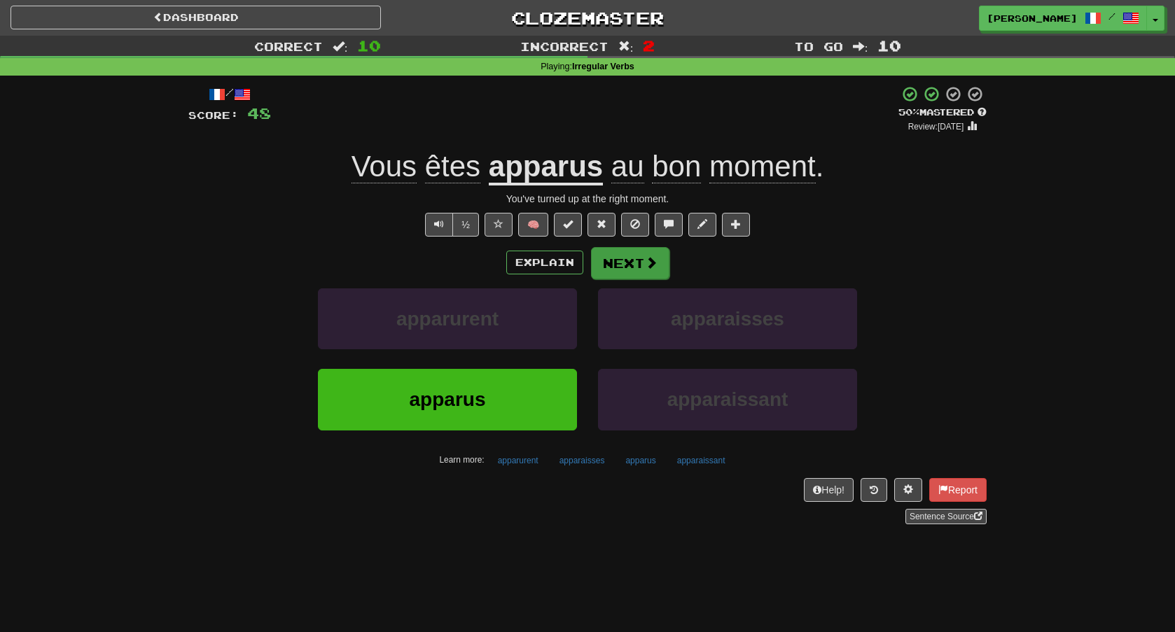
click at [639, 269] on button "Next" at bounding box center [630, 263] width 78 height 32
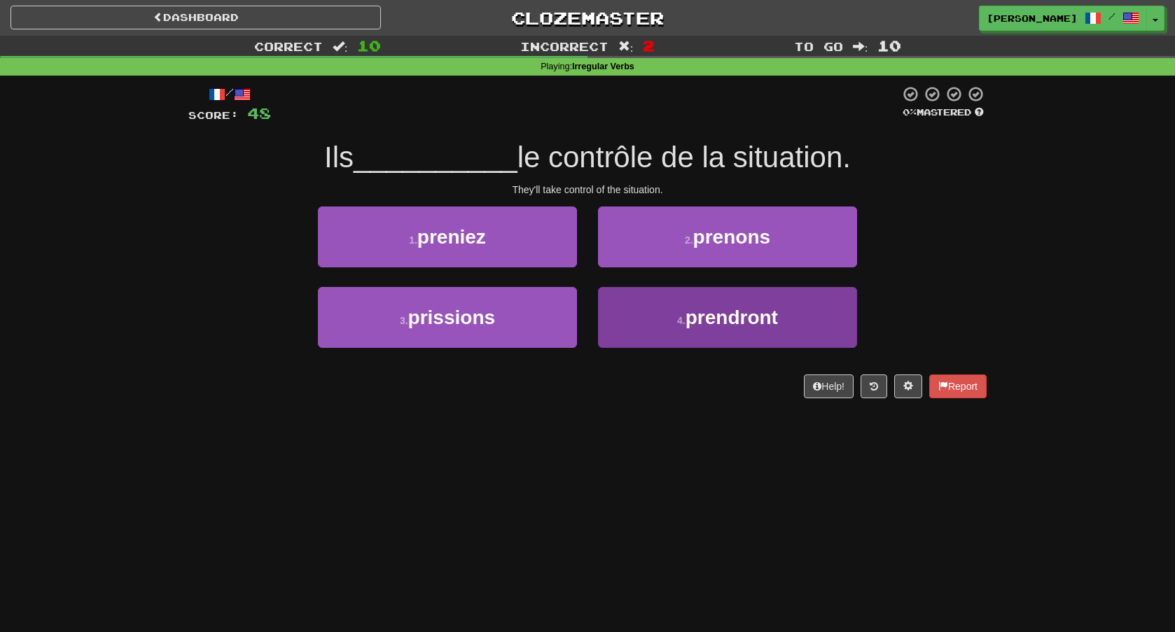
click at [690, 320] on span "prendront" at bounding box center [732, 318] width 92 height 22
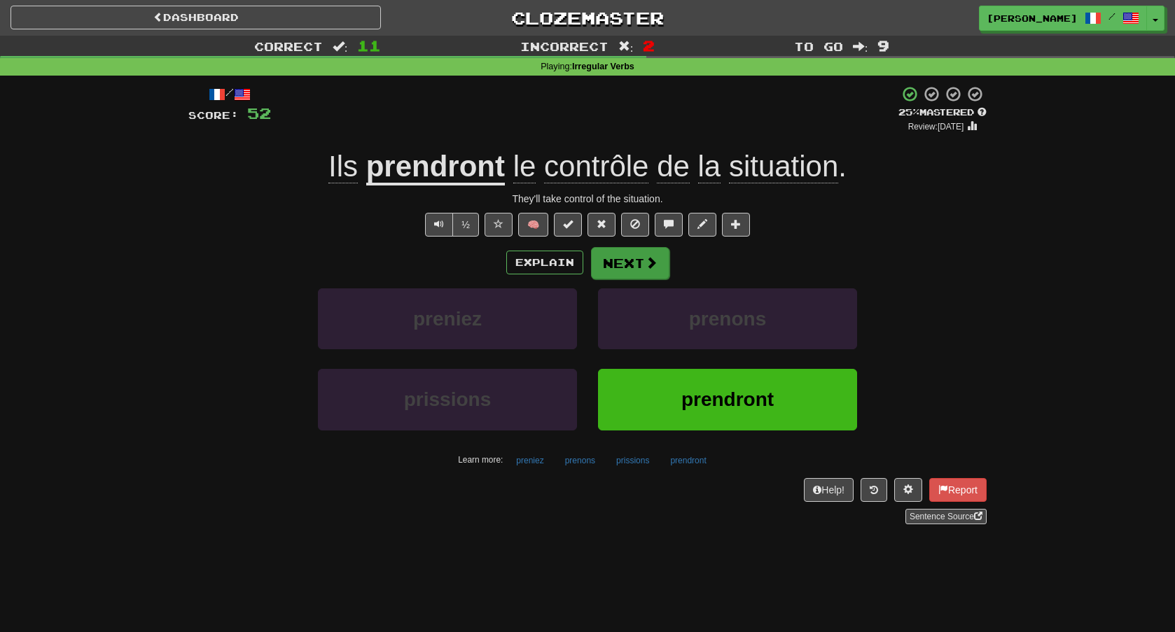
click at [655, 270] on button "Next" at bounding box center [630, 263] width 78 height 32
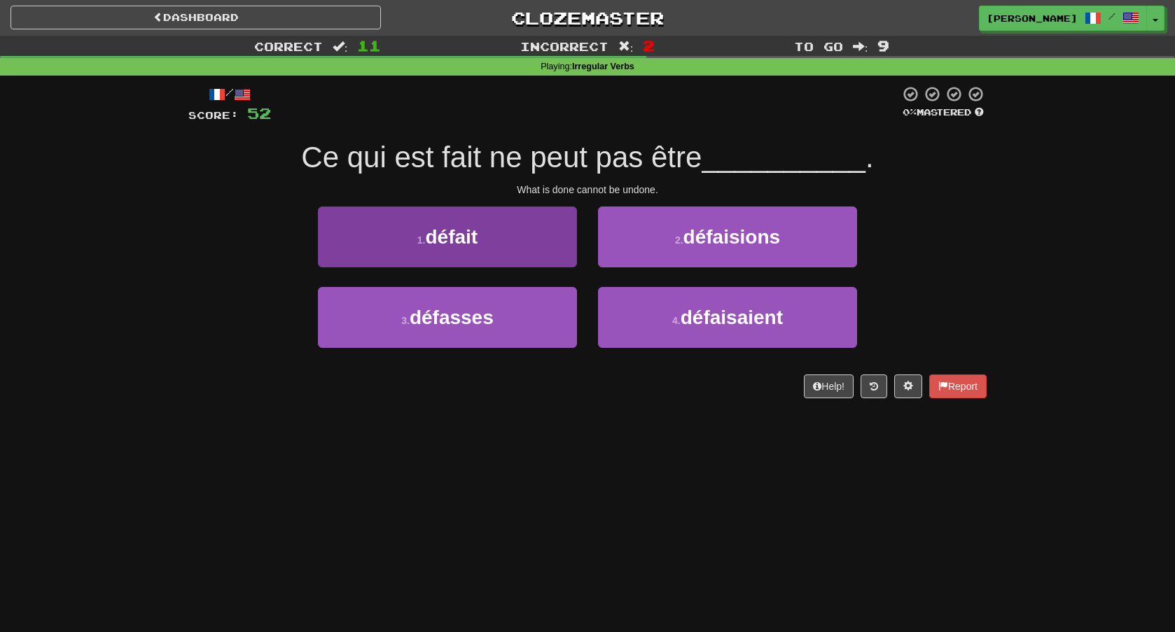
click at [527, 252] on button "1 . défait" at bounding box center [447, 237] width 259 height 61
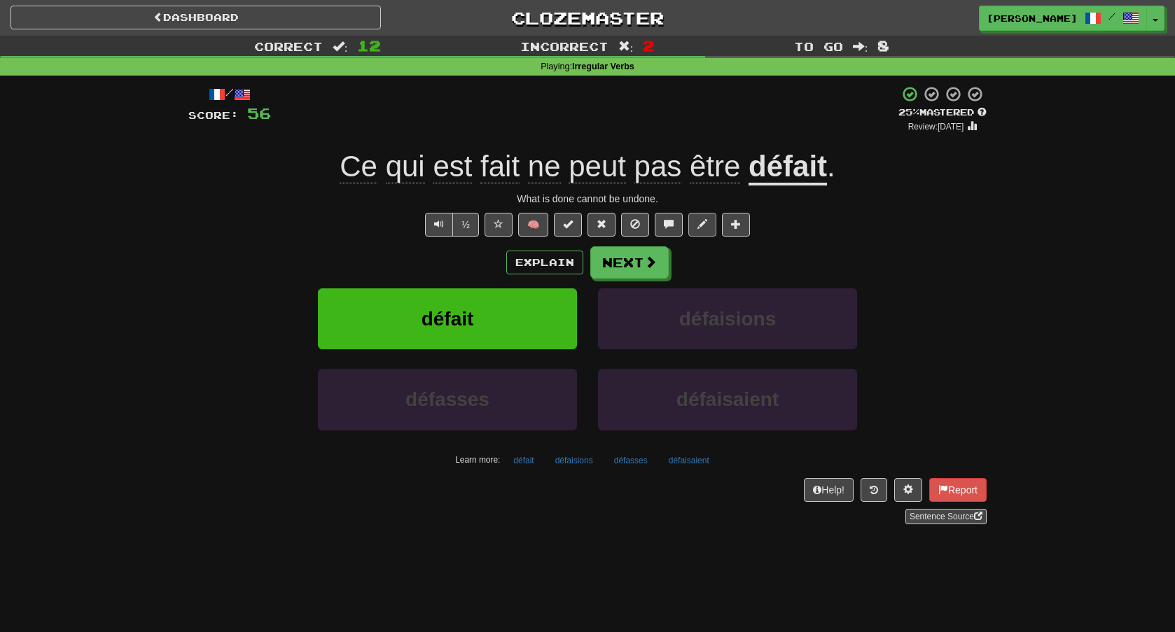
click at [708, 221] on button at bounding box center [702, 225] width 28 height 24
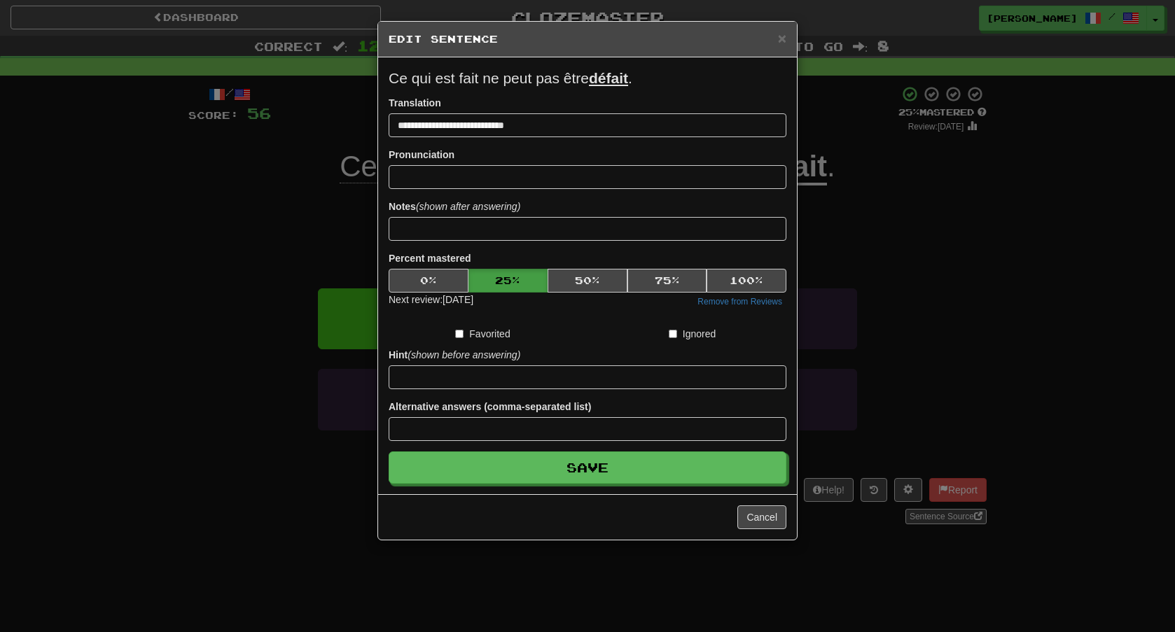
click at [788, 43] on div "× Edit Sentence" at bounding box center [587, 40] width 419 height 36
click at [784, 41] on span "×" at bounding box center [782, 38] width 8 height 16
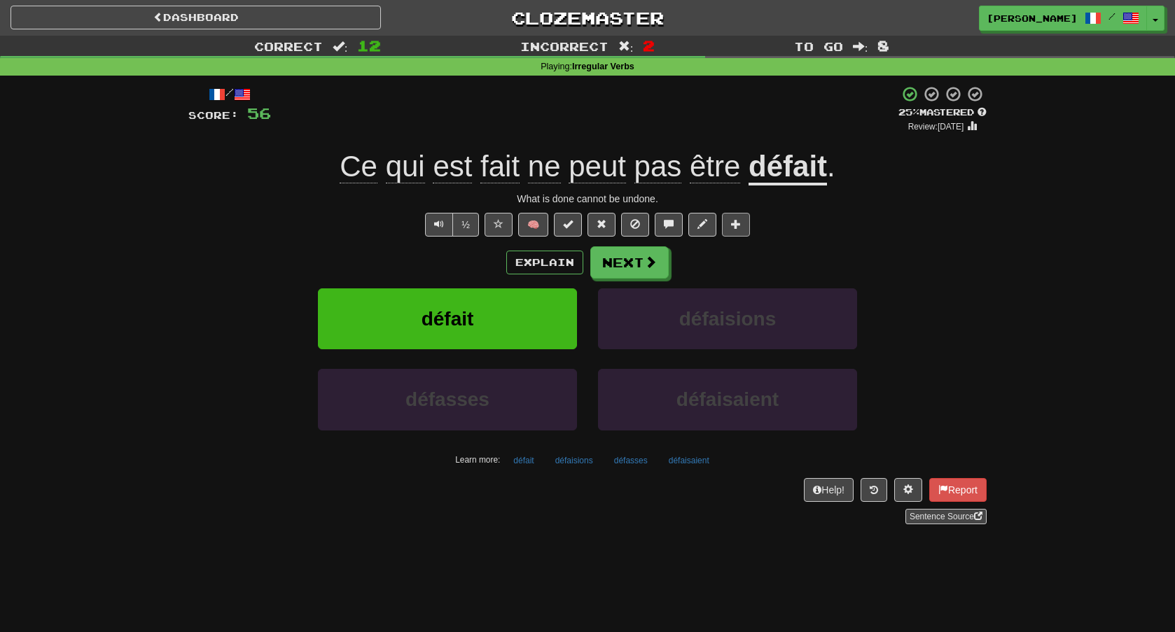
click at [734, 229] on button at bounding box center [736, 225] width 28 height 24
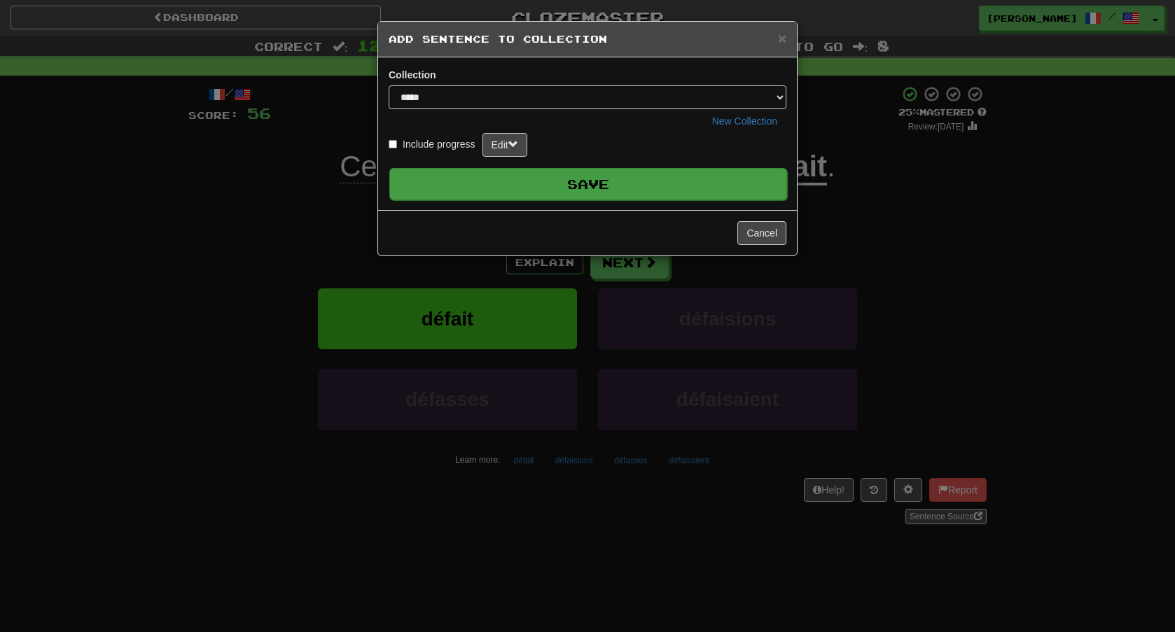
click at [675, 195] on button "Save" at bounding box center [588, 184] width 398 height 32
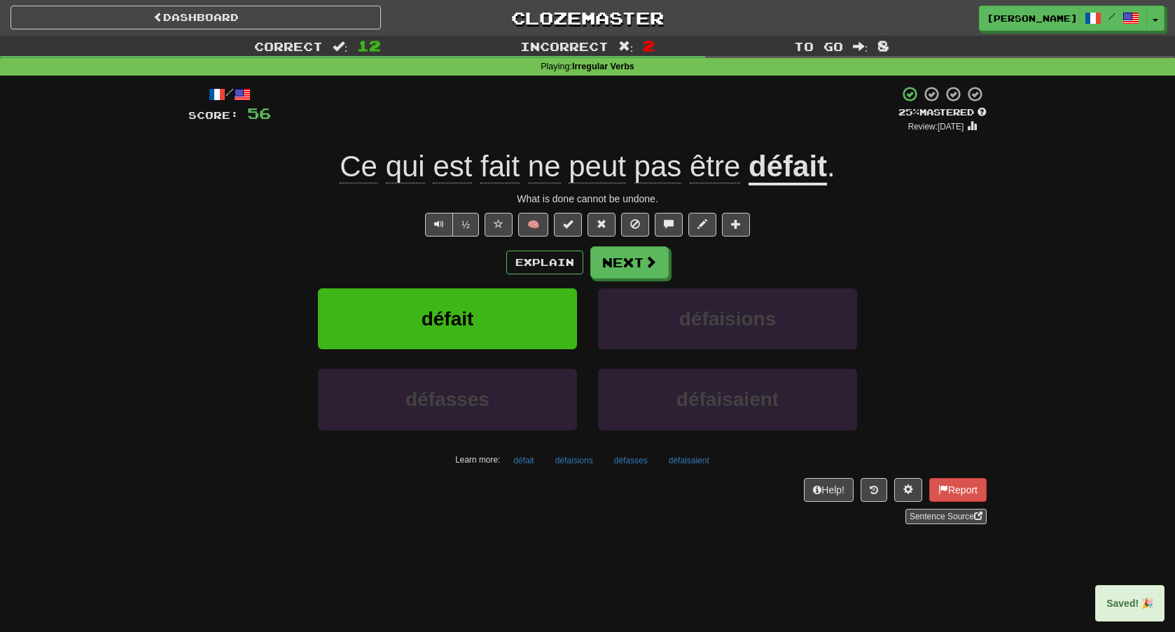
click at [814, 162] on u "défait" at bounding box center [788, 168] width 78 height 36
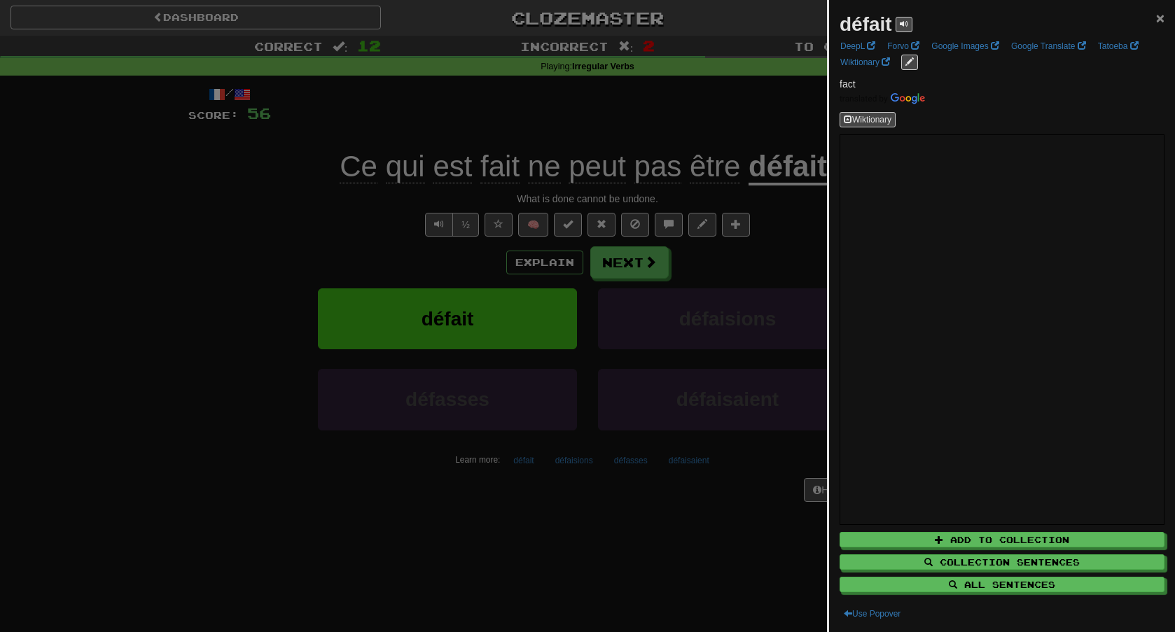
click at [1161, 22] on span "×" at bounding box center [1160, 18] width 8 height 16
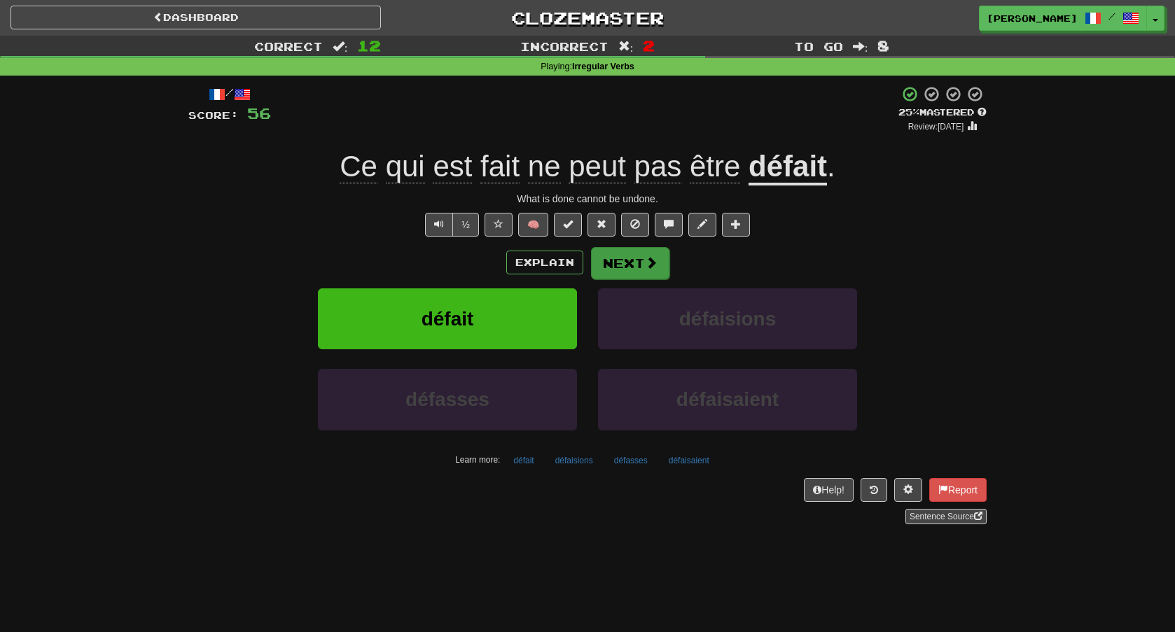
click at [636, 264] on button "Next" at bounding box center [630, 263] width 78 height 32
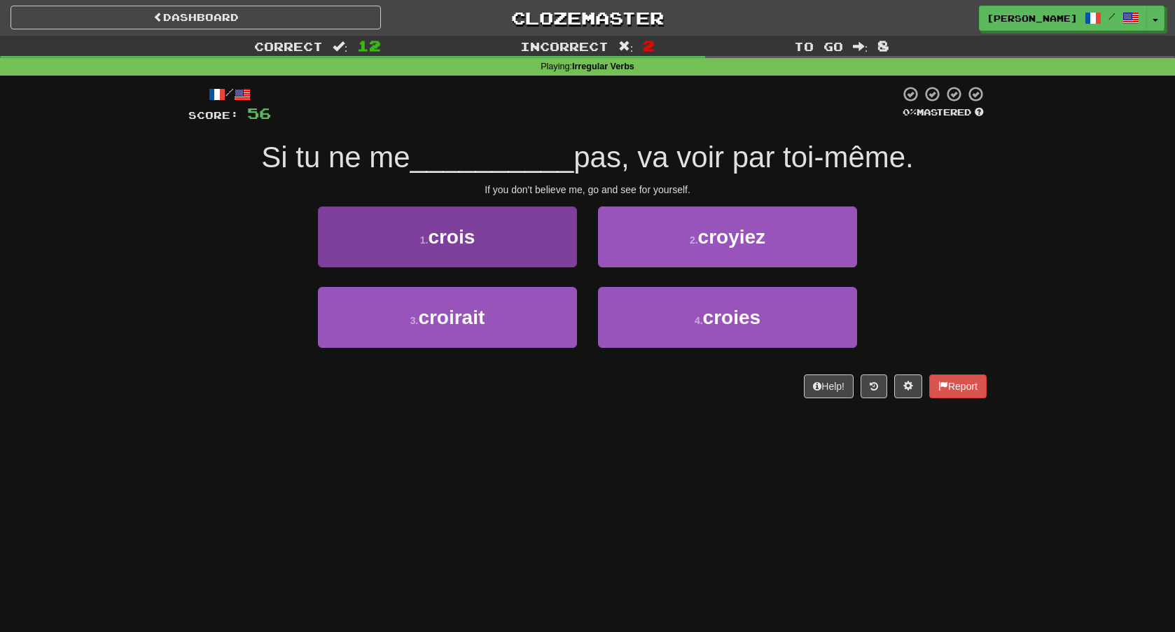
click at [536, 255] on button "1 . crois" at bounding box center [447, 237] width 259 height 61
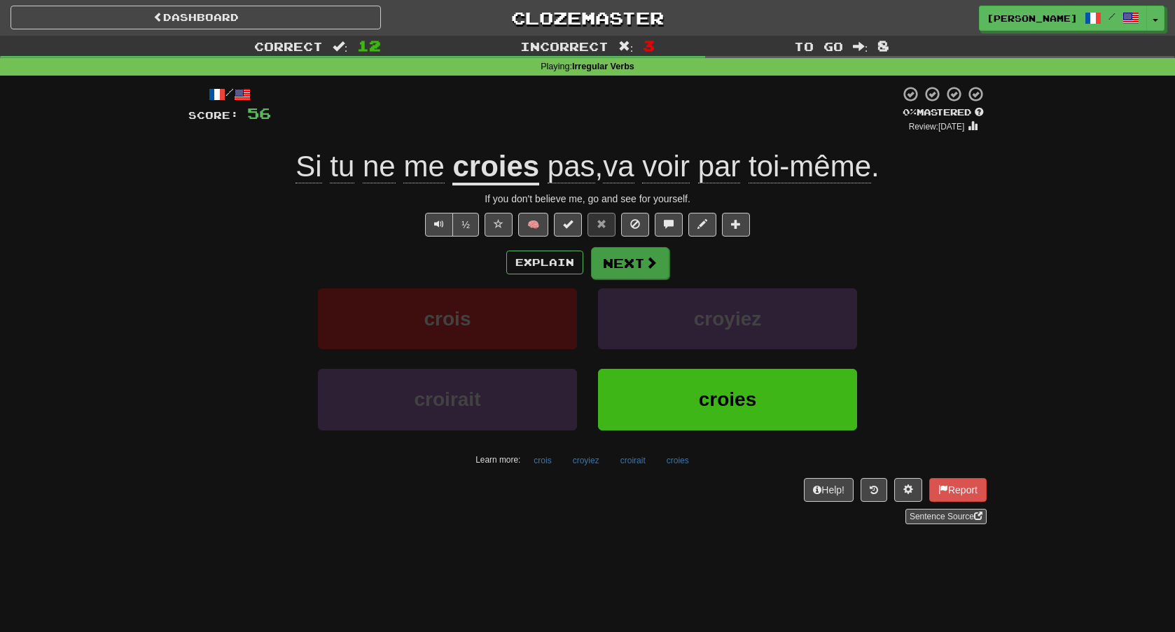
click at [630, 269] on button "Next" at bounding box center [630, 263] width 78 height 32
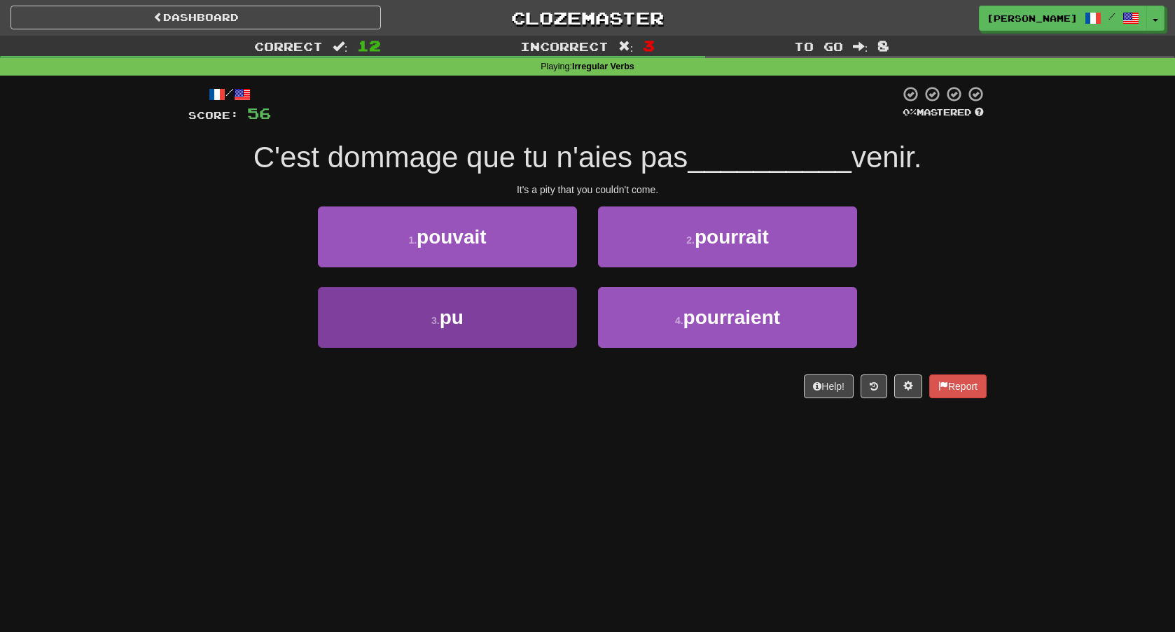
click at [522, 313] on button "3 . pu" at bounding box center [447, 317] width 259 height 61
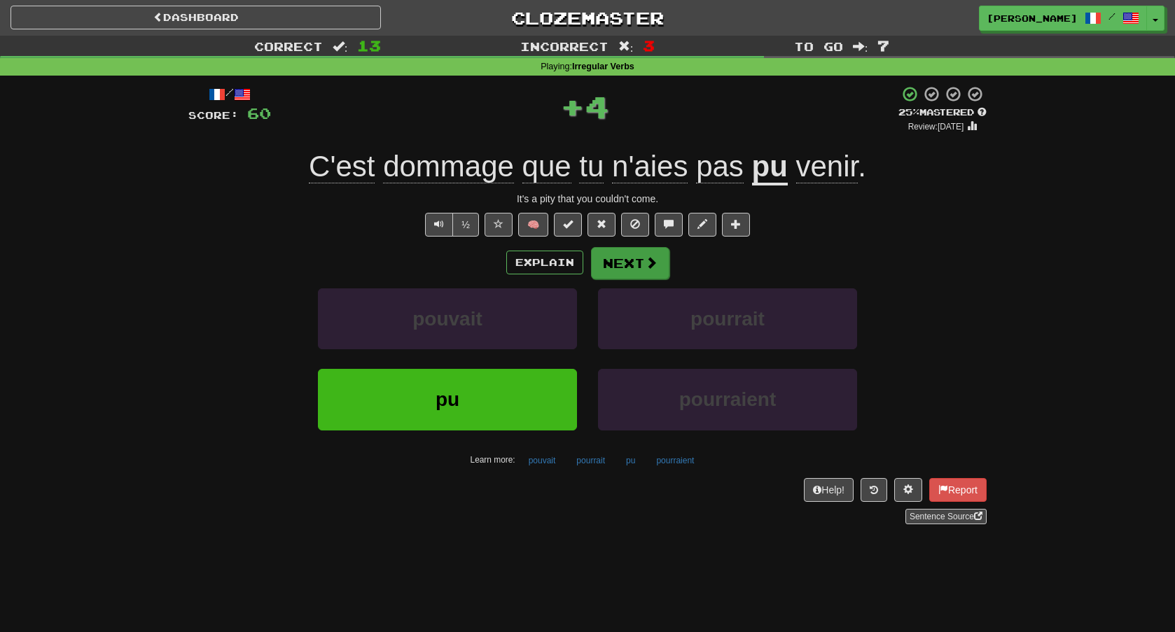
click at [646, 265] on span at bounding box center [651, 262] width 13 height 13
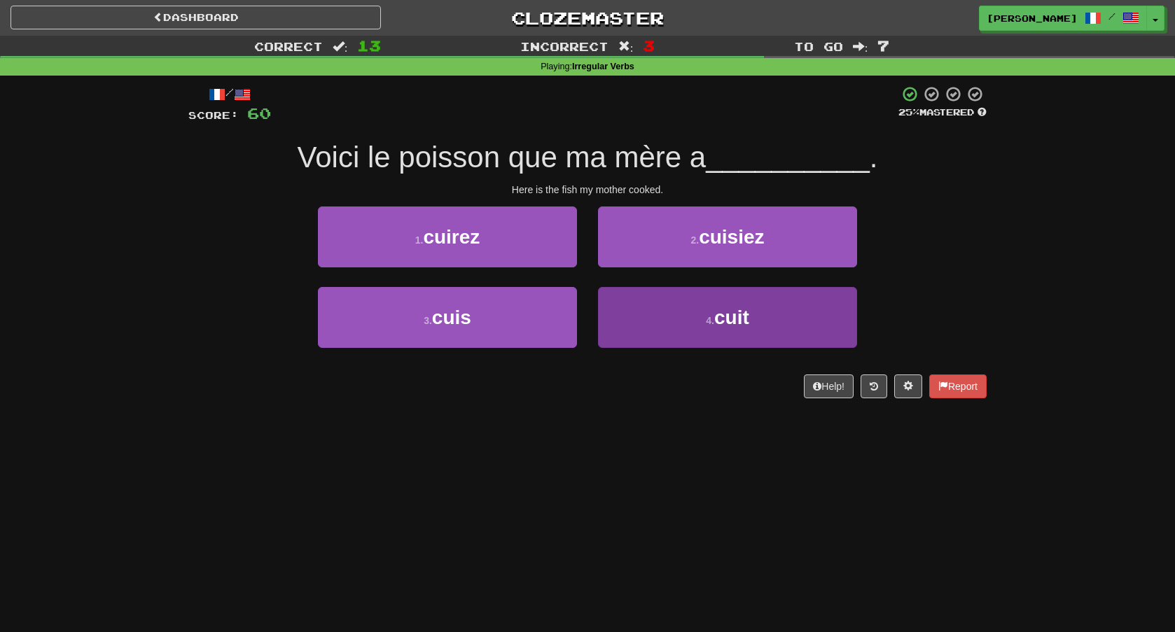
click at [647, 331] on button "4 . cuit" at bounding box center [727, 317] width 259 height 61
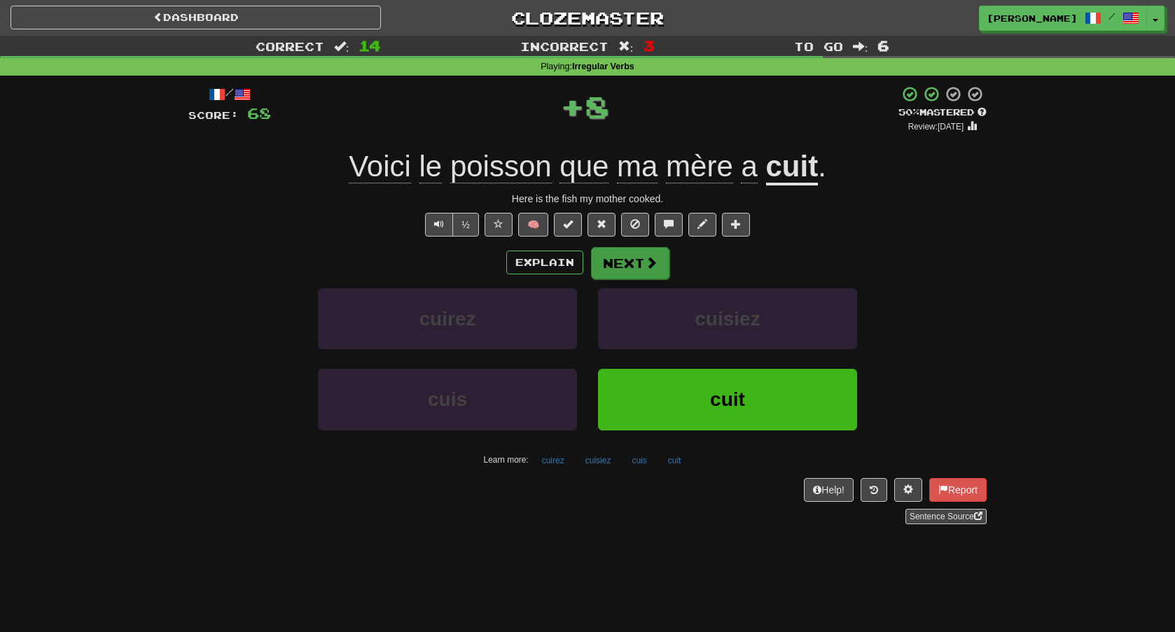
click at [647, 267] on span at bounding box center [651, 262] width 13 height 13
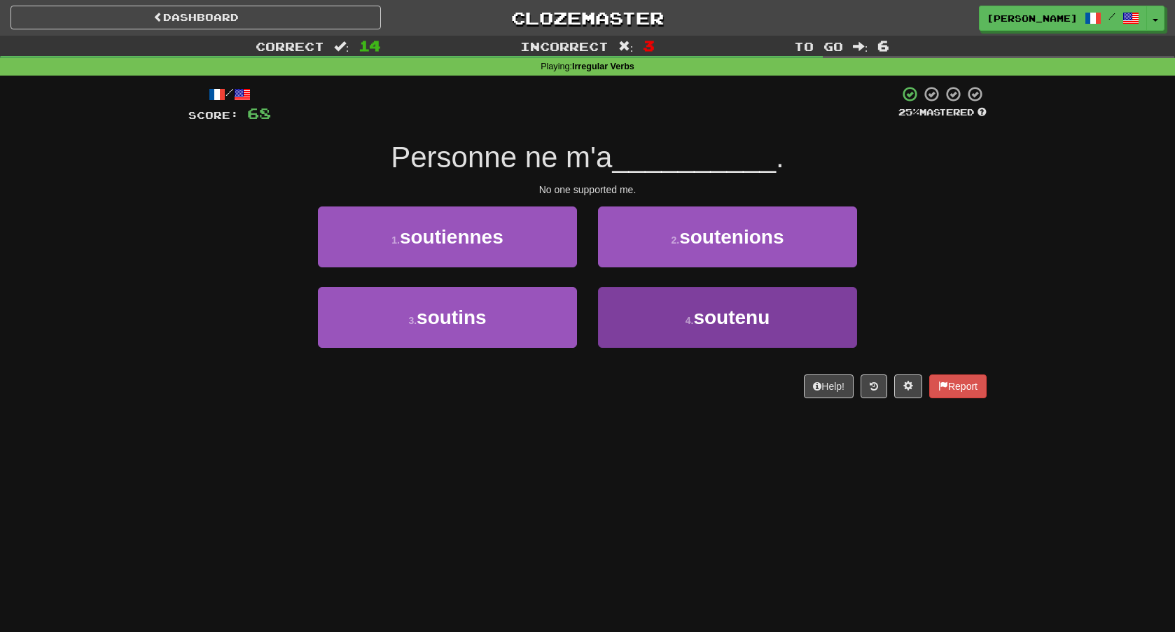
click at [680, 326] on button "4 . soutenu" at bounding box center [727, 317] width 259 height 61
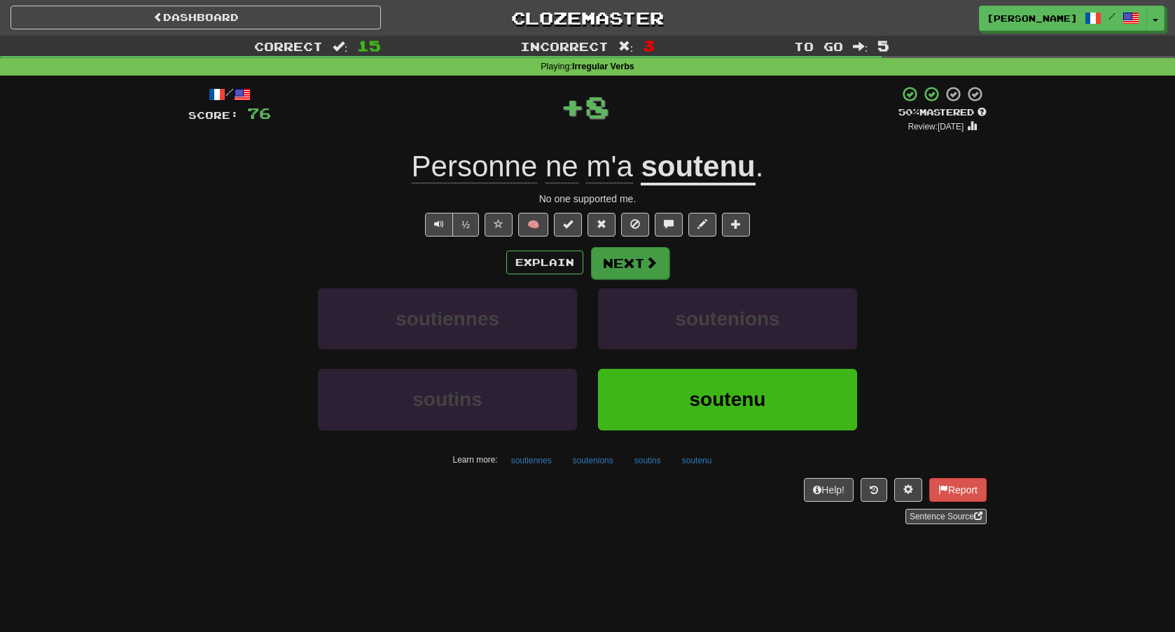
click at [655, 269] on button "Next" at bounding box center [630, 263] width 78 height 32
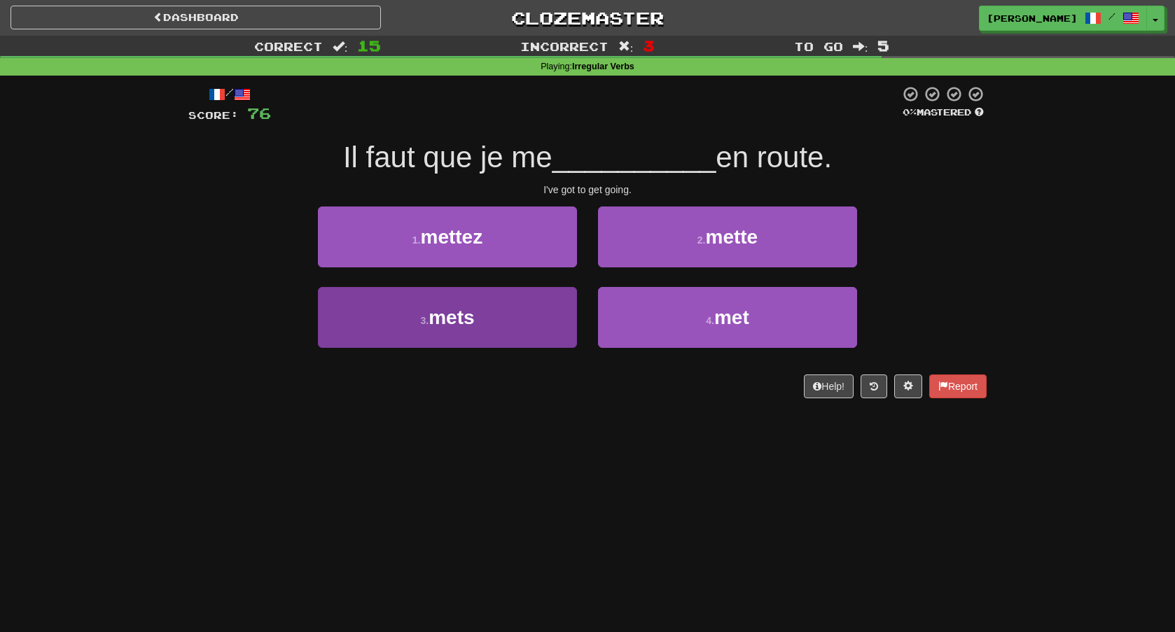
click at [508, 323] on button "3 . mets" at bounding box center [447, 317] width 259 height 61
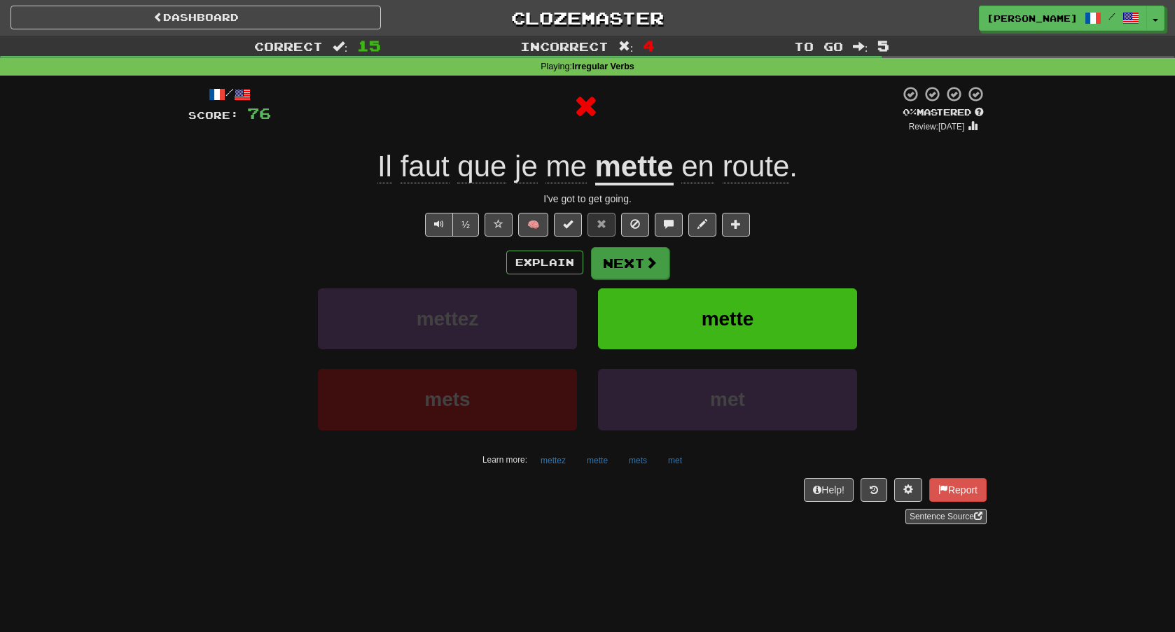
click at [625, 270] on button "Next" at bounding box center [630, 263] width 78 height 32
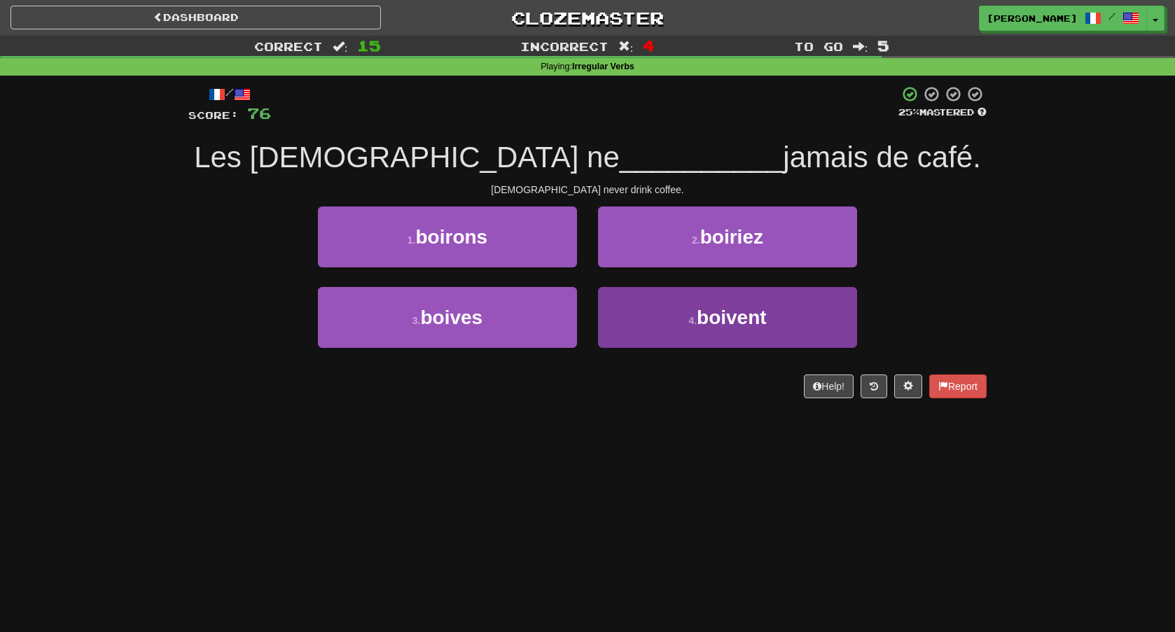
click at [670, 326] on button "4 . boivent" at bounding box center [727, 317] width 259 height 61
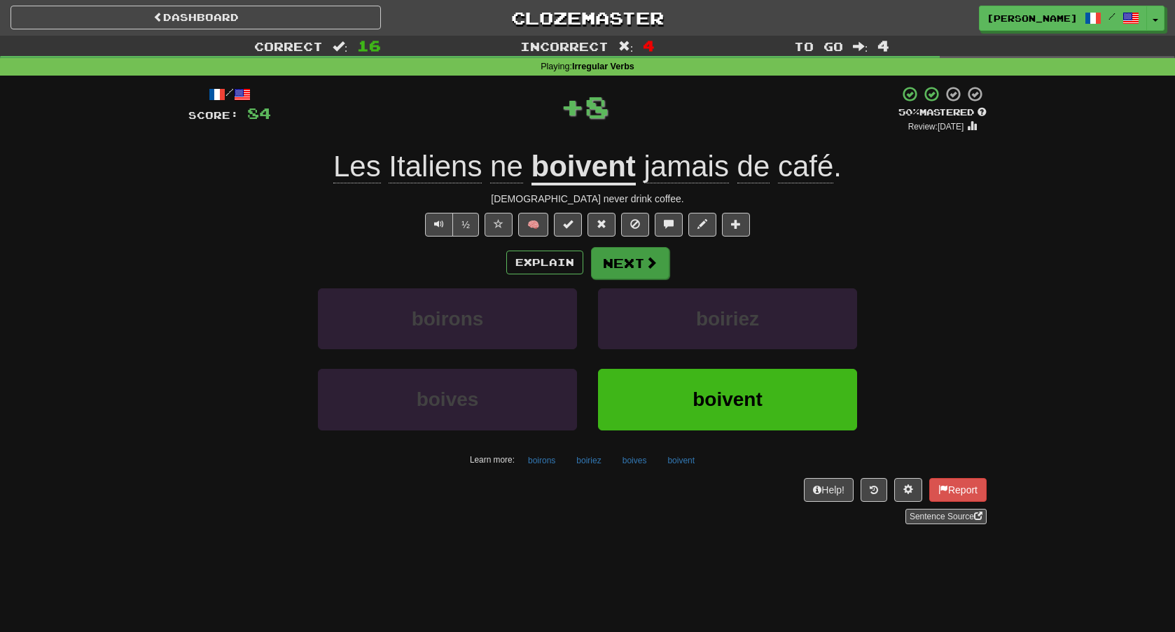
click at [636, 267] on button "Next" at bounding box center [630, 263] width 78 height 32
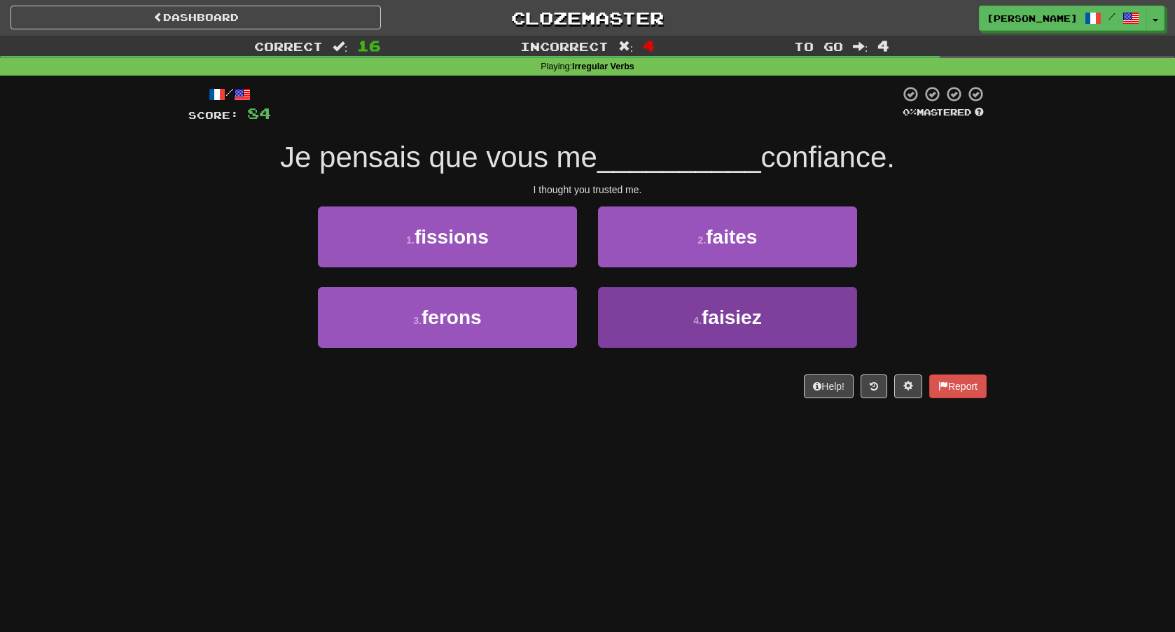
click at [698, 327] on button "4 . faisiez" at bounding box center [727, 317] width 259 height 61
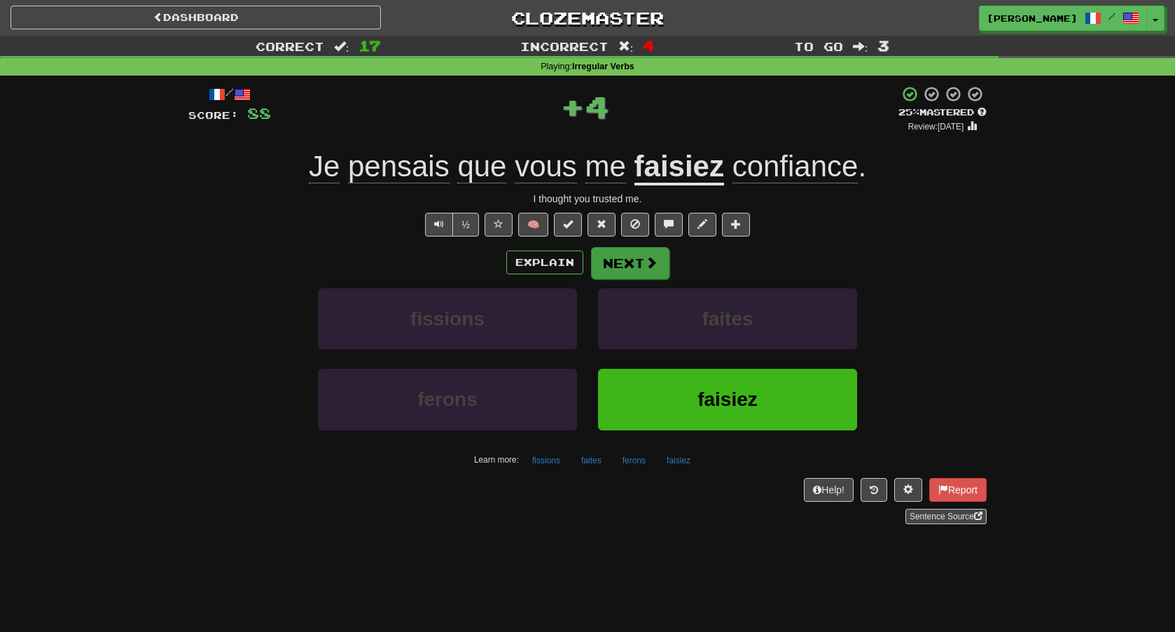
click at [645, 258] on span at bounding box center [651, 262] width 13 height 13
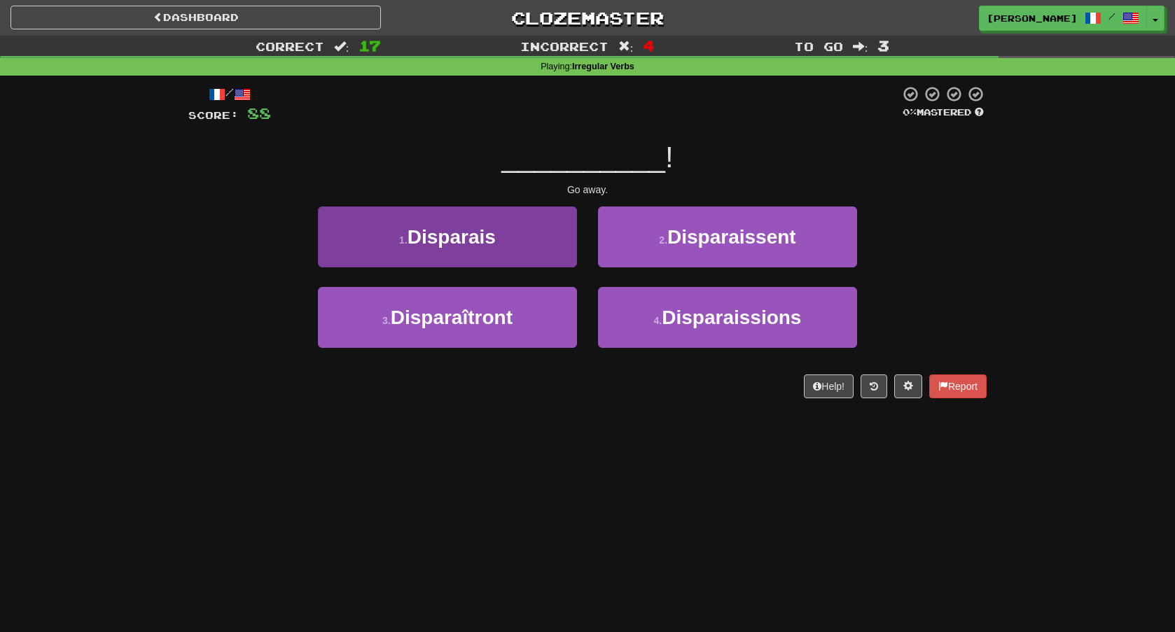
click at [542, 242] on button "1 . Disparais" at bounding box center [447, 237] width 259 height 61
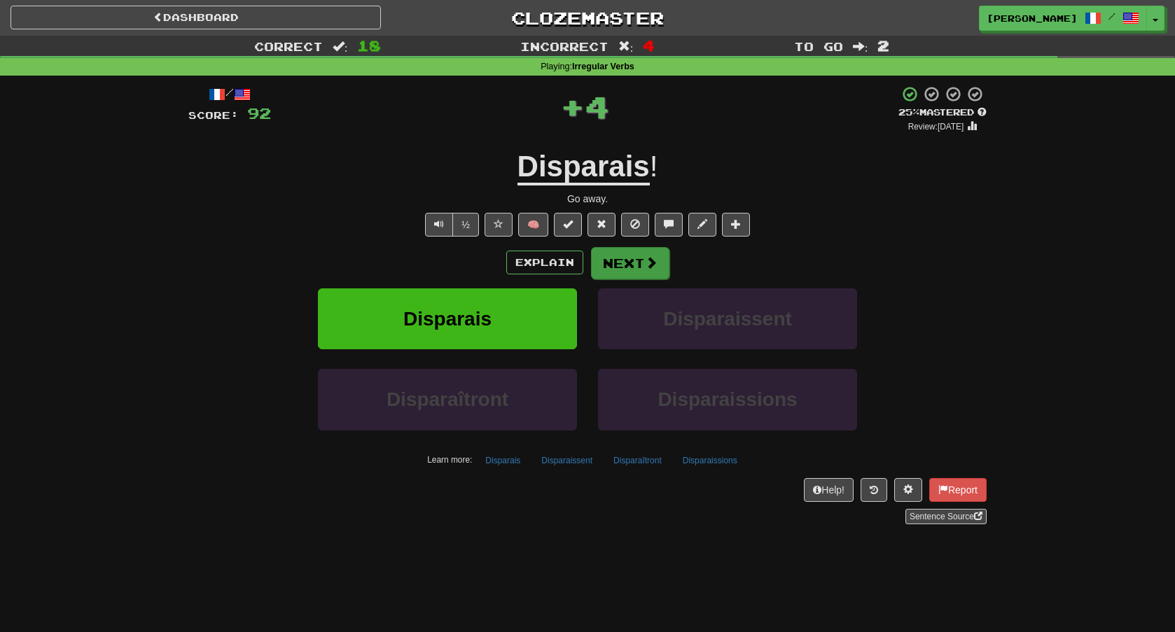
click at [620, 265] on button "Next" at bounding box center [630, 263] width 78 height 32
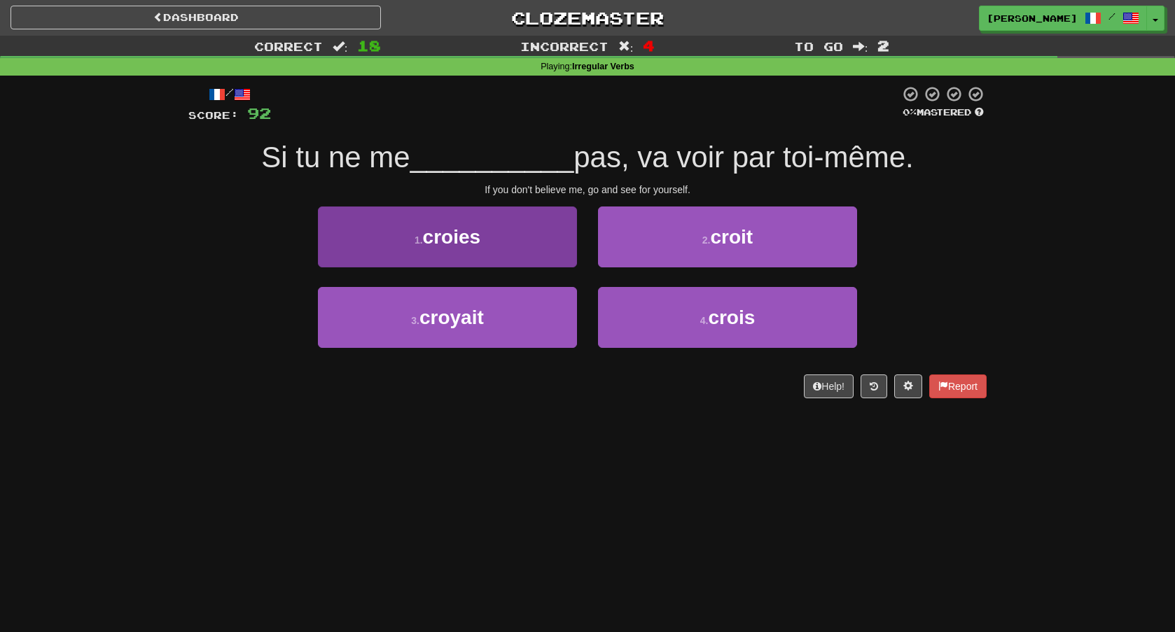
click at [528, 246] on button "1 . croies" at bounding box center [447, 237] width 259 height 61
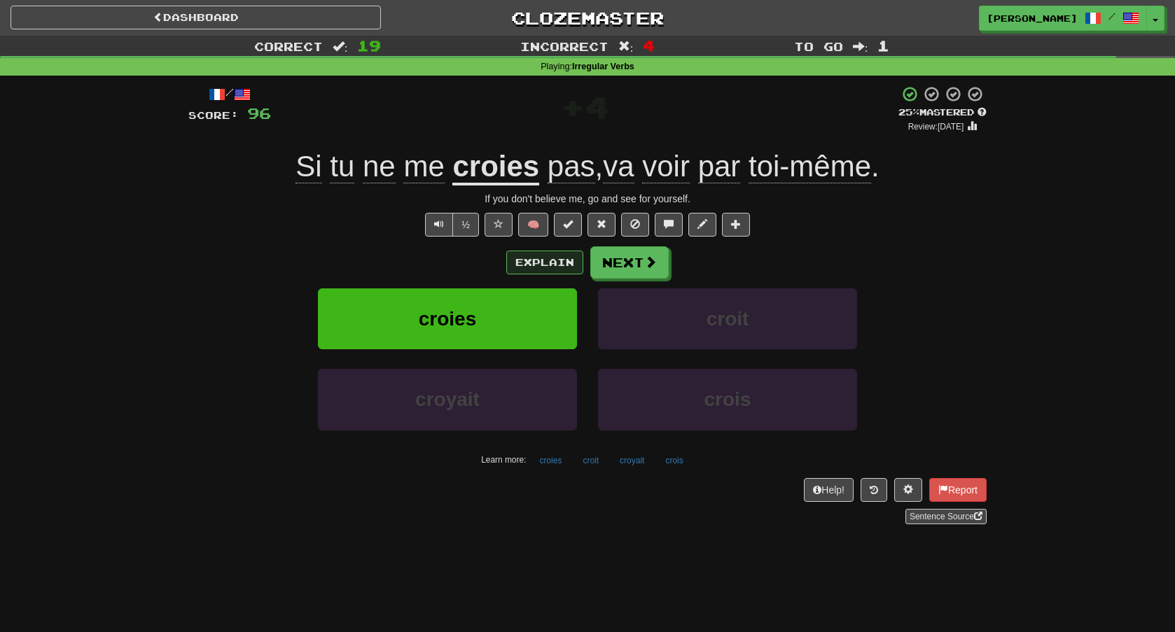
click at [538, 267] on button "Explain" at bounding box center [544, 263] width 77 height 24
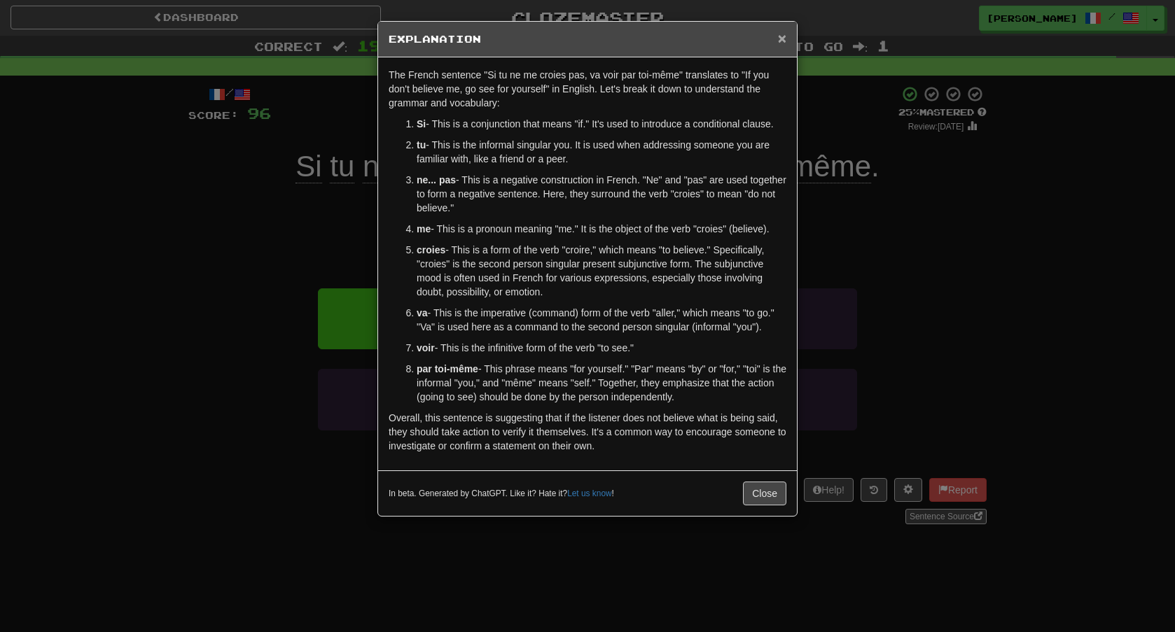
click at [780, 39] on span "×" at bounding box center [782, 38] width 8 height 16
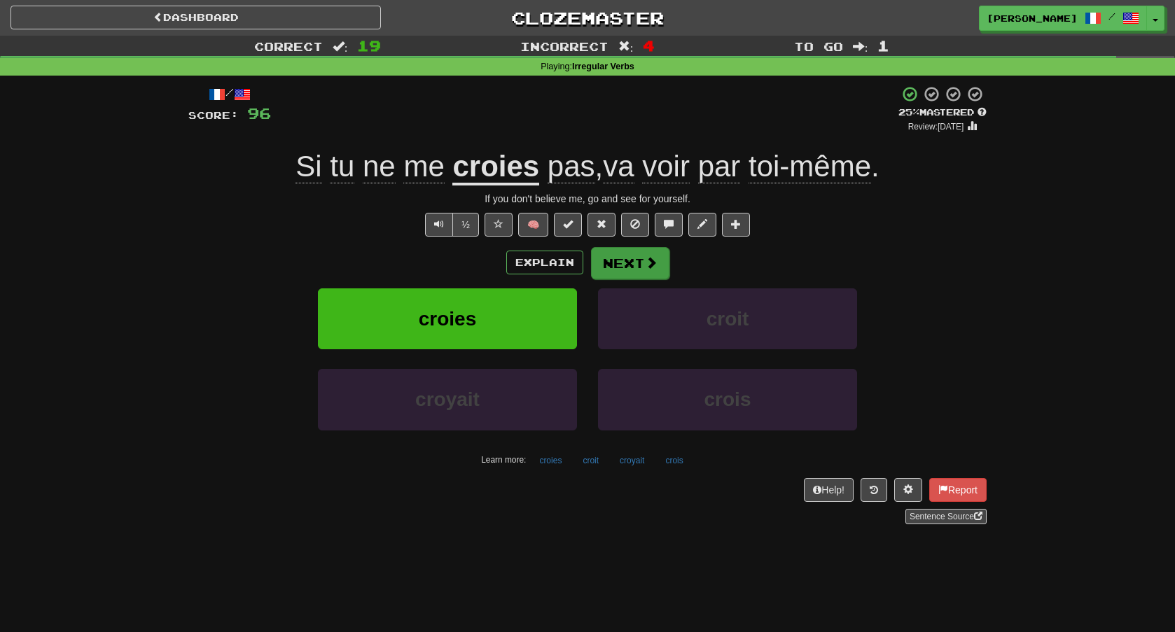
click at [639, 267] on button "Next" at bounding box center [630, 263] width 78 height 32
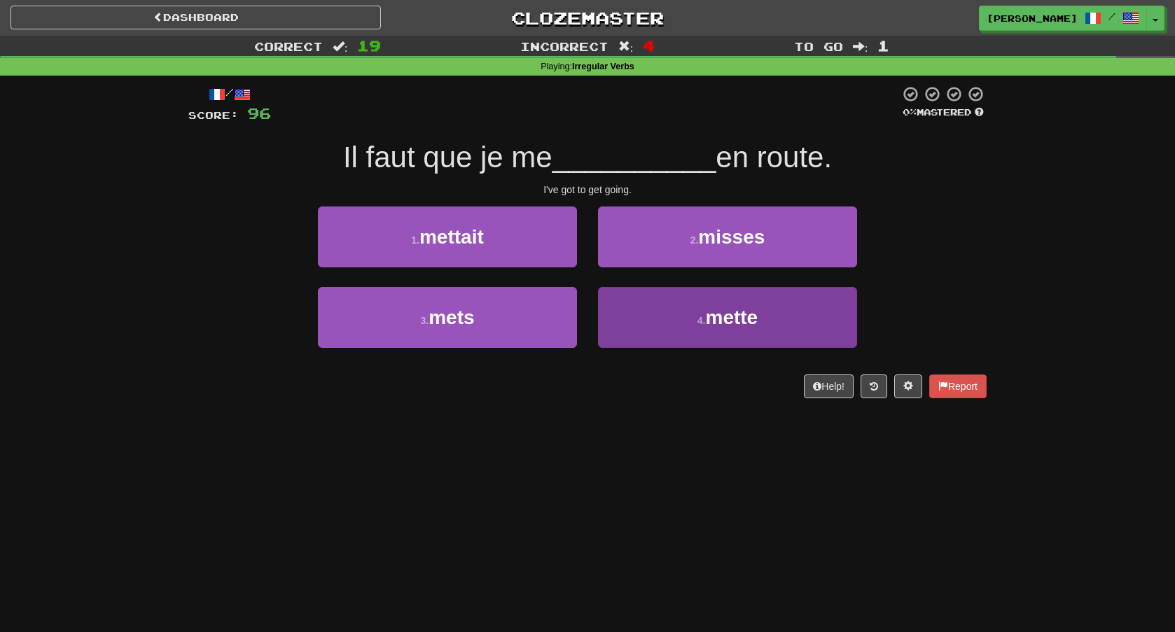
click at [686, 325] on button "4 . mette" at bounding box center [727, 317] width 259 height 61
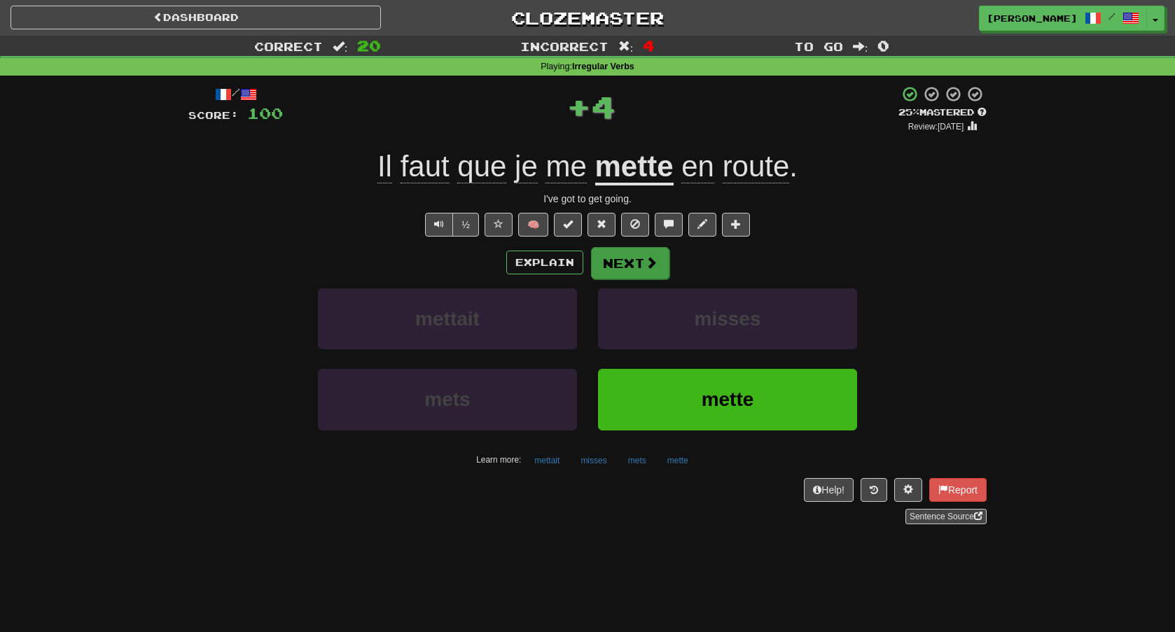
click at [651, 263] on span at bounding box center [651, 262] width 13 height 13
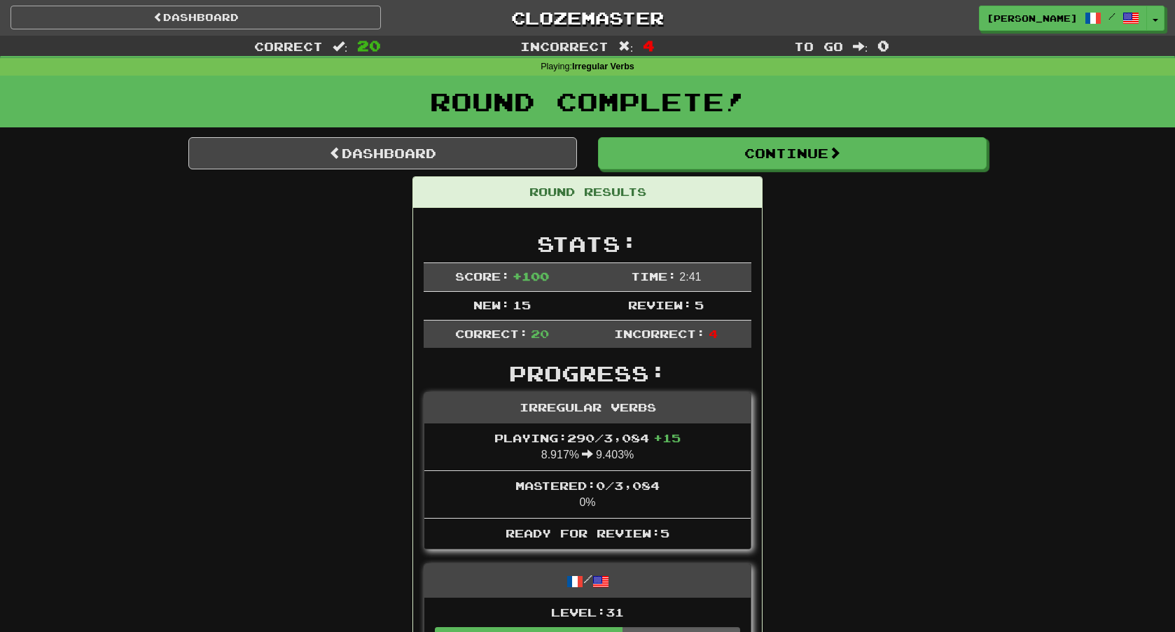
click at [344, 14] on link "Dashboard" at bounding box center [196, 18] width 370 height 24
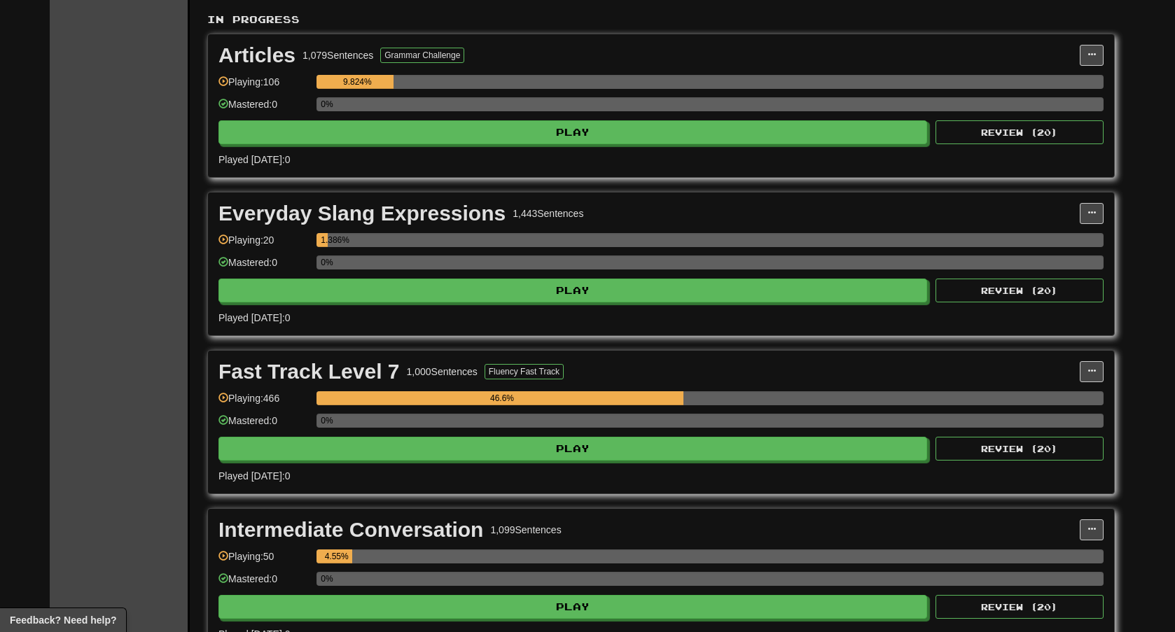
scroll to position [284, 0]
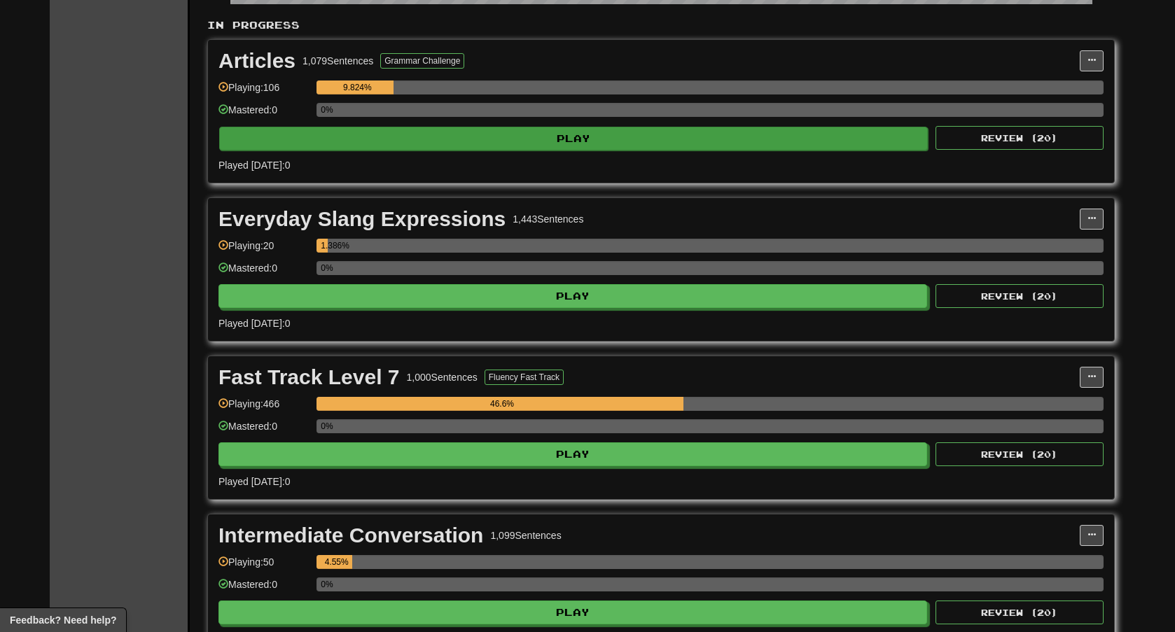
click at [617, 141] on button "Play" at bounding box center [573, 139] width 709 height 24
select select "**"
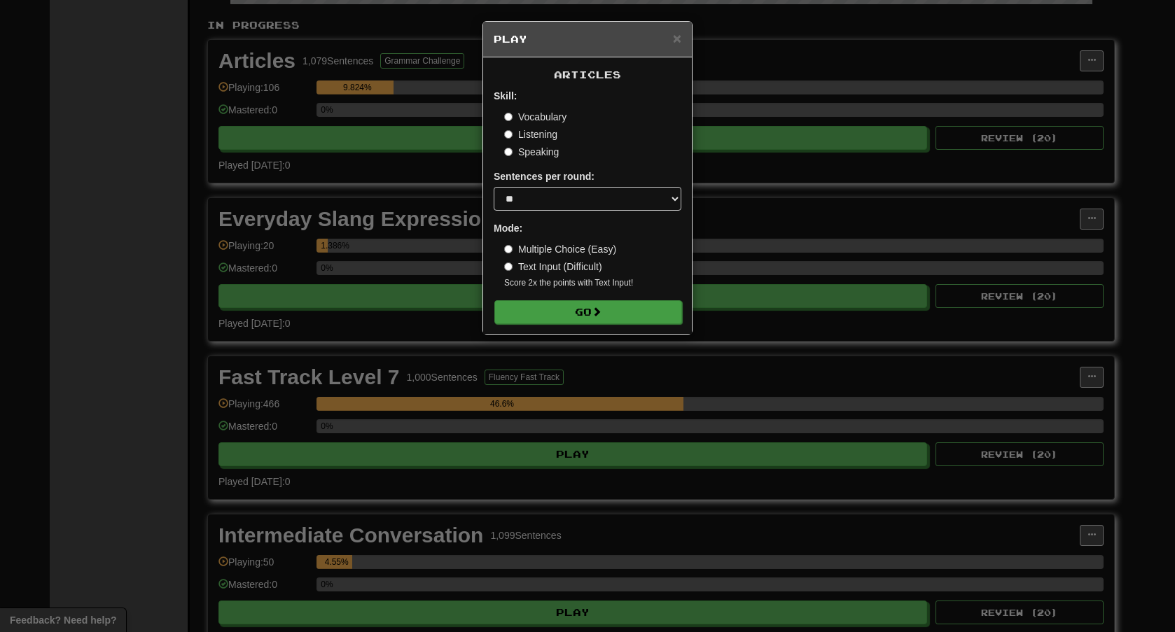
click at [591, 314] on button "Go" at bounding box center [588, 312] width 188 height 24
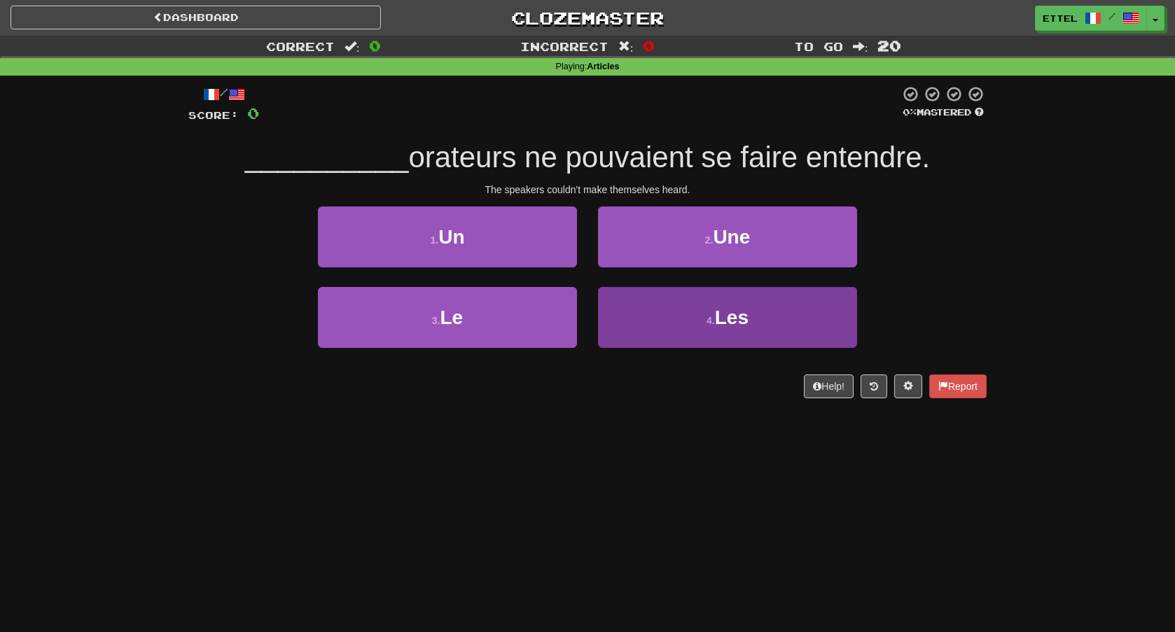
click at [635, 328] on button "4 . Les" at bounding box center [727, 317] width 259 height 61
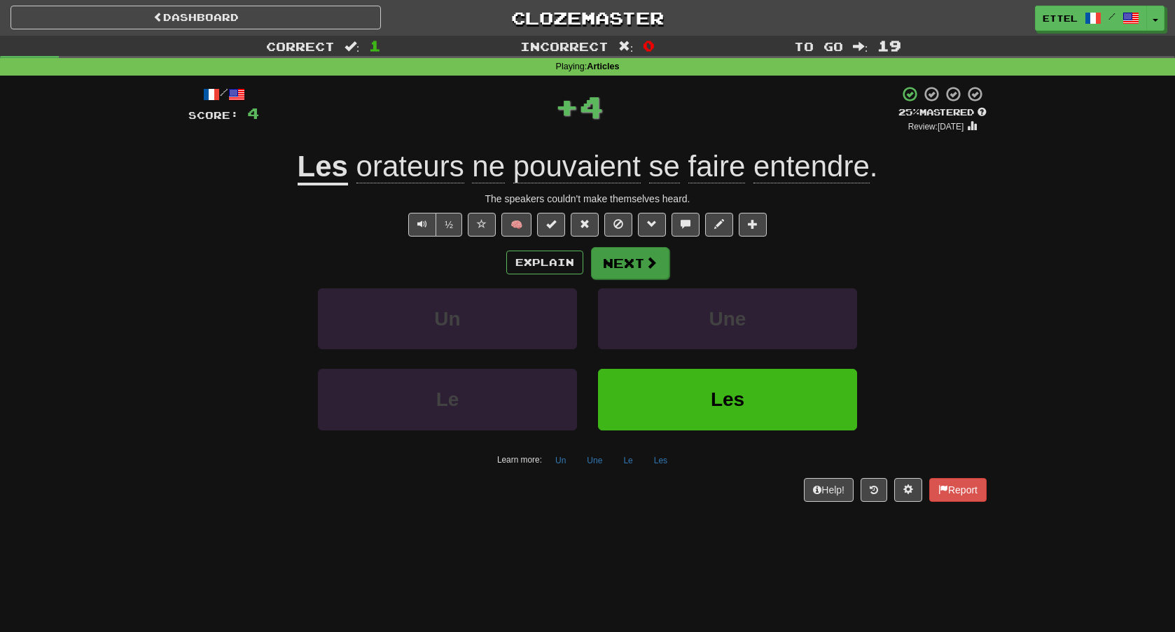
click at [623, 258] on button "Next" at bounding box center [630, 263] width 78 height 32
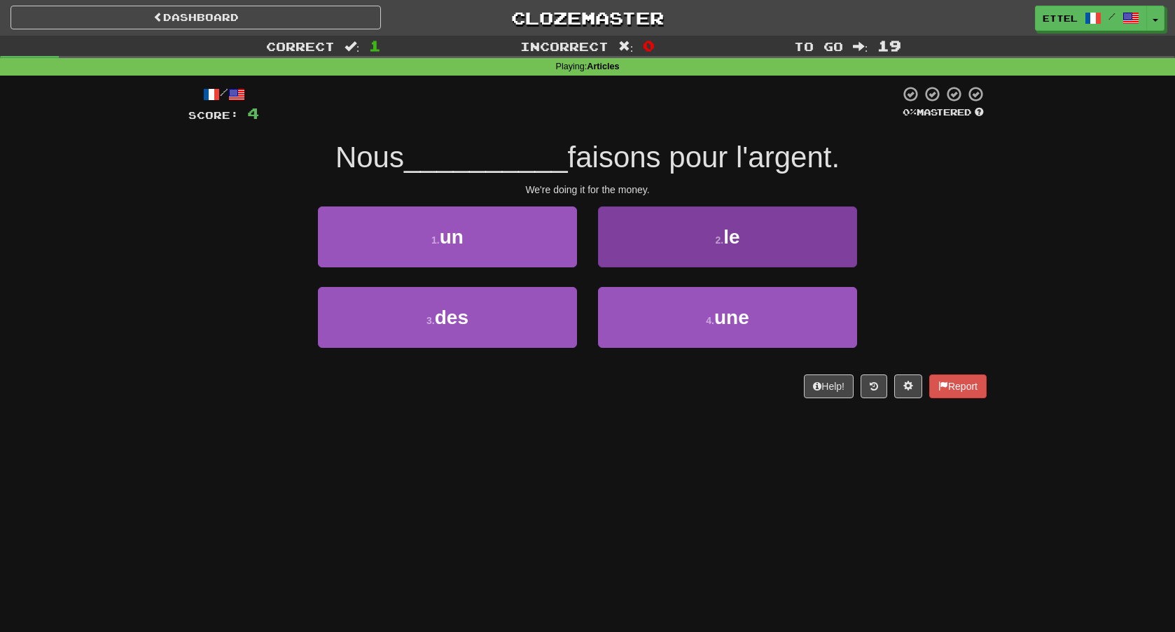
click at [673, 234] on button "2 . le" at bounding box center [727, 237] width 259 height 61
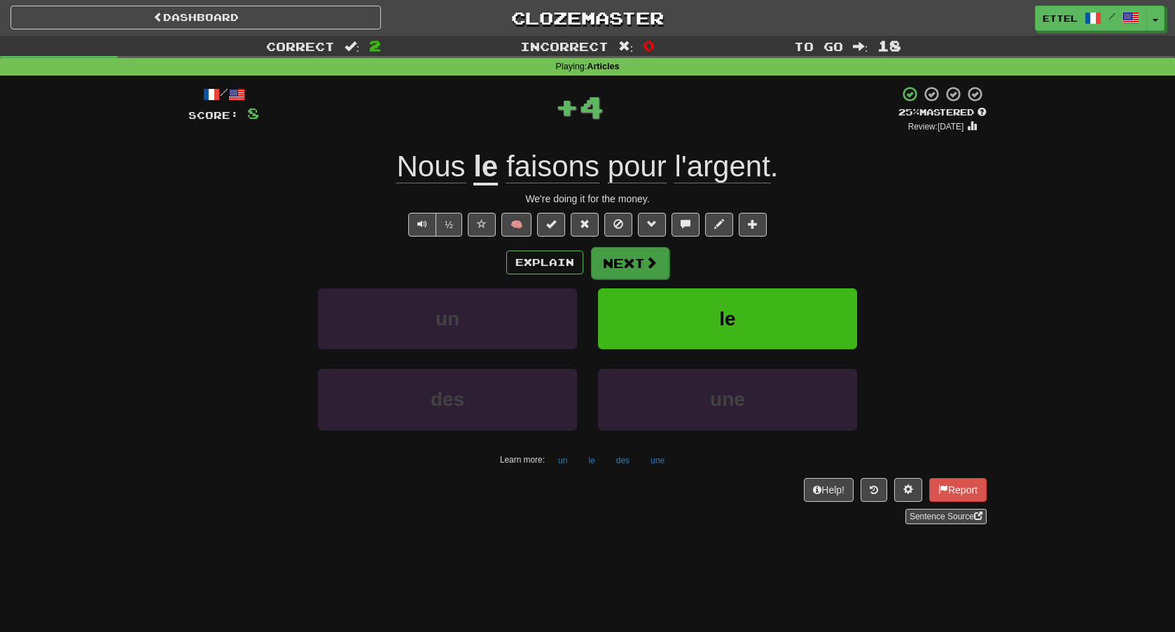
click at [642, 265] on button "Next" at bounding box center [630, 263] width 78 height 32
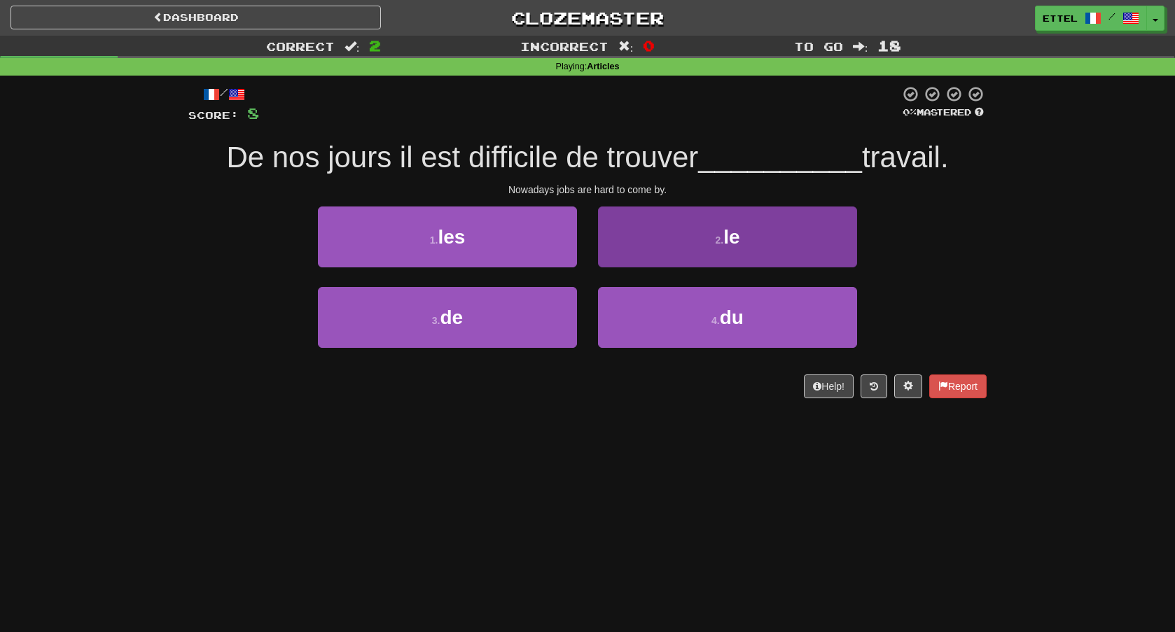
click at [682, 244] on button "2 . le" at bounding box center [727, 237] width 259 height 61
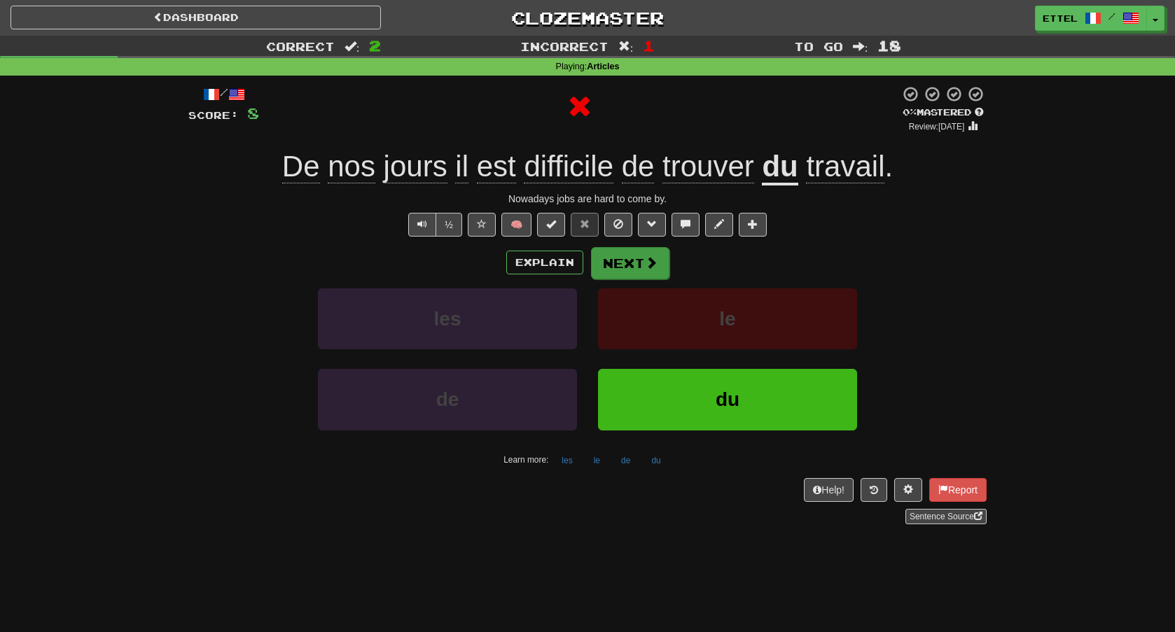
click at [645, 266] on span at bounding box center [651, 262] width 13 height 13
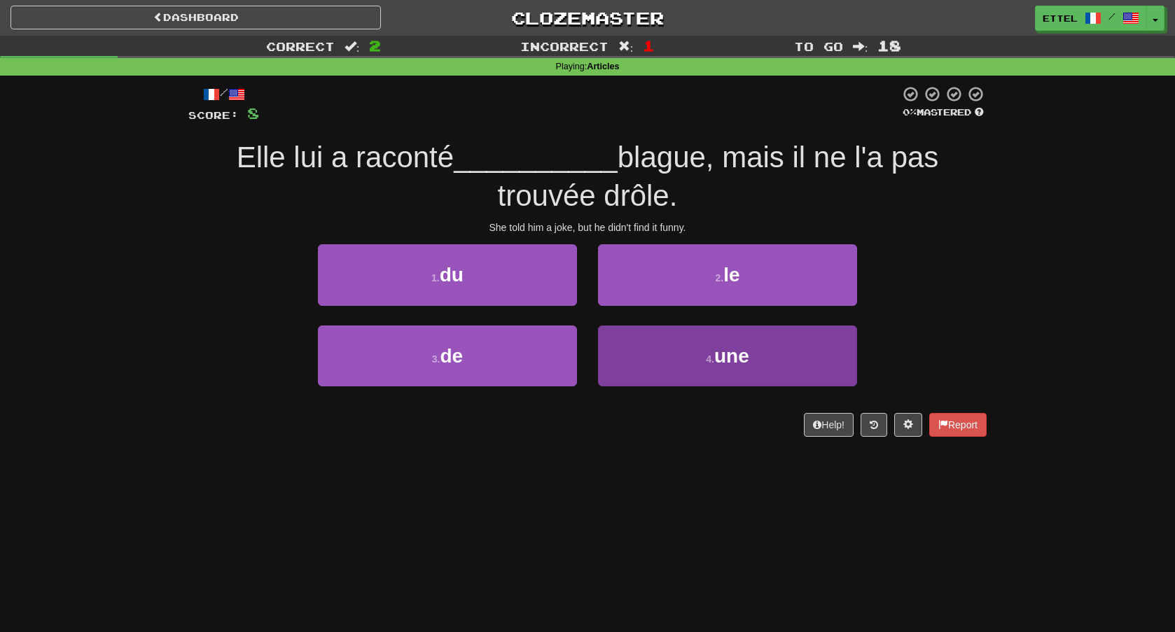
click at [653, 361] on button "4 . une" at bounding box center [727, 356] width 259 height 61
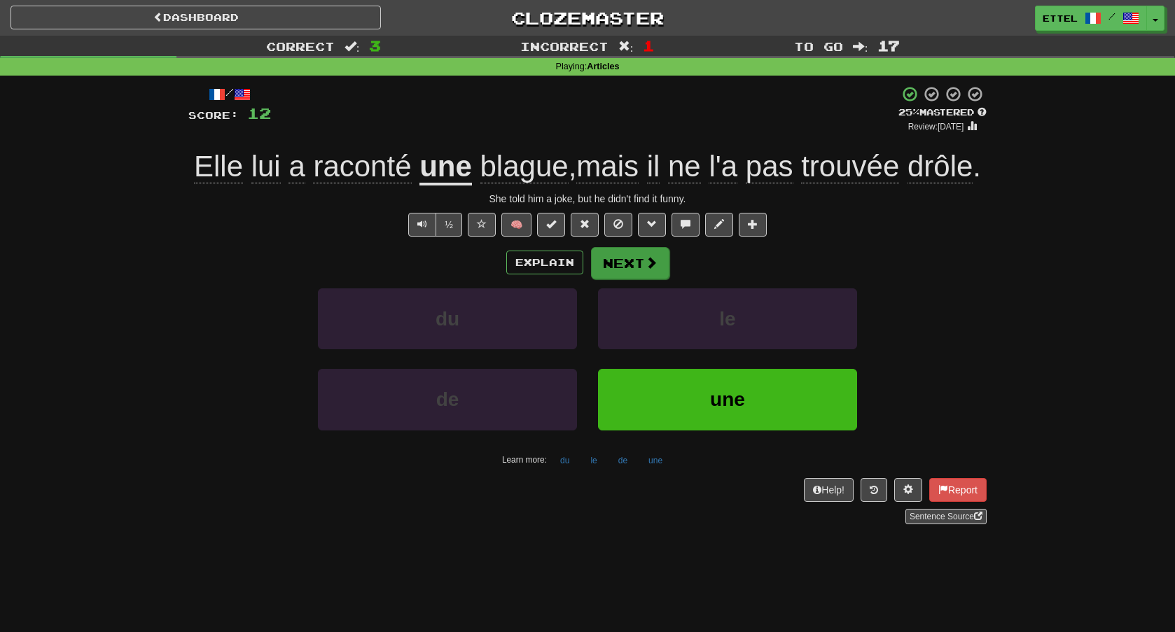
click at [631, 268] on button "Next" at bounding box center [630, 263] width 78 height 32
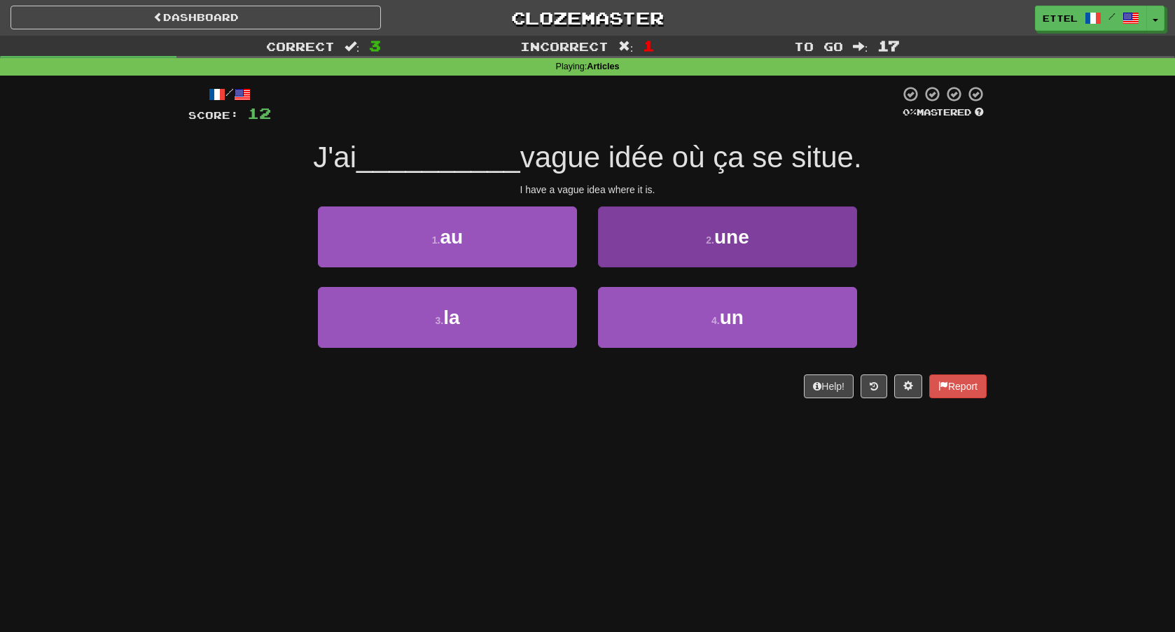
click at [685, 253] on button "2 . une" at bounding box center [727, 237] width 259 height 61
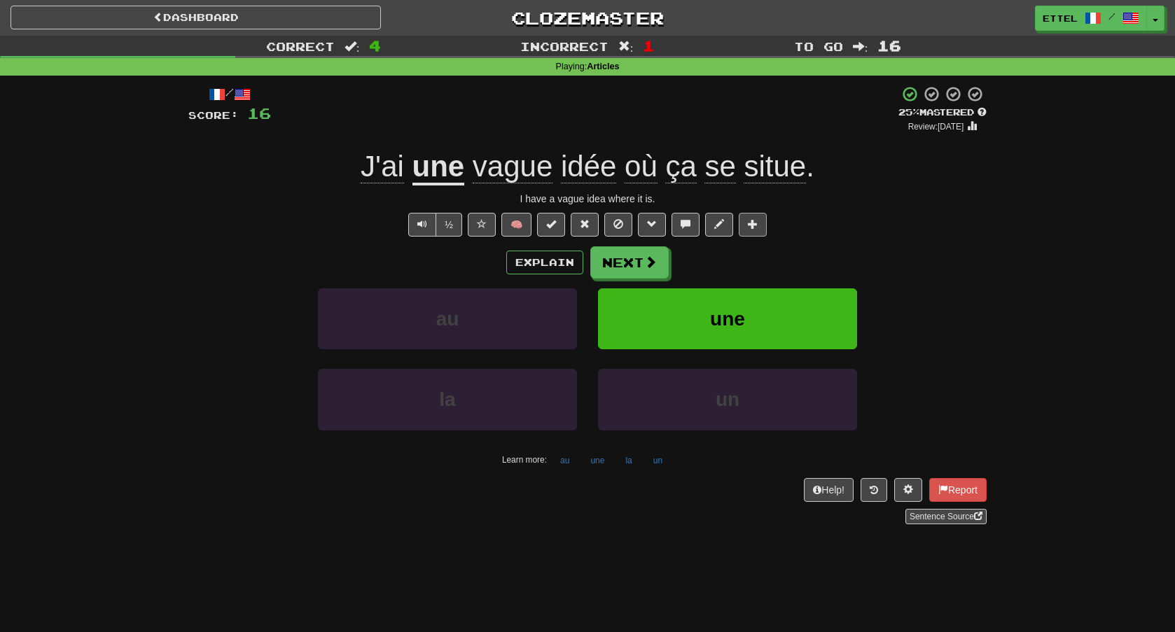
click at [756, 225] on span at bounding box center [753, 224] width 10 height 10
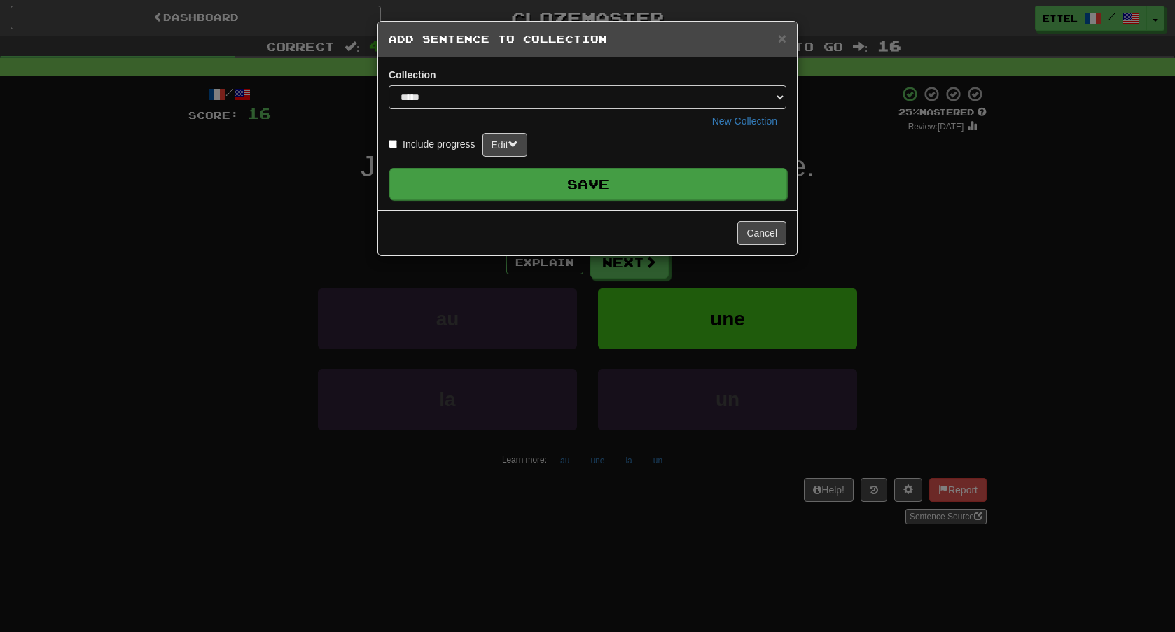
click at [666, 194] on button "Save" at bounding box center [588, 184] width 398 height 32
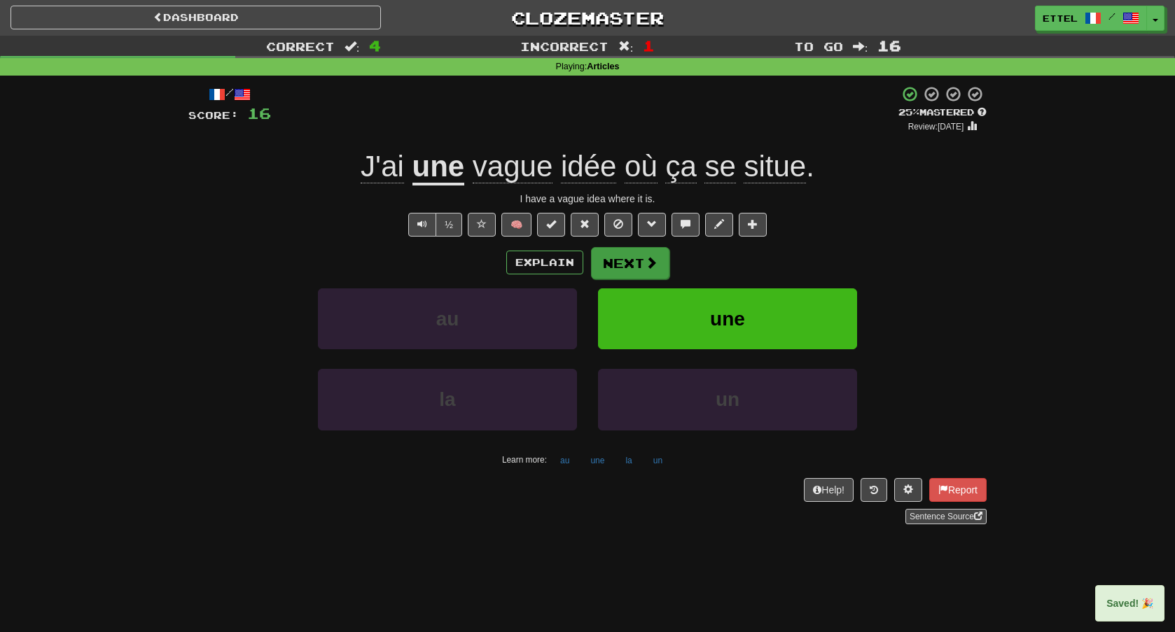
click at [641, 261] on button "Next" at bounding box center [630, 263] width 78 height 32
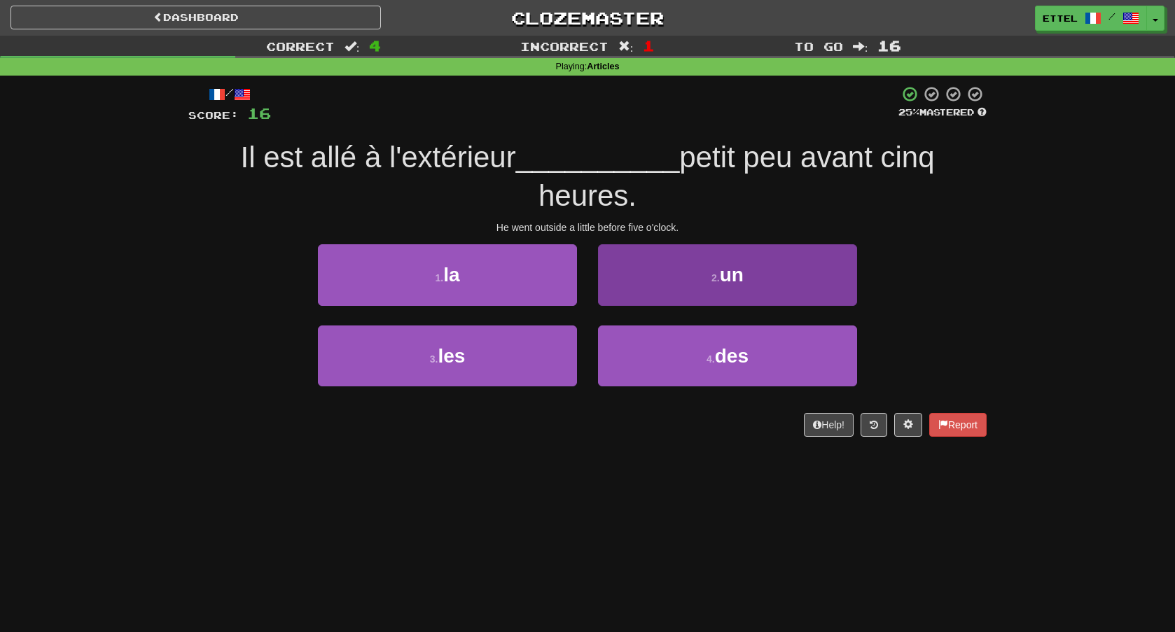
click at [694, 279] on button "2 . un" at bounding box center [727, 274] width 259 height 61
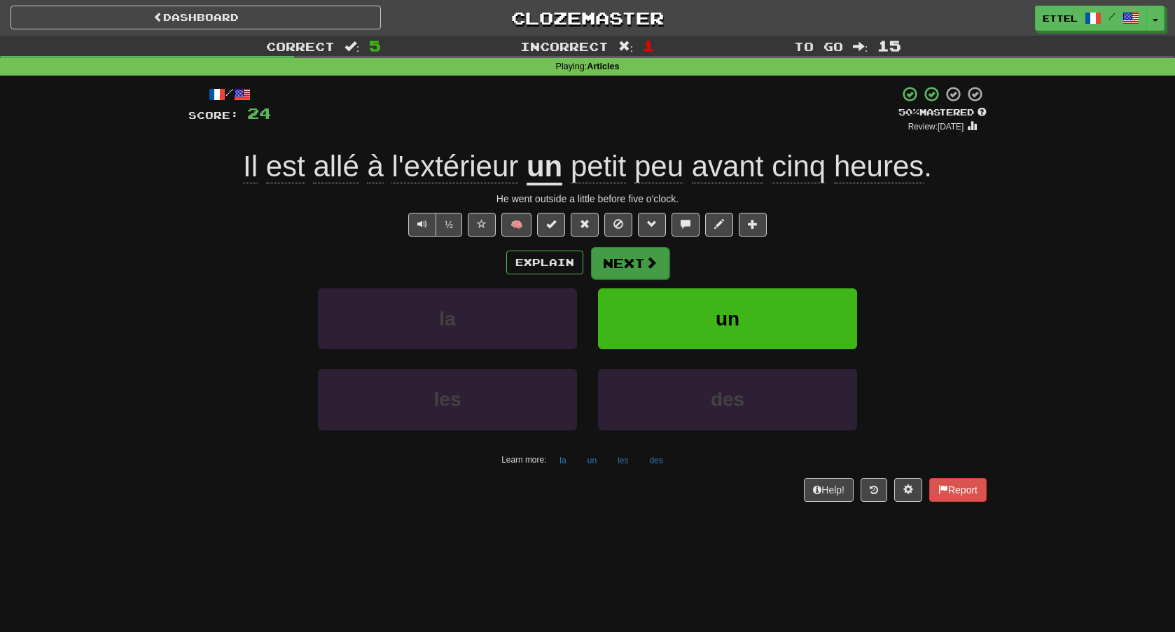
click at [619, 261] on button "Next" at bounding box center [630, 263] width 78 height 32
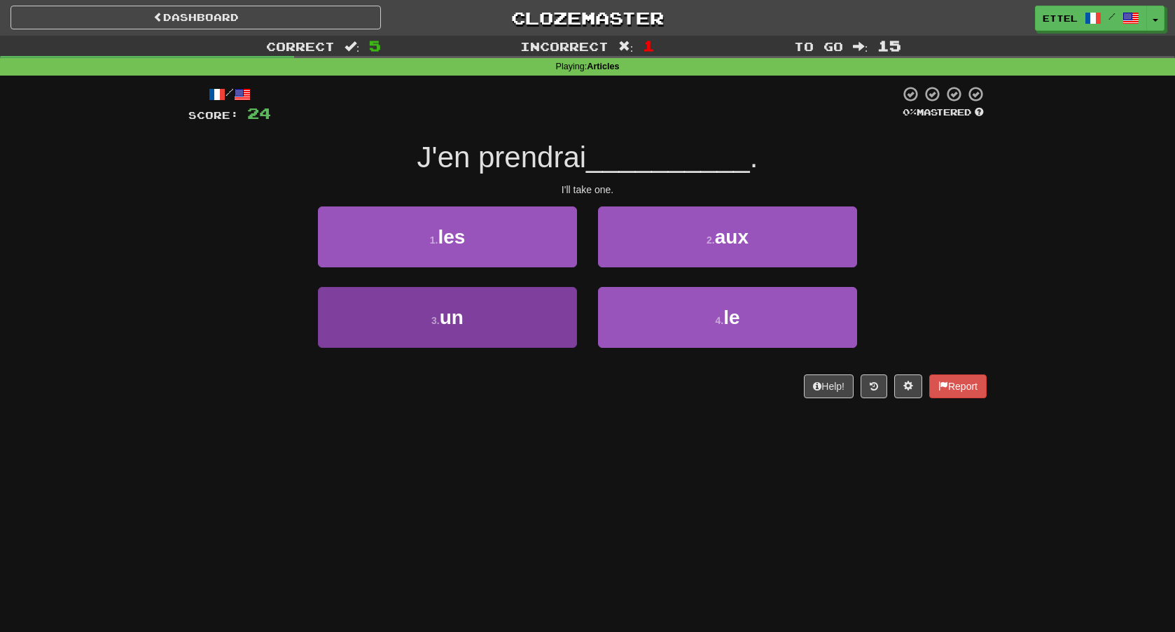
click at [529, 319] on button "3 . un" at bounding box center [447, 317] width 259 height 61
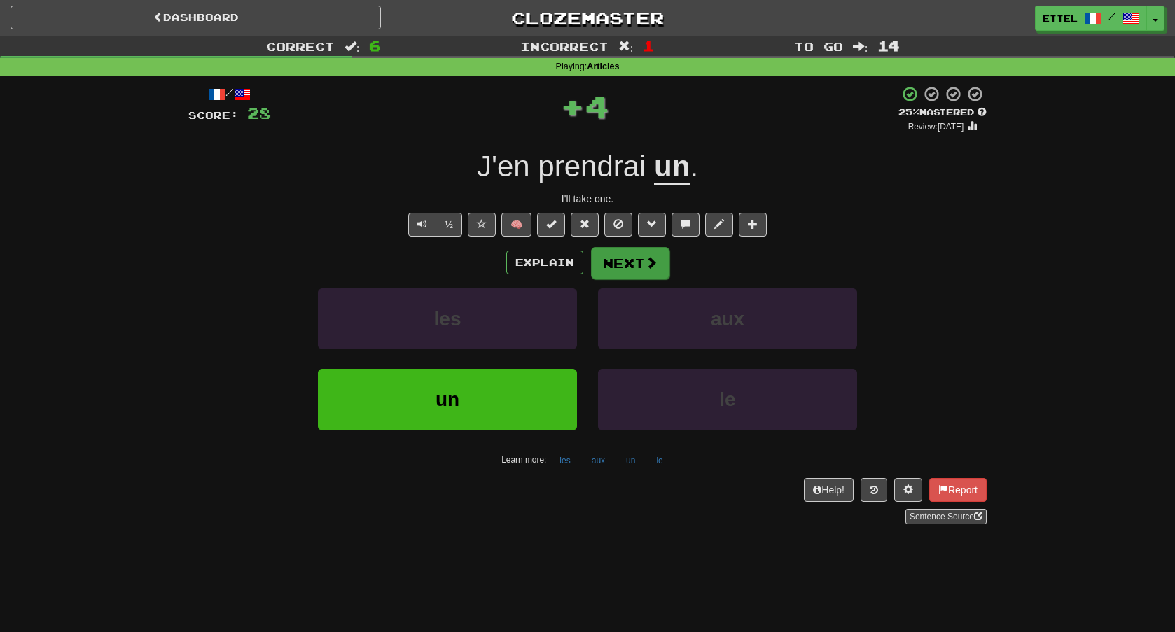
click at [632, 266] on button "Next" at bounding box center [630, 263] width 78 height 32
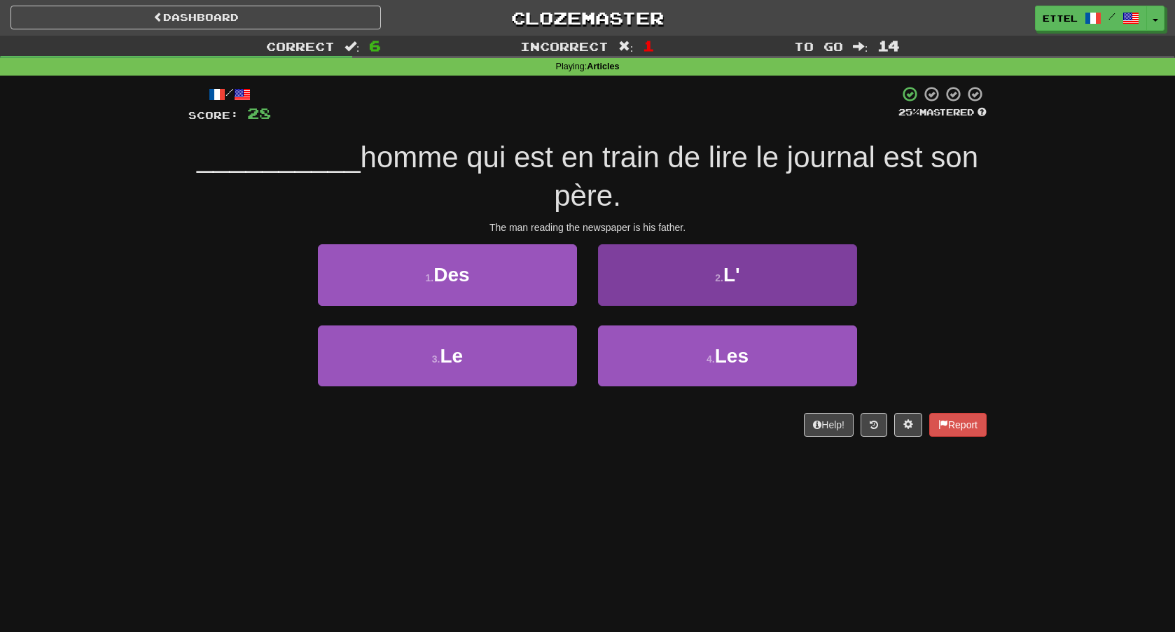
click at [688, 275] on button "2 . L'" at bounding box center [727, 274] width 259 height 61
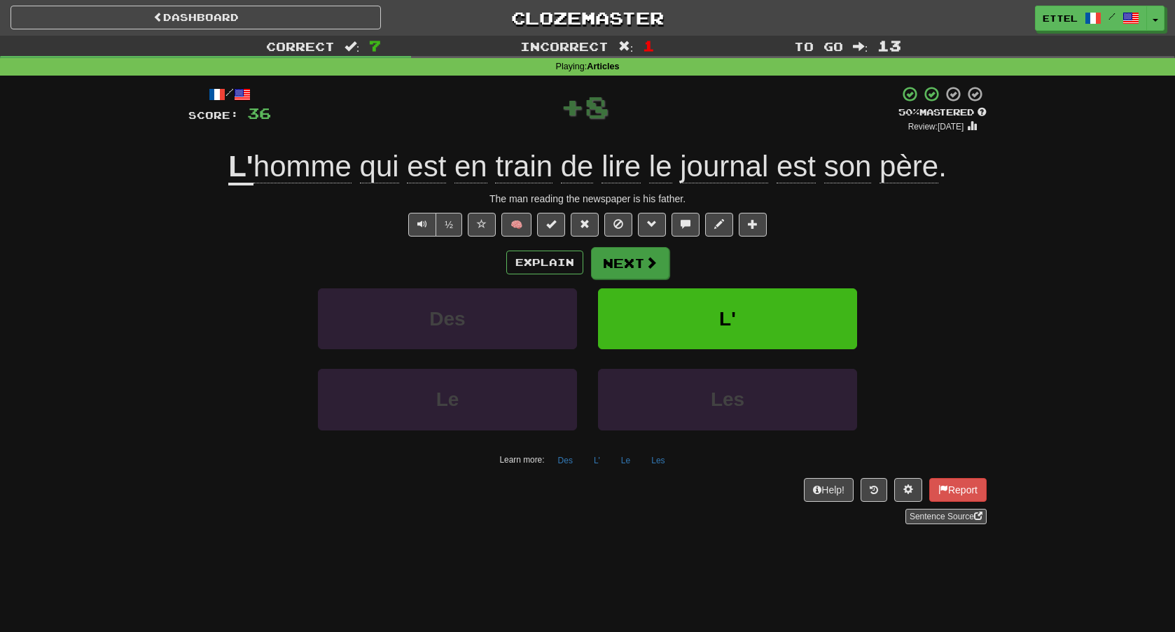
click at [639, 264] on button "Next" at bounding box center [630, 263] width 78 height 32
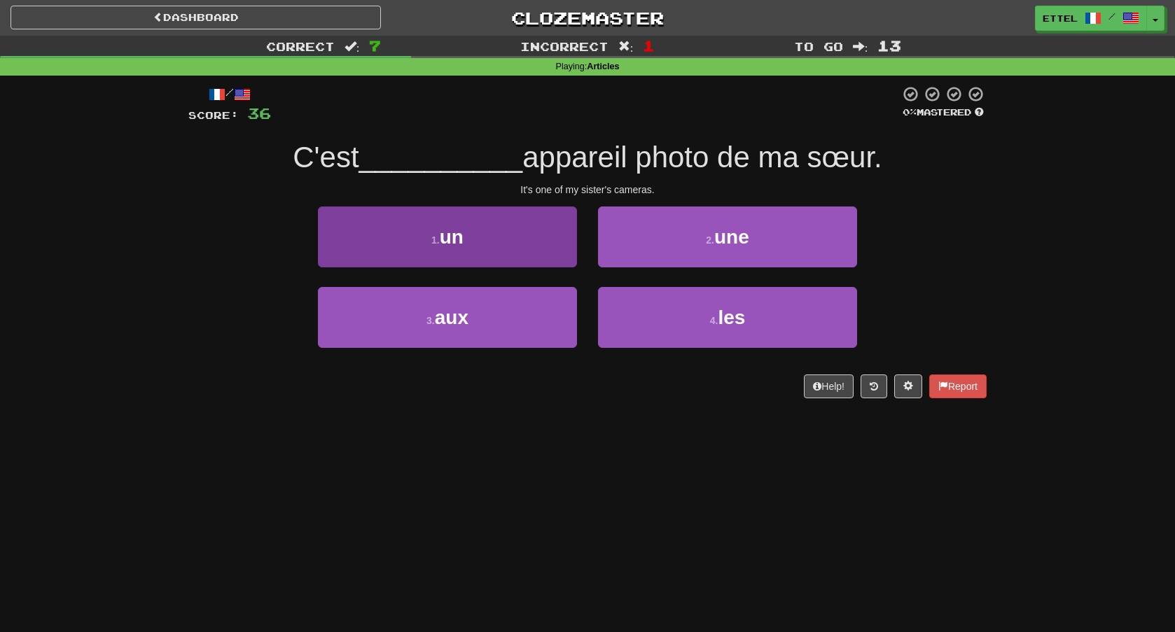
click at [543, 245] on button "1 . un" at bounding box center [447, 237] width 259 height 61
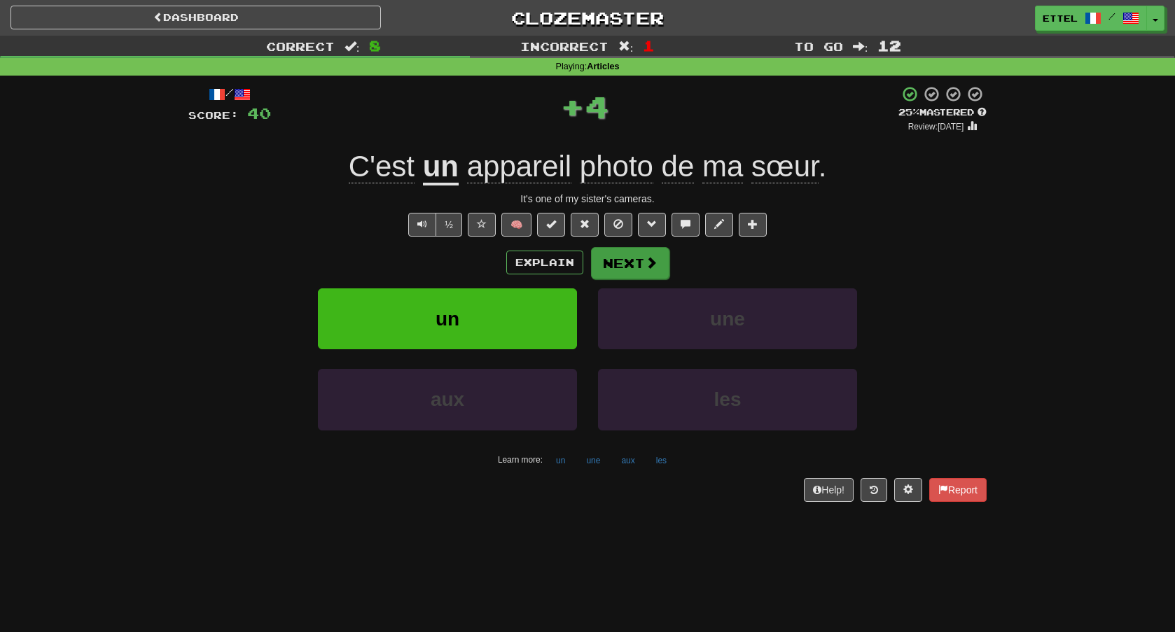
click at [620, 257] on button "Next" at bounding box center [630, 263] width 78 height 32
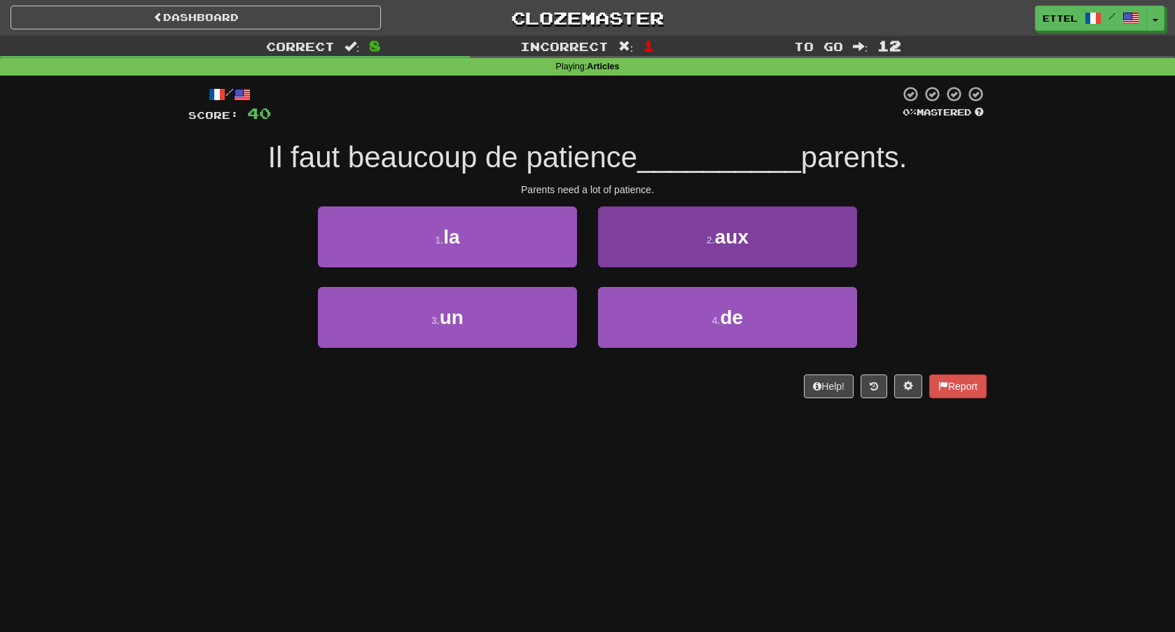
click at [708, 264] on button "2 . aux" at bounding box center [727, 237] width 259 height 61
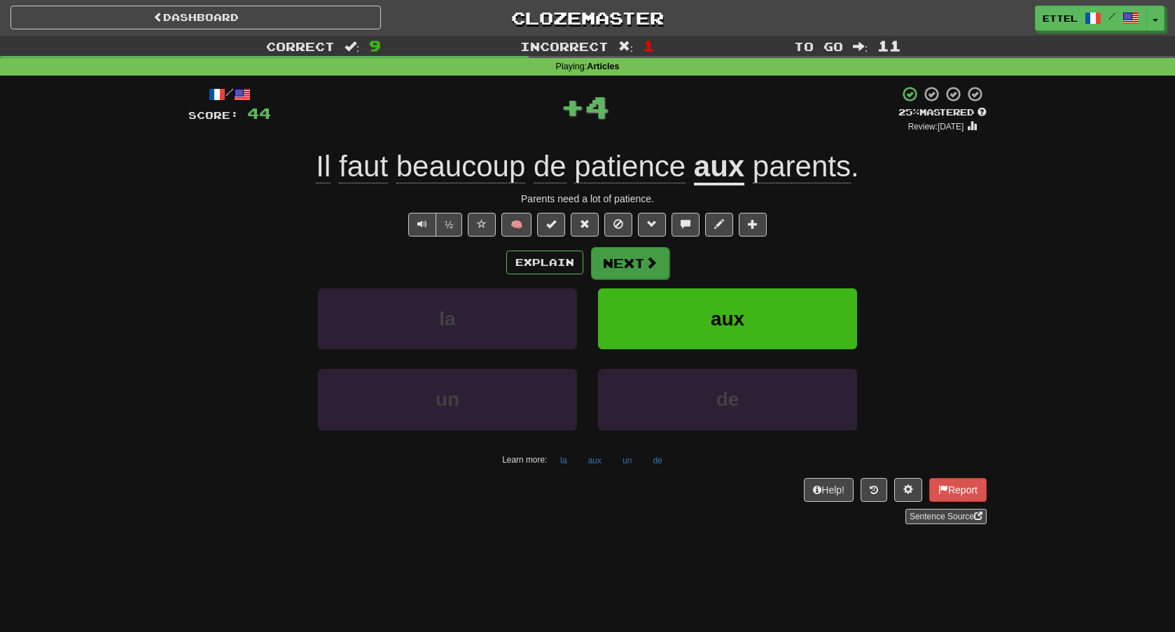
click at [641, 263] on button "Next" at bounding box center [630, 263] width 78 height 32
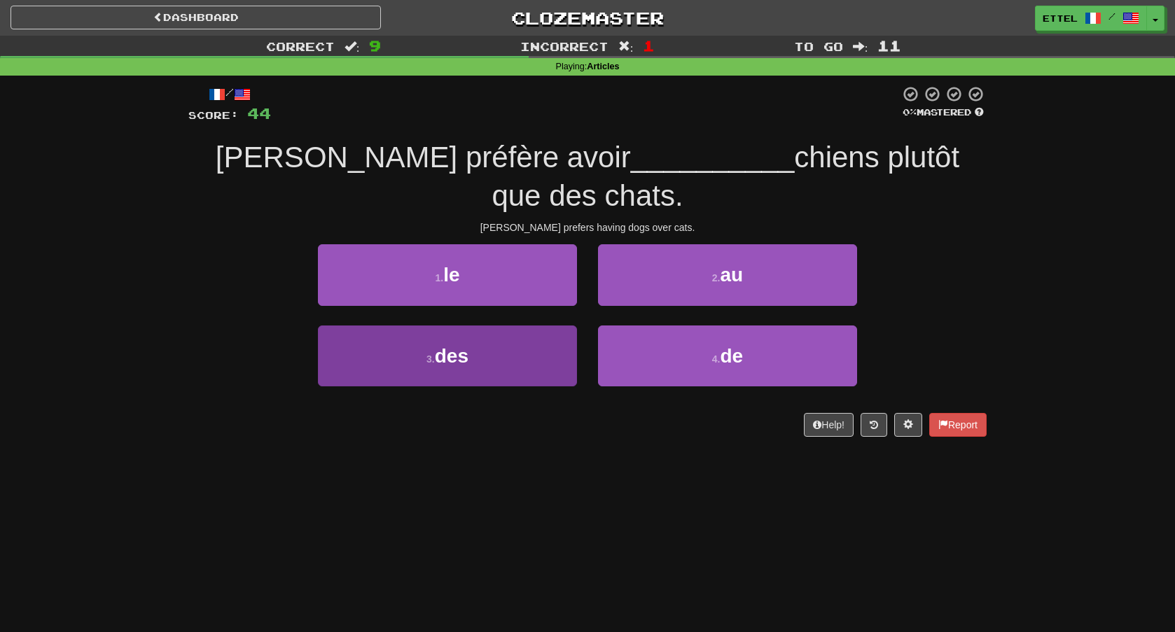
click at [525, 326] on button "3 . des" at bounding box center [447, 356] width 259 height 61
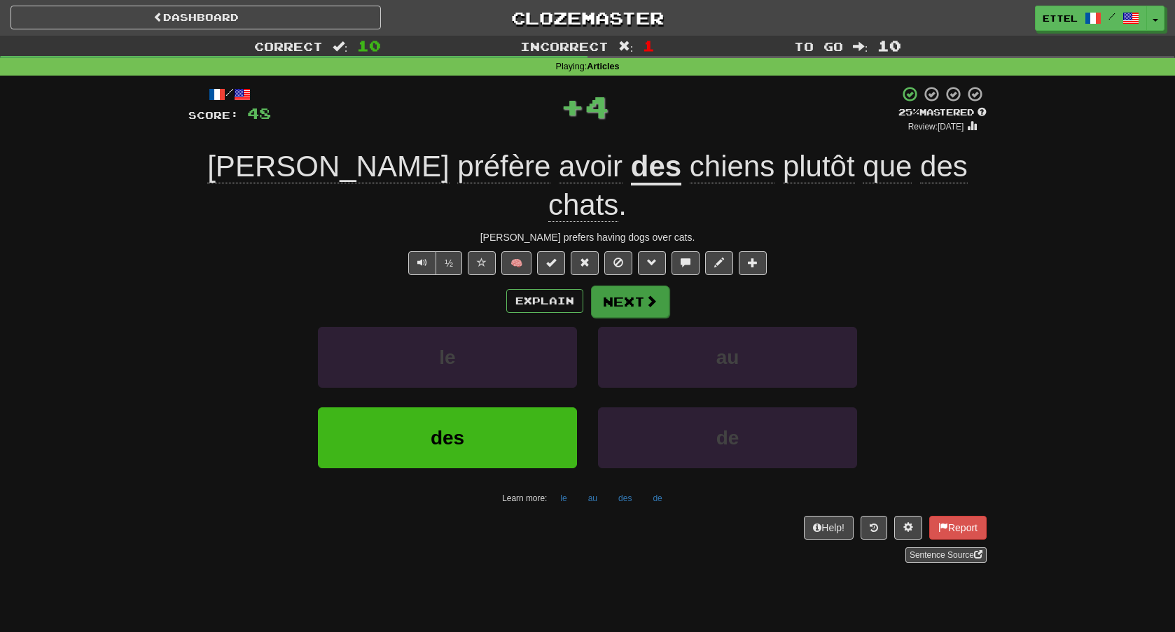
click at [634, 286] on button "Next" at bounding box center [630, 302] width 78 height 32
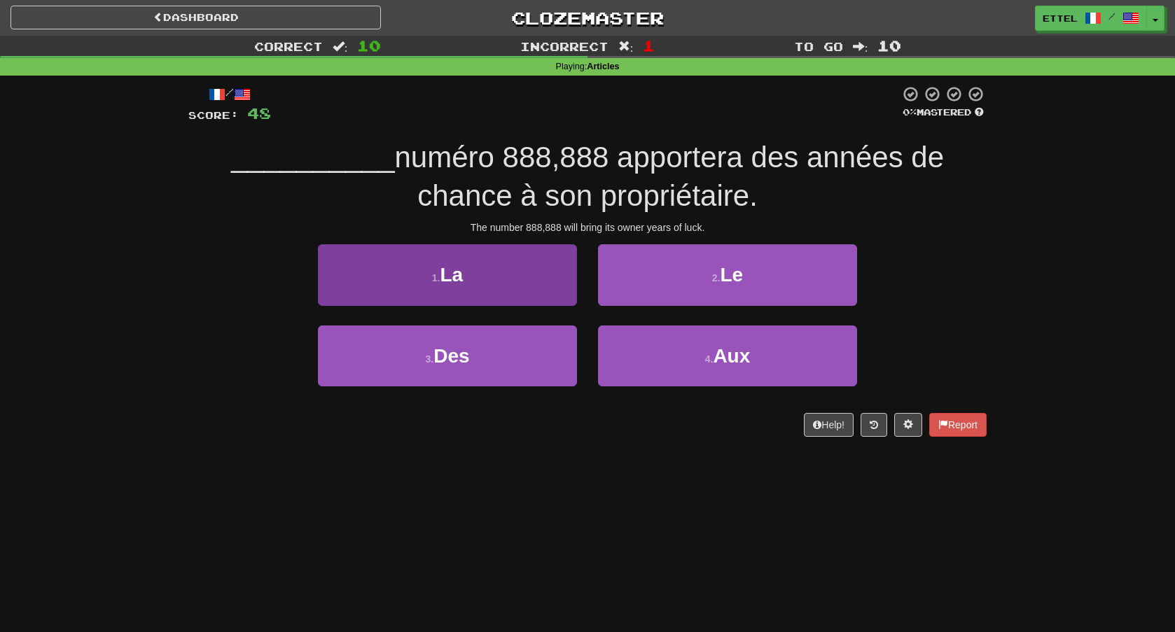
click at [525, 283] on button "1 . La" at bounding box center [447, 274] width 259 height 61
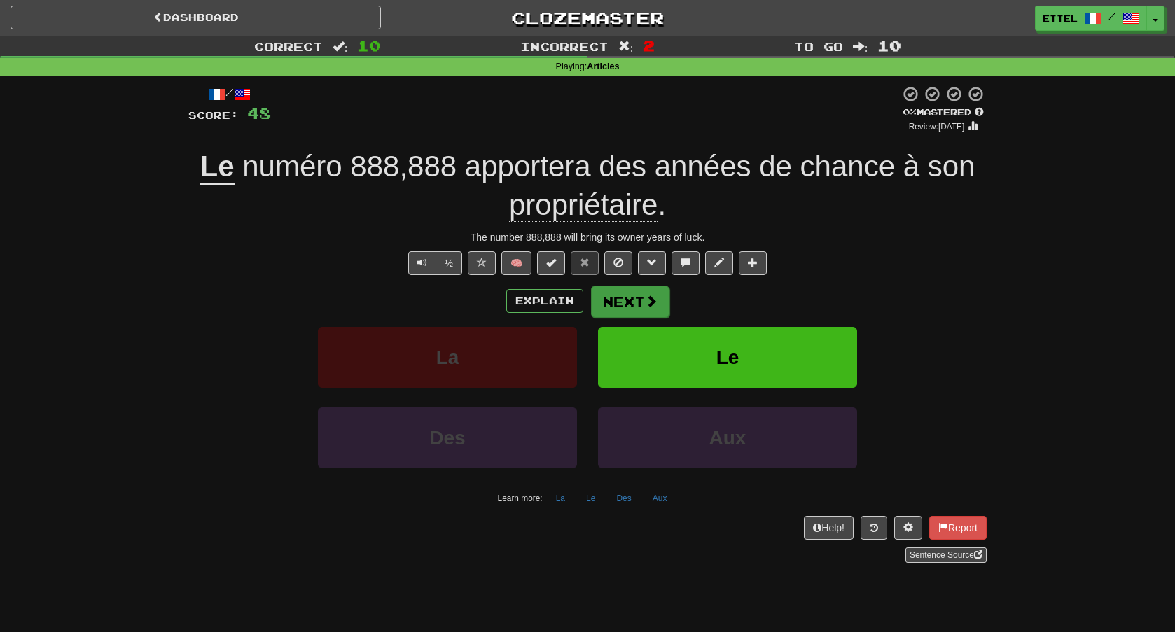
click at [620, 306] on button "Next" at bounding box center [630, 302] width 78 height 32
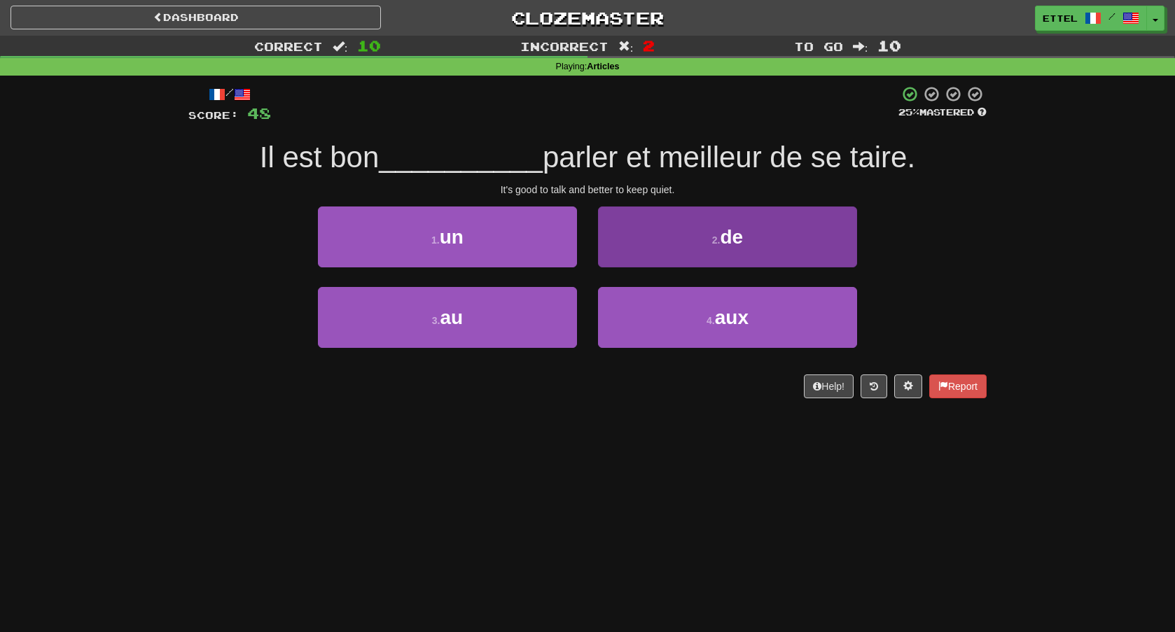
click at [716, 230] on button "2 . de" at bounding box center [727, 237] width 259 height 61
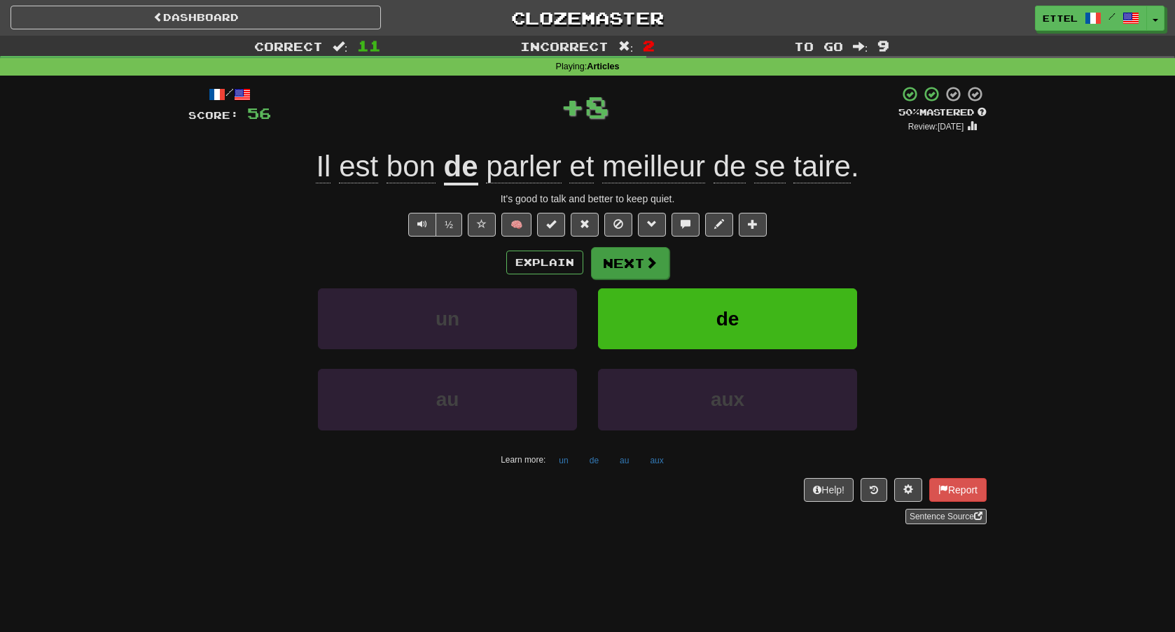
click at [632, 268] on button "Next" at bounding box center [630, 263] width 78 height 32
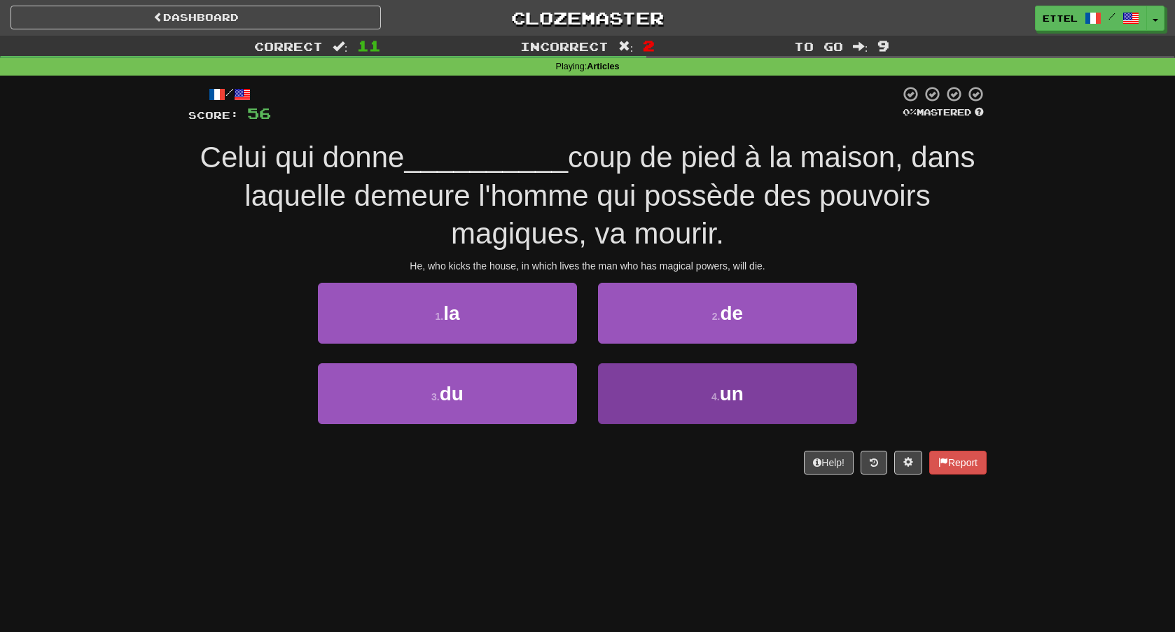
click at [696, 401] on button "4 . un" at bounding box center [727, 393] width 259 height 61
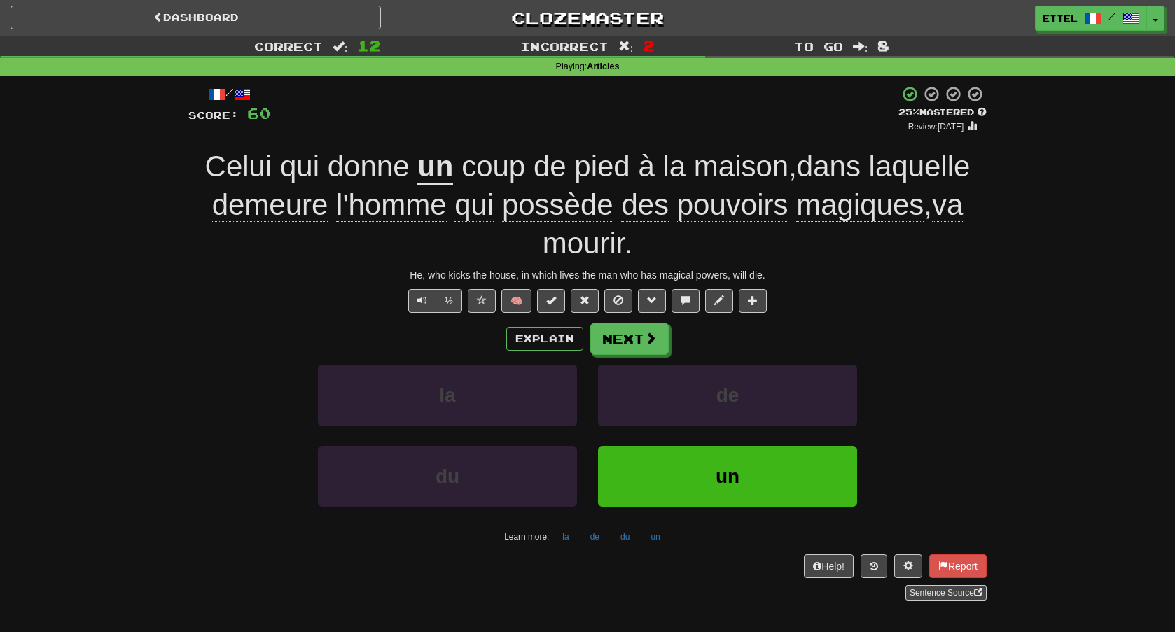
click at [307, 211] on span "demeure" at bounding box center [270, 205] width 116 height 34
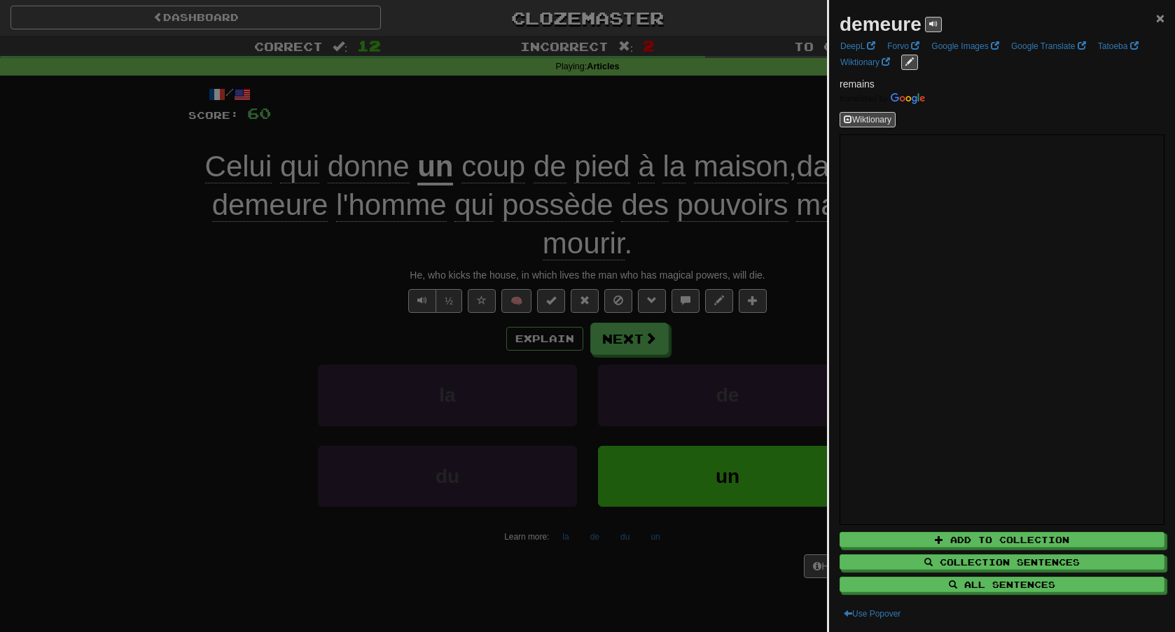
click at [1162, 17] on span "×" at bounding box center [1160, 18] width 8 height 16
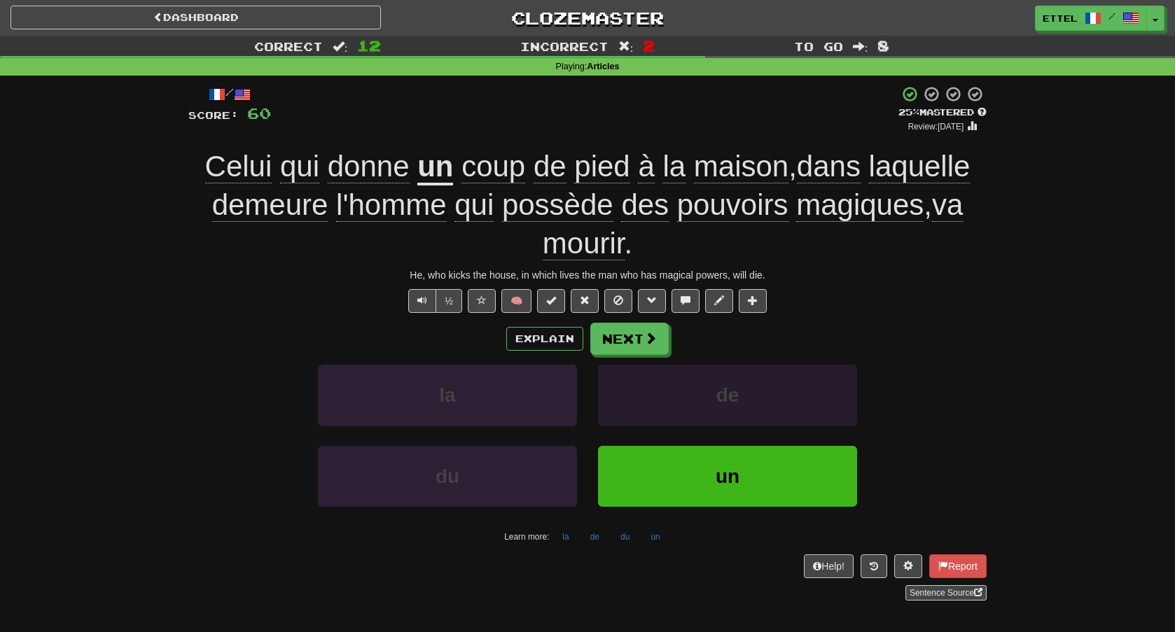
click at [619, 365] on button "de" at bounding box center [727, 395] width 259 height 61
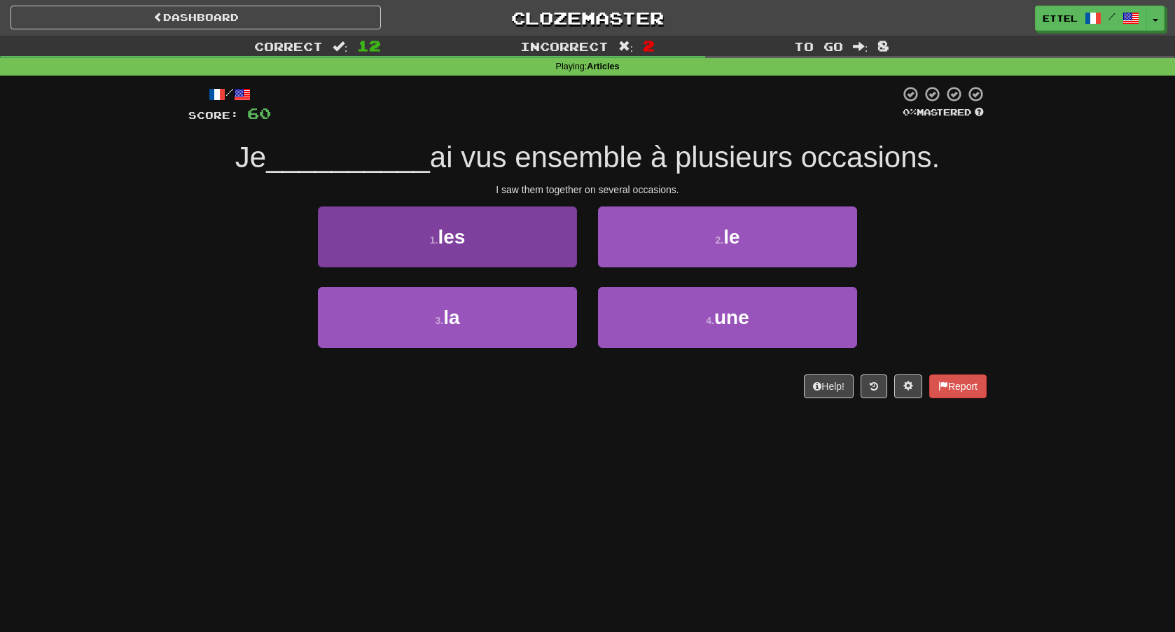
click at [531, 237] on button "1 . les" at bounding box center [447, 237] width 259 height 61
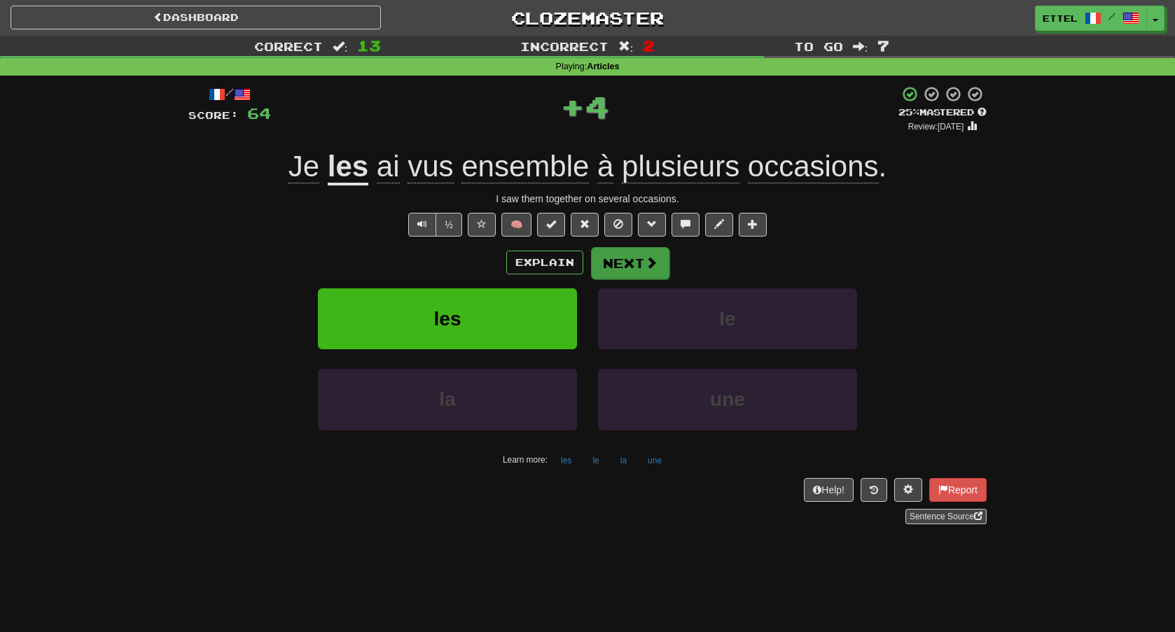
click at [647, 276] on button "Next" at bounding box center [630, 263] width 78 height 32
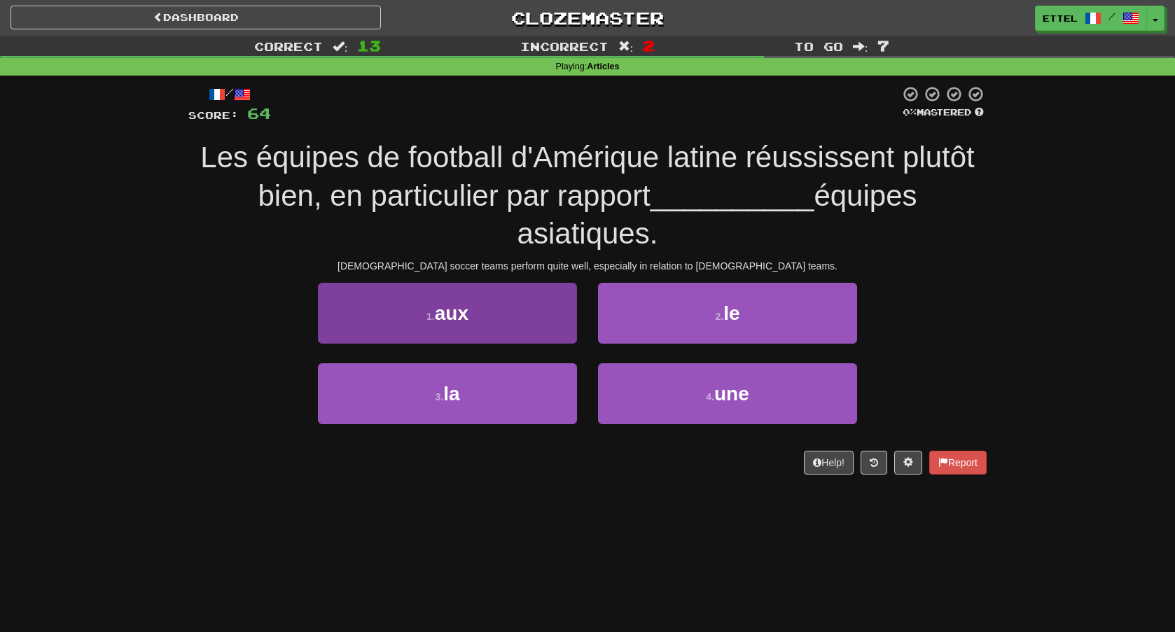
click at [539, 307] on button "1 . aux" at bounding box center [447, 313] width 259 height 61
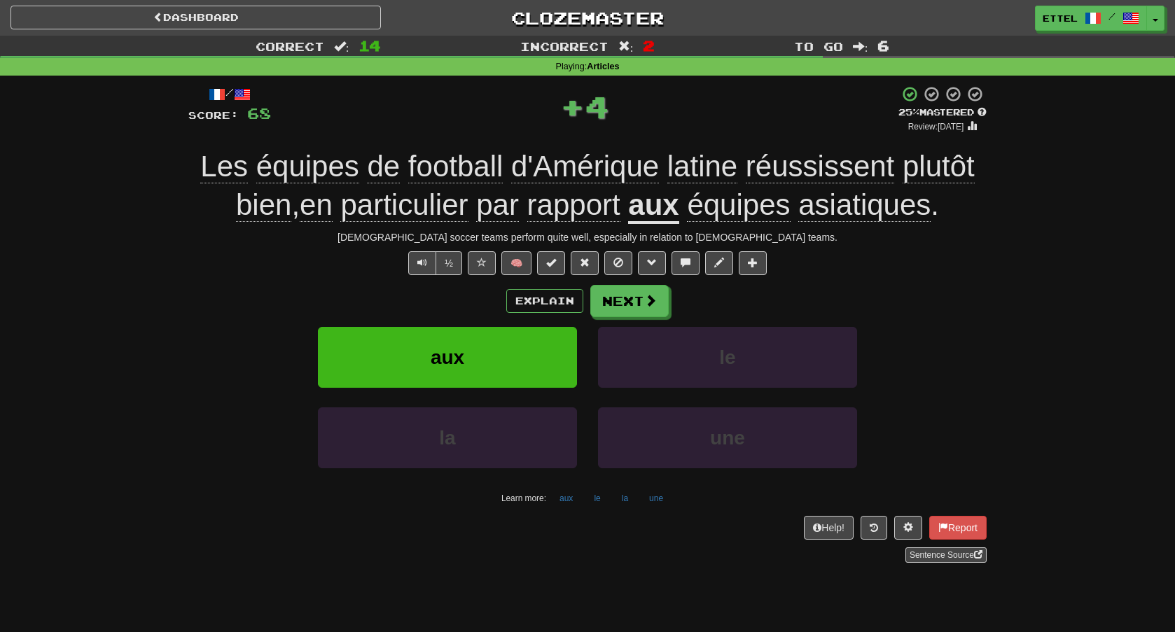
click at [583, 220] on span "rapport" at bounding box center [573, 205] width 93 height 34
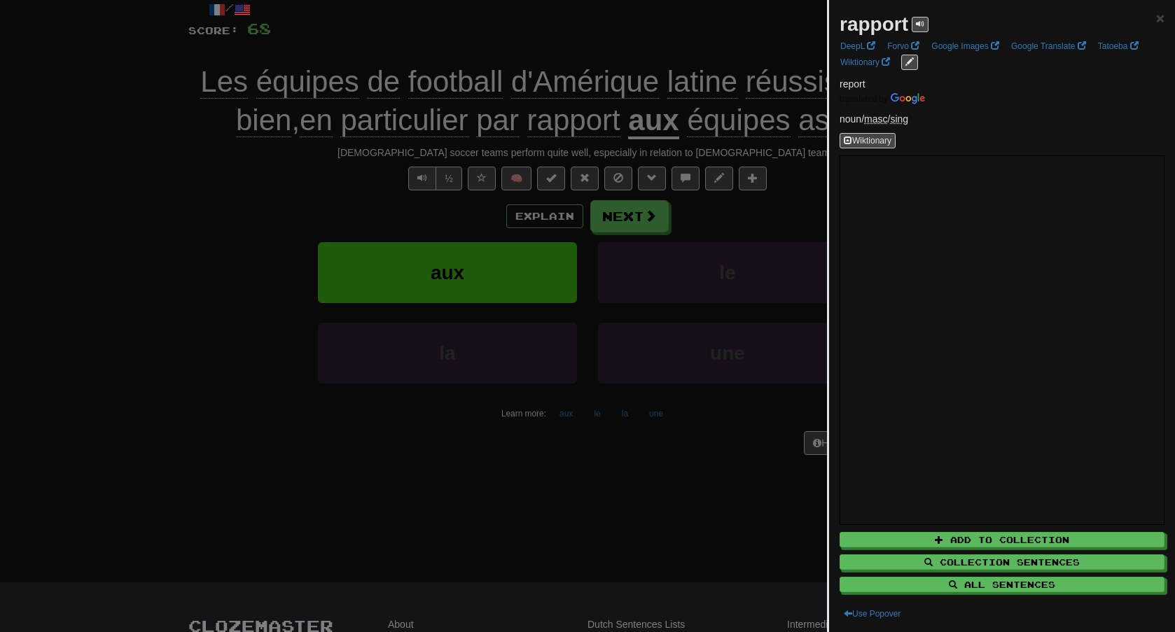
scroll to position [85, 0]
click at [1160, 22] on span "×" at bounding box center [1160, 18] width 8 height 16
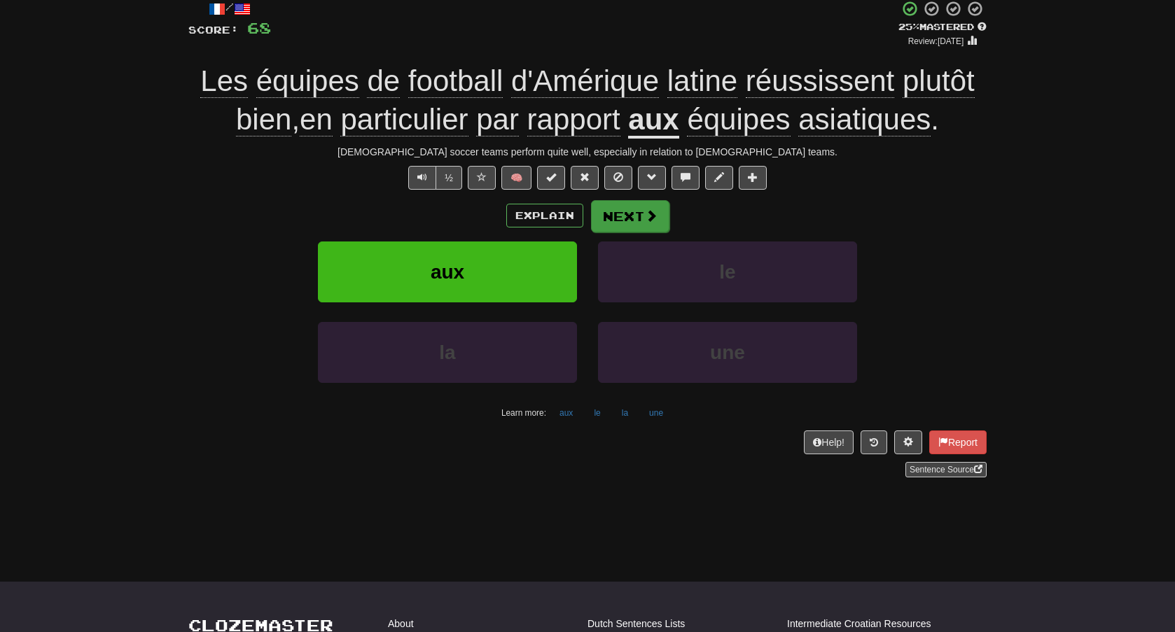
click at [632, 222] on button "Next" at bounding box center [630, 216] width 78 height 32
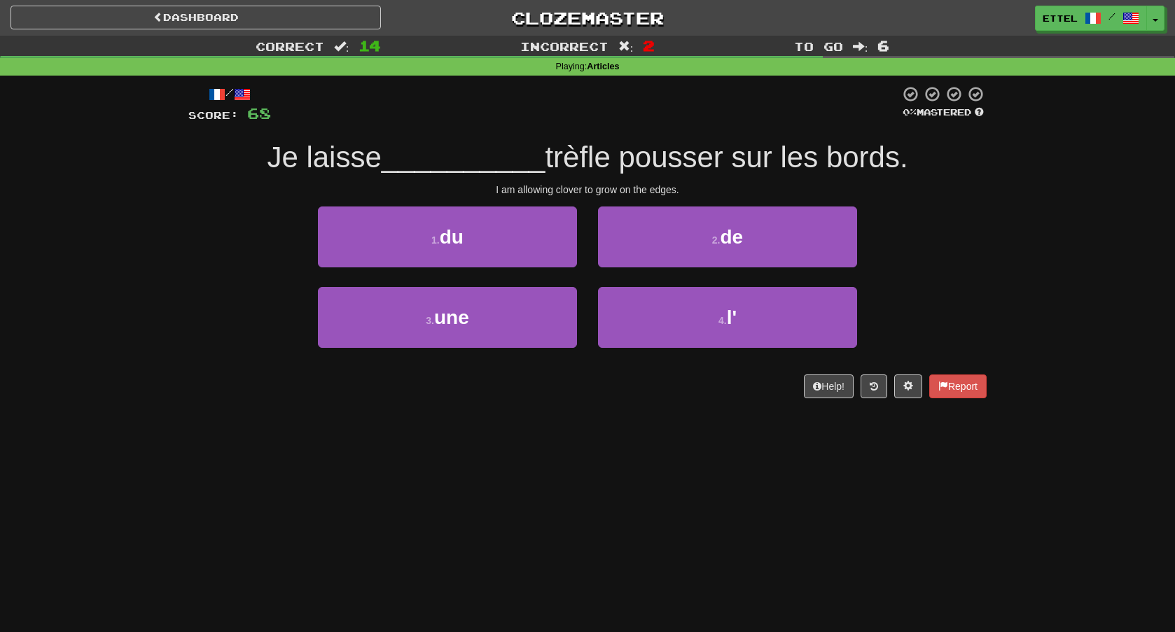
scroll to position [0, 0]
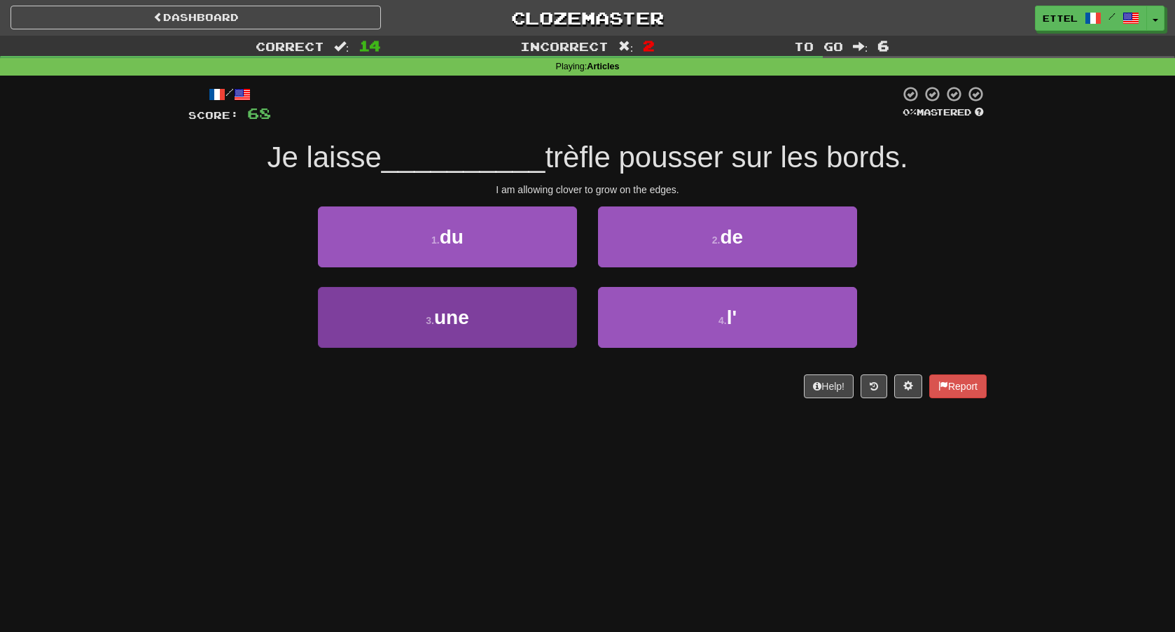
click at [511, 328] on button "3 . une" at bounding box center [447, 317] width 259 height 61
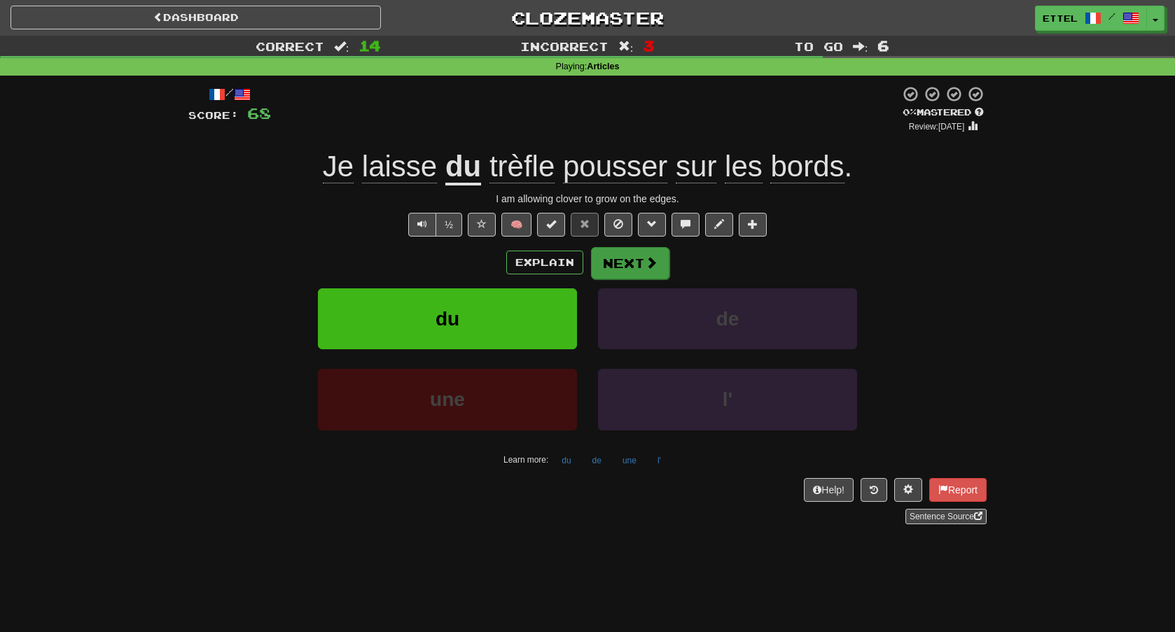
click at [623, 259] on button "Next" at bounding box center [630, 263] width 78 height 32
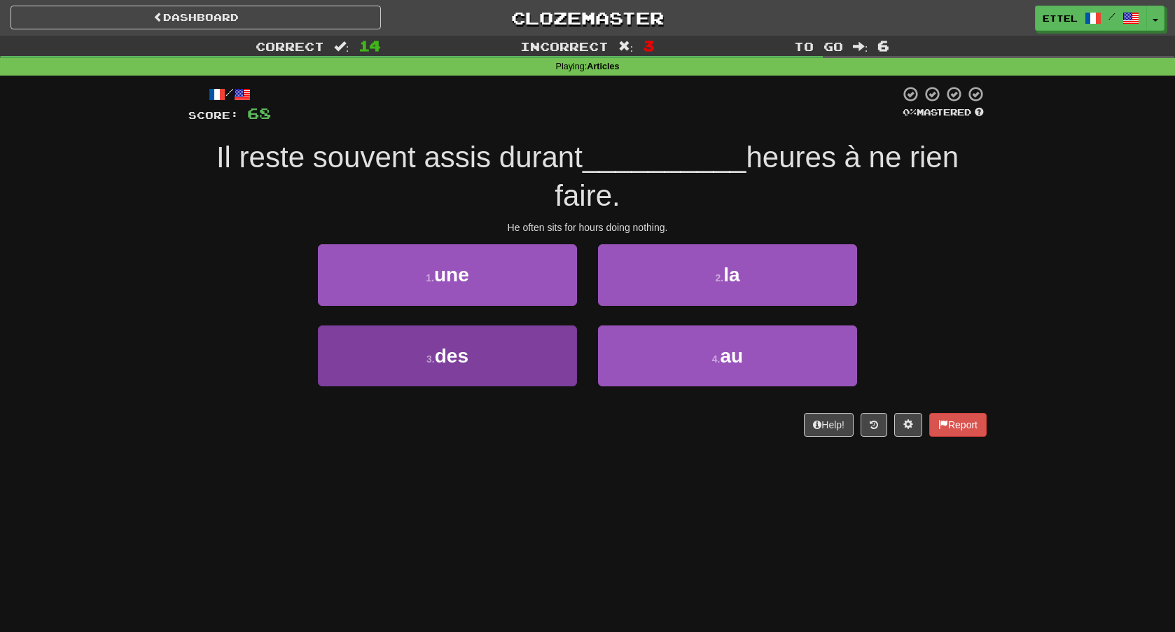
click at [571, 358] on button "3 . des" at bounding box center [447, 356] width 259 height 61
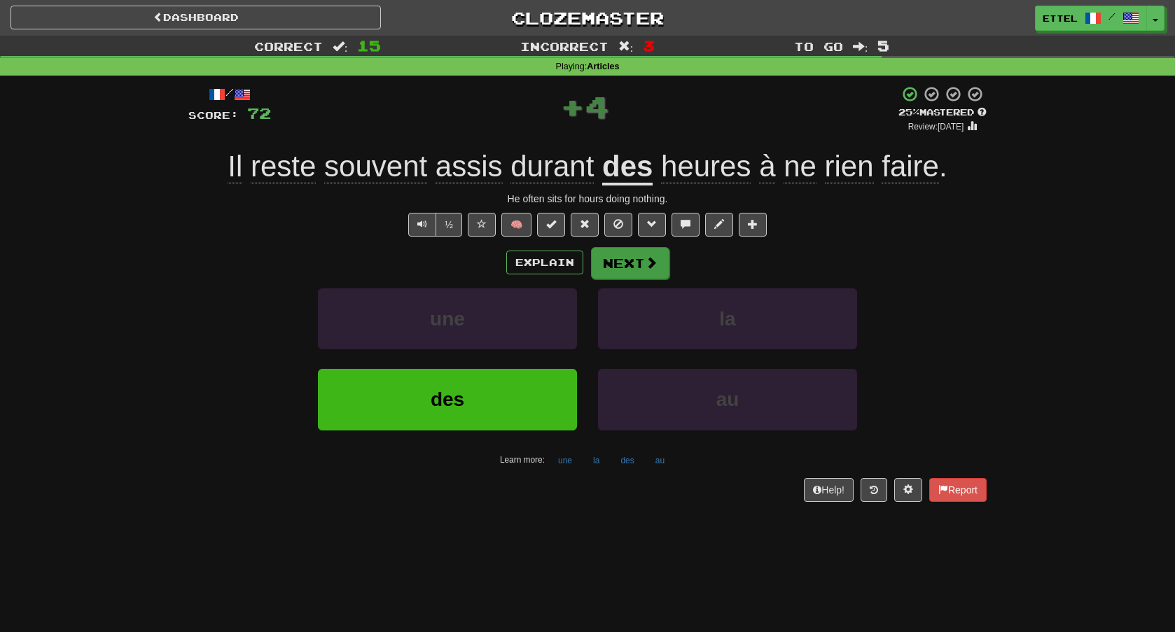
click at [634, 267] on button "Next" at bounding box center [630, 263] width 78 height 32
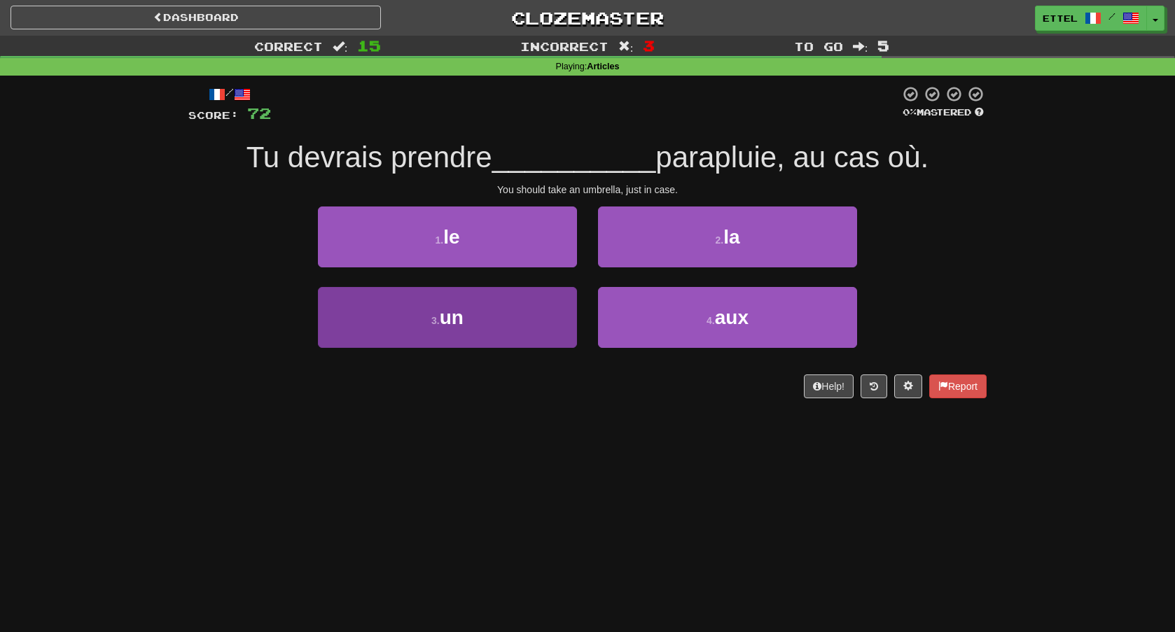
click at [515, 311] on button "3 . un" at bounding box center [447, 317] width 259 height 61
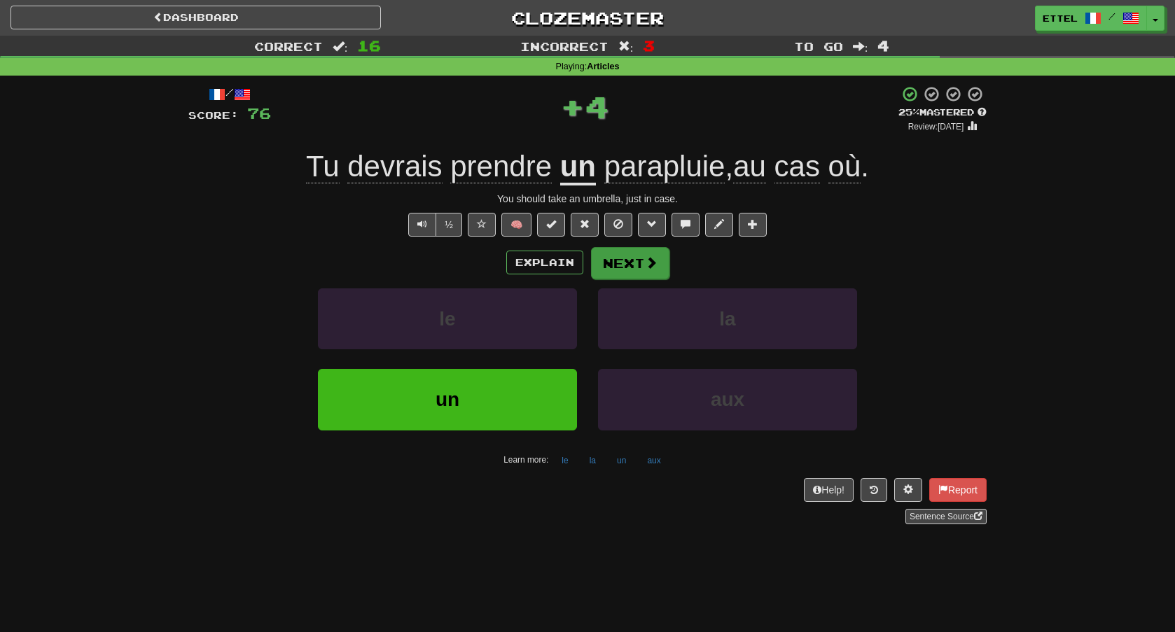
click at [627, 262] on button "Next" at bounding box center [630, 263] width 78 height 32
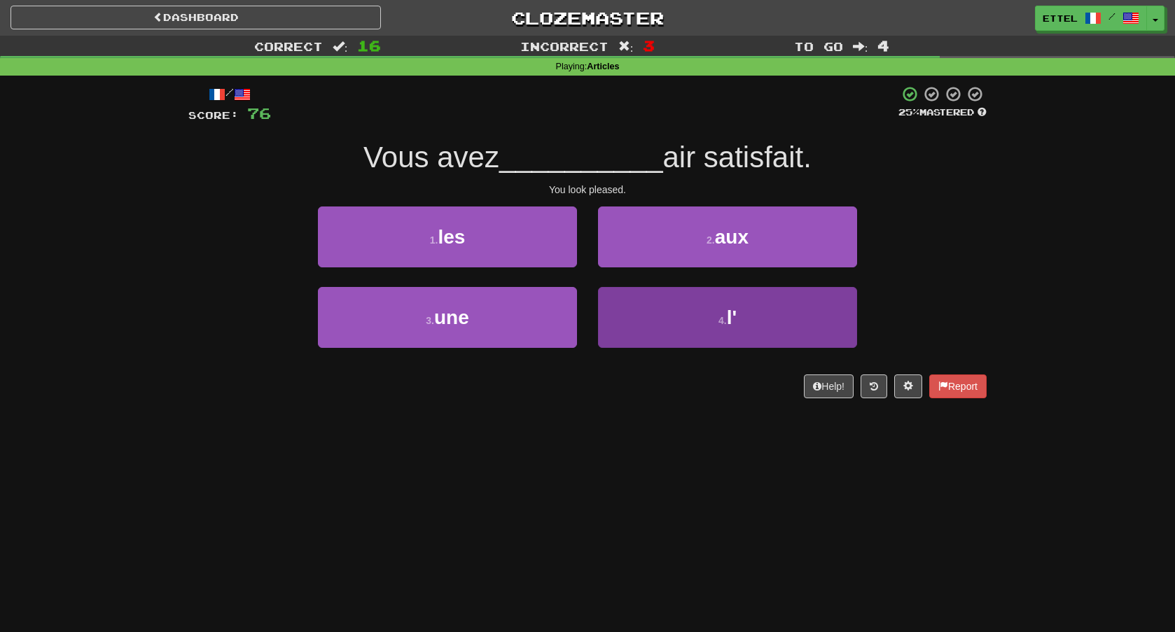
click at [746, 310] on button "4 . l'" at bounding box center [727, 317] width 259 height 61
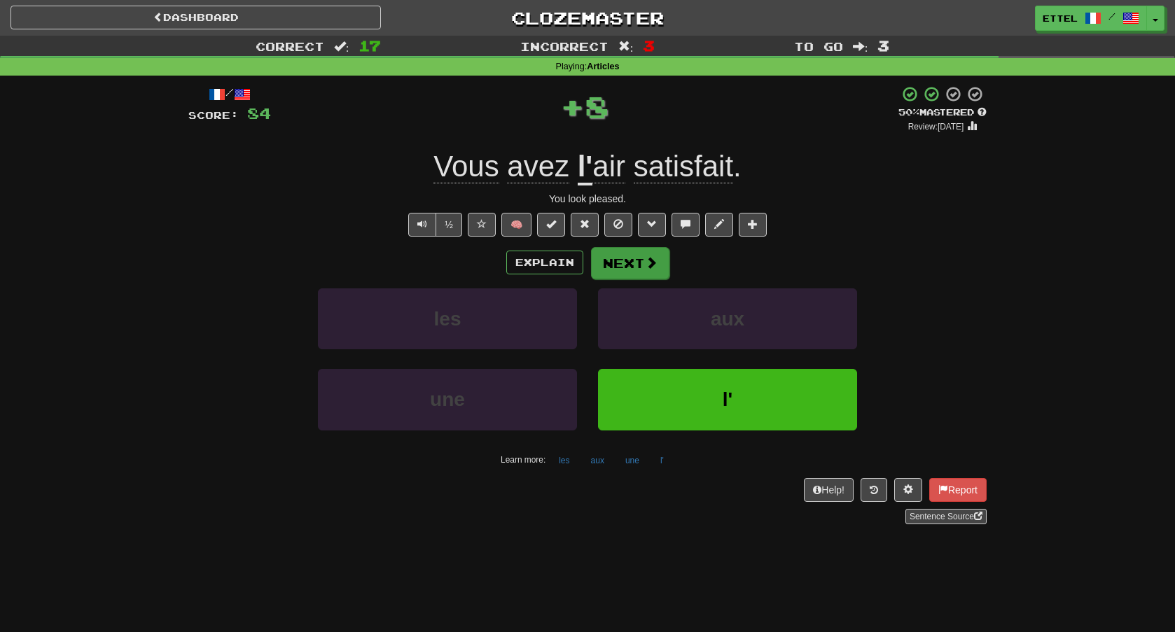
click at [647, 262] on span at bounding box center [651, 262] width 13 height 13
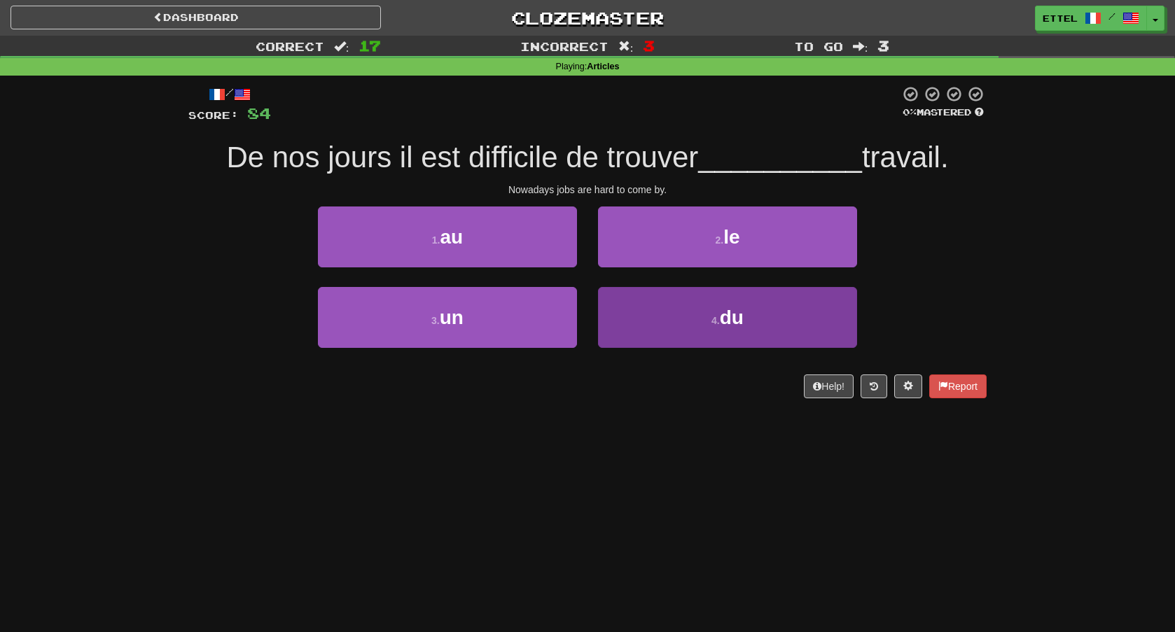
click at [663, 312] on button "4 . du" at bounding box center [727, 317] width 259 height 61
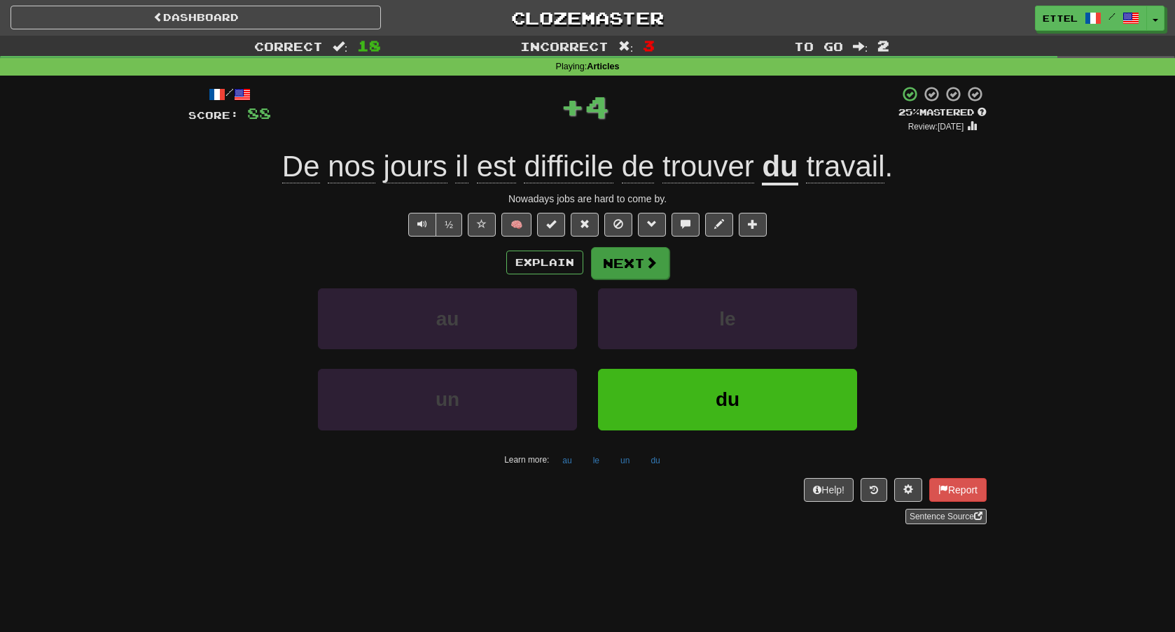
click at [628, 271] on button "Next" at bounding box center [630, 263] width 78 height 32
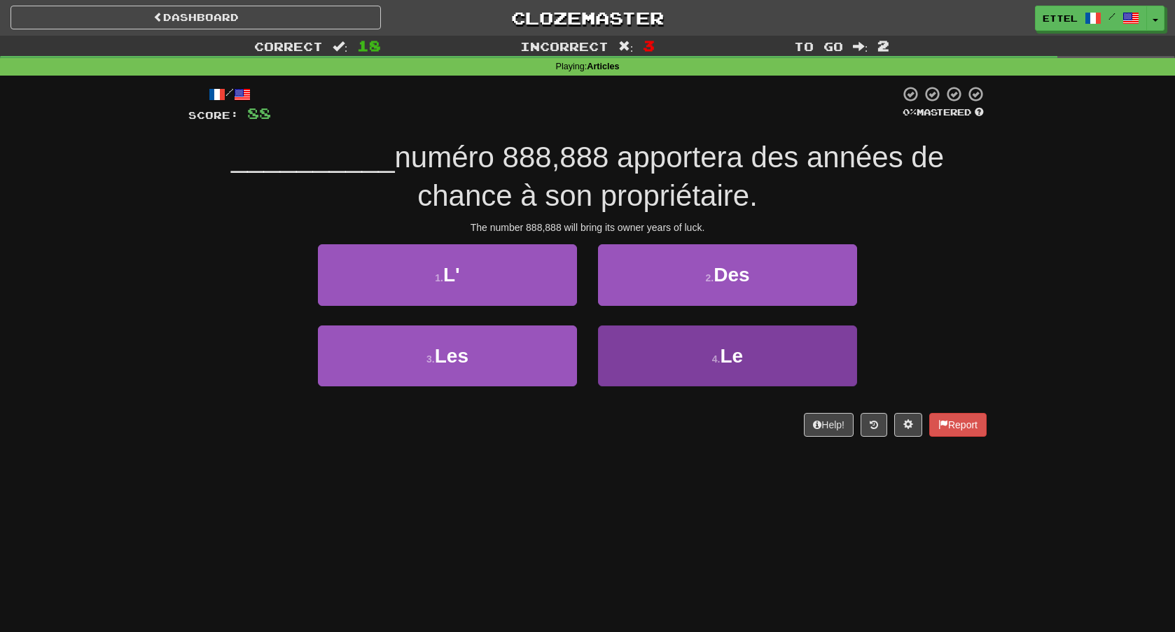
click at [662, 345] on button "4 . Le" at bounding box center [727, 356] width 259 height 61
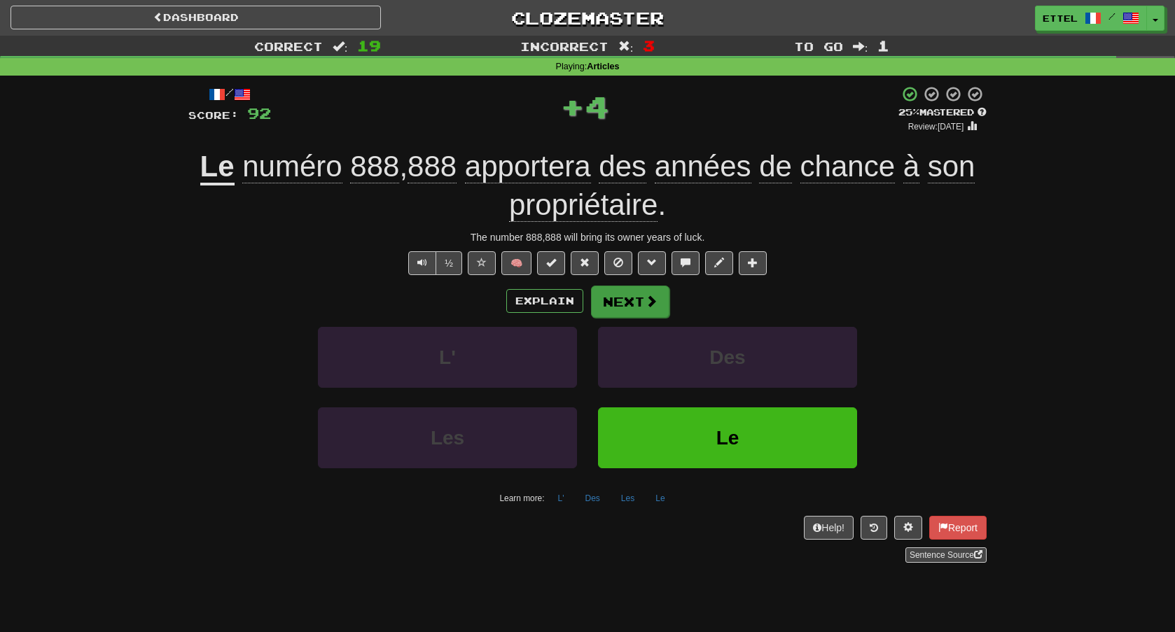
click at [634, 298] on button "Next" at bounding box center [630, 302] width 78 height 32
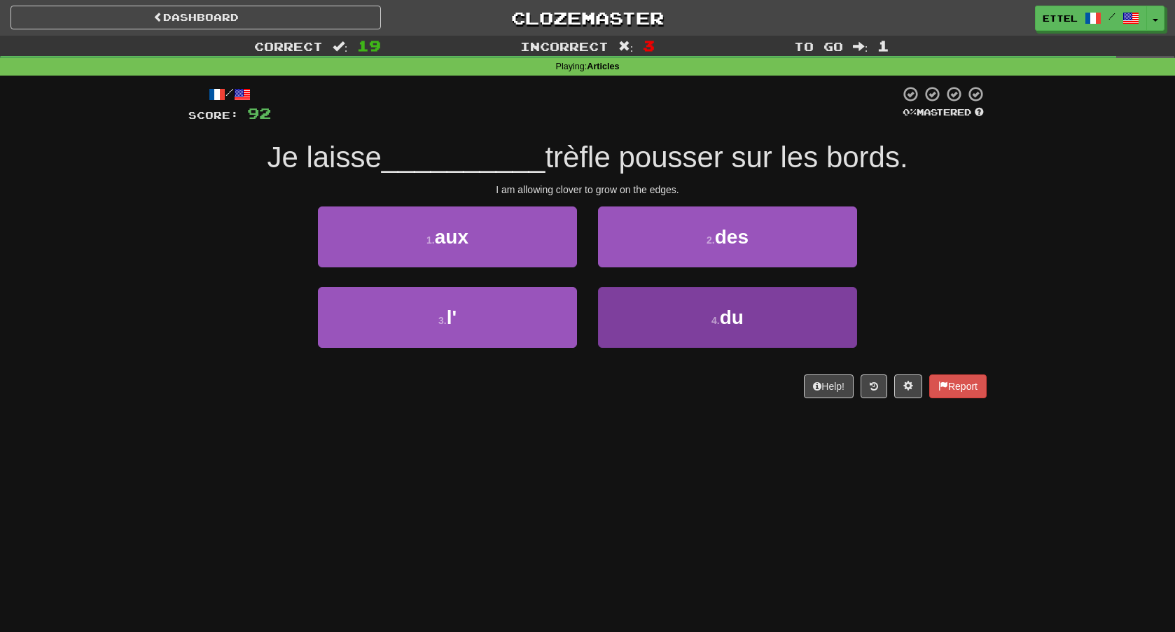
click at [695, 331] on button "4 . du" at bounding box center [727, 317] width 259 height 61
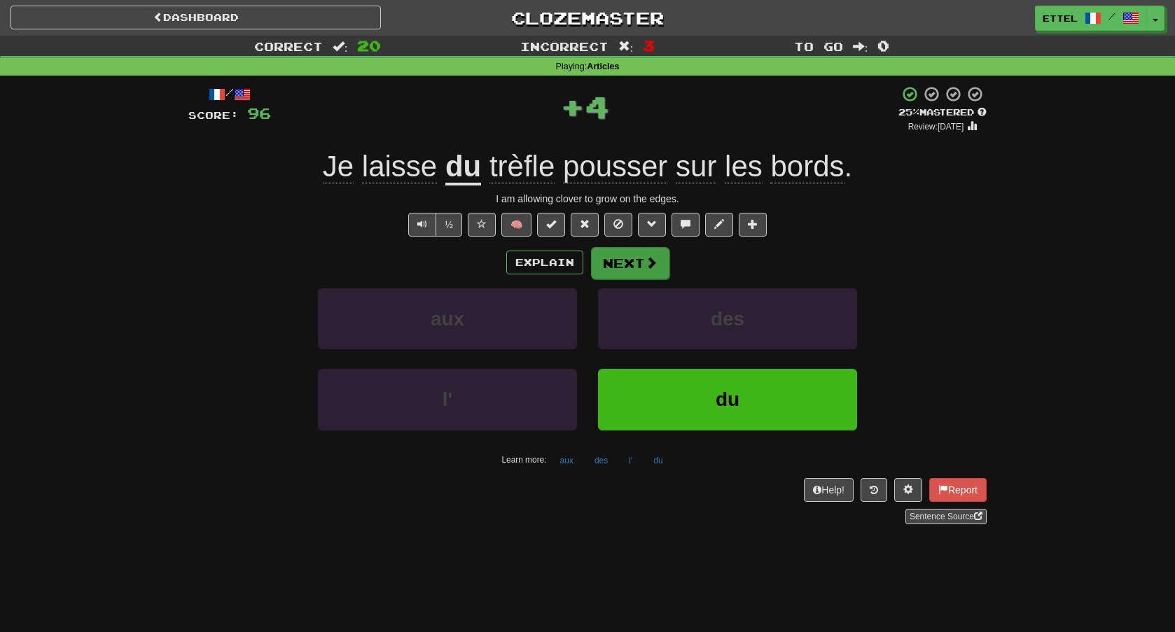
click at [640, 261] on button "Next" at bounding box center [630, 263] width 78 height 32
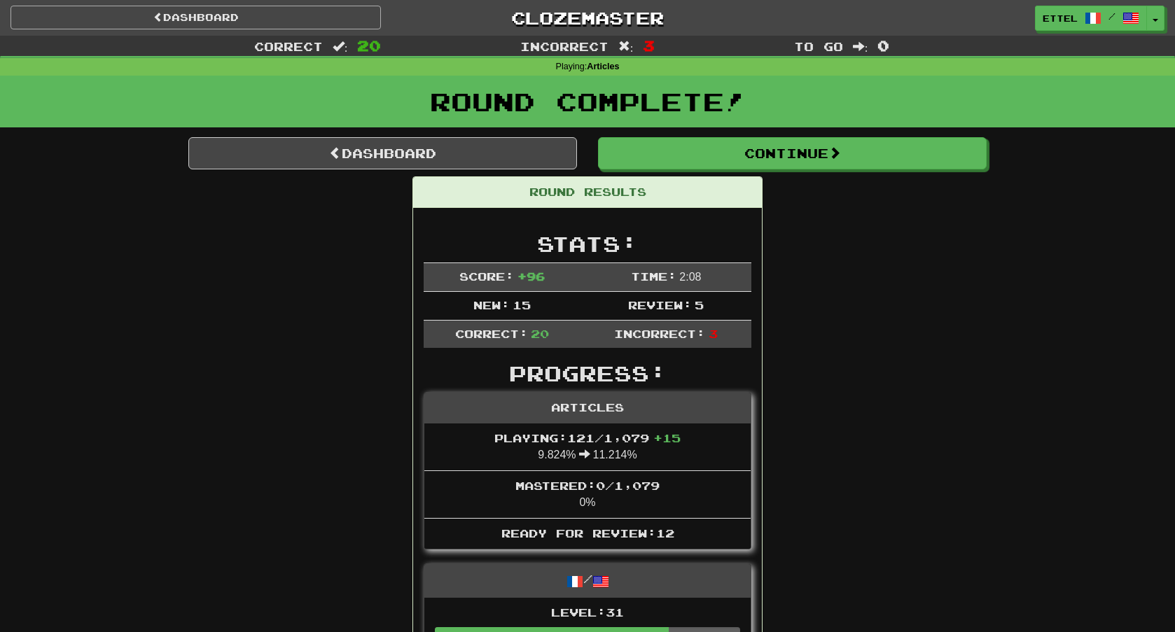
click at [307, 20] on link "Dashboard" at bounding box center [196, 18] width 370 height 24
